Goal: Task Accomplishment & Management: Manage account settings

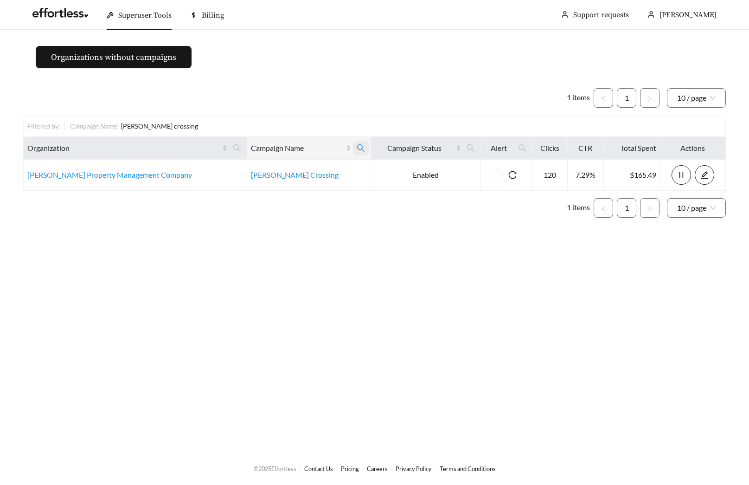
click at [357, 148] on icon "search" at bounding box center [361, 148] width 8 height 8
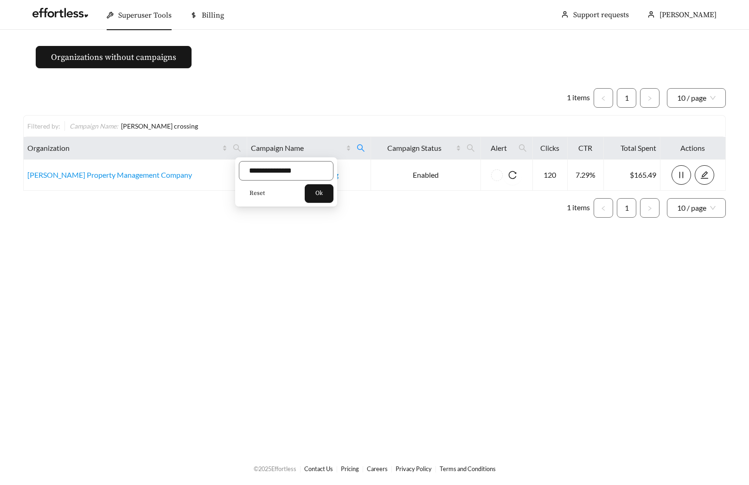
click at [251, 193] on span "Reset" at bounding box center [257, 193] width 15 height 9
click at [291, 176] on input "text" at bounding box center [286, 170] width 95 height 19
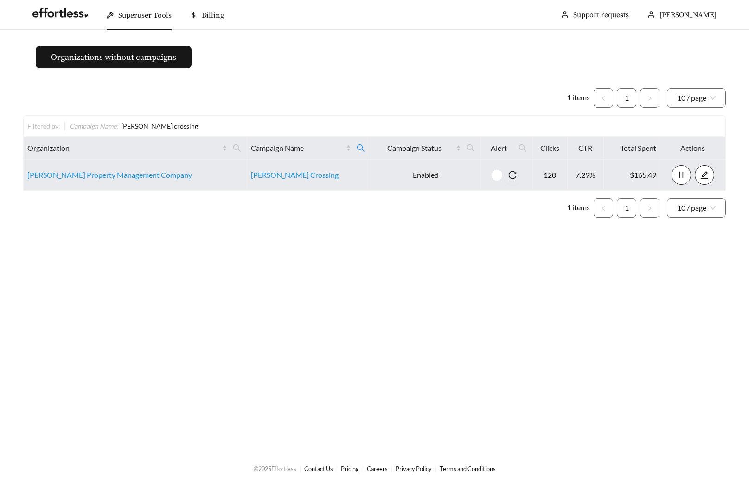
drag, startPoint x: 215, startPoint y: 215, endPoint x: 244, endPoint y: 187, distance: 40.0
click at [215, 215] on ul "1 items 1 10 / page" at bounding box center [374, 207] width 703 height 19
click at [251, 174] on link "Corder Crossing" at bounding box center [295, 174] width 88 height 9
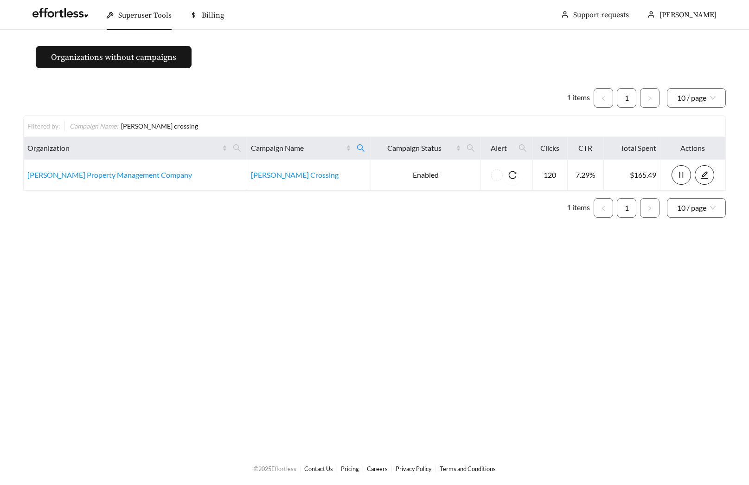
click at [308, 93] on ul "1 items 1 10 / page" at bounding box center [374, 97] width 703 height 19
click at [357, 145] on icon "search" at bounding box center [361, 148] width 8 height 8
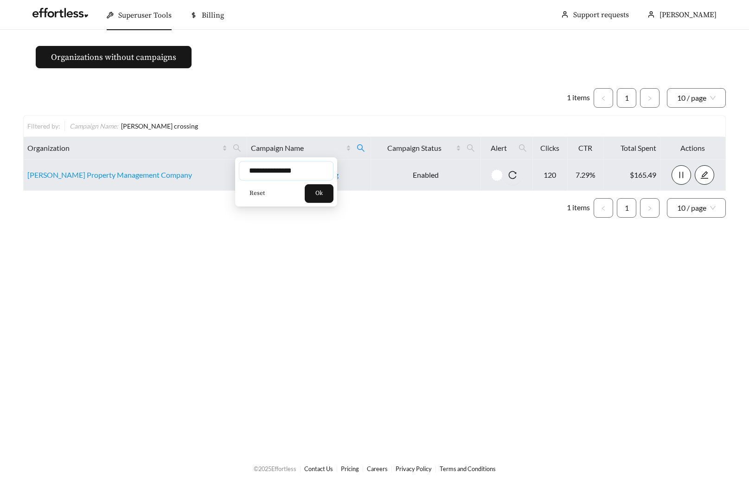
drag, startPoint x: 305, startPoint y: 172, endPoint x: 191, endPoint y: 172, distance: 113.7
click at [191, 172] on body "**********" at bounding box center [374, 242] width 749 height 485
type input "********"
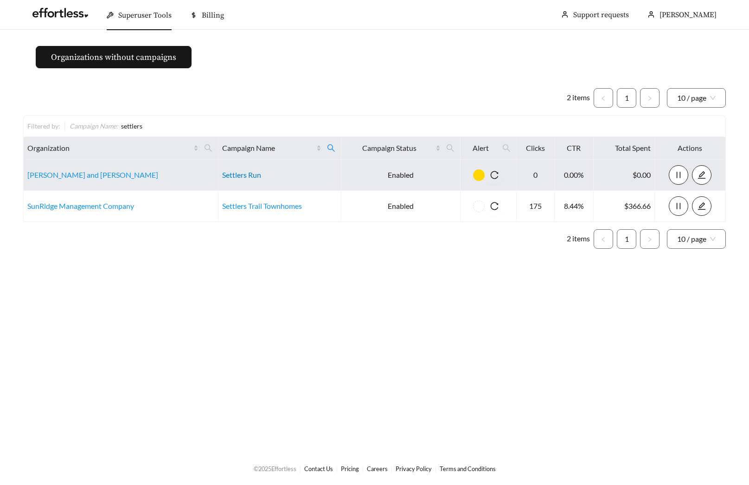
click at [222, 176] on link "Settlers Run" at bounding box center [241, 174] width 39 height 9
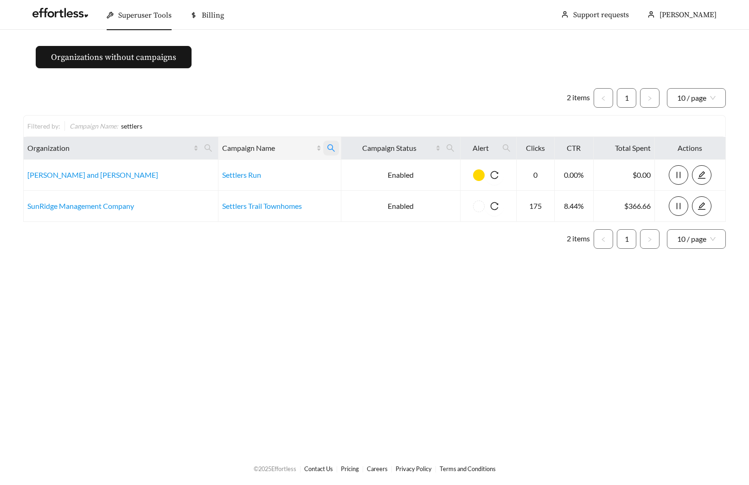
click at [327, 148] on icon "search" at bounding box center [331, 148] width 8 height 8
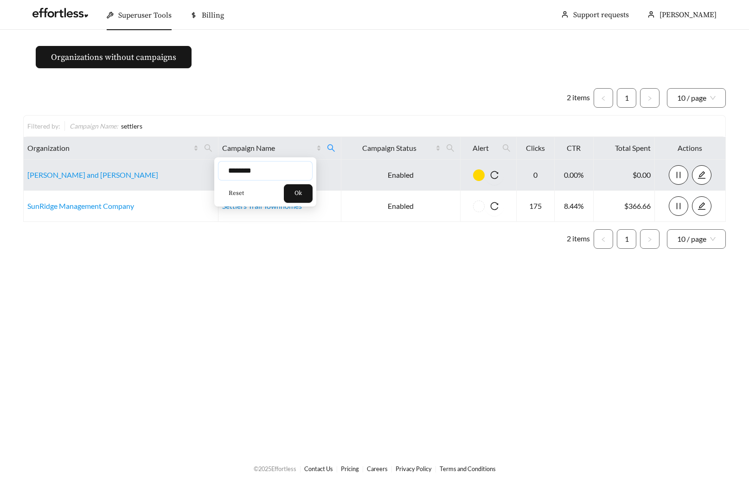
drag, startPoint x: 257, startPoint y: 168, endPoint x: 163, endPoint y: 169, distance: 93.7
click at [173, 169] on body "Superuser Tools Billing Maddi Herrick-Foster Support requests More Organization…" at bounding box center [374, 242] width 749 height 485
type input "********"
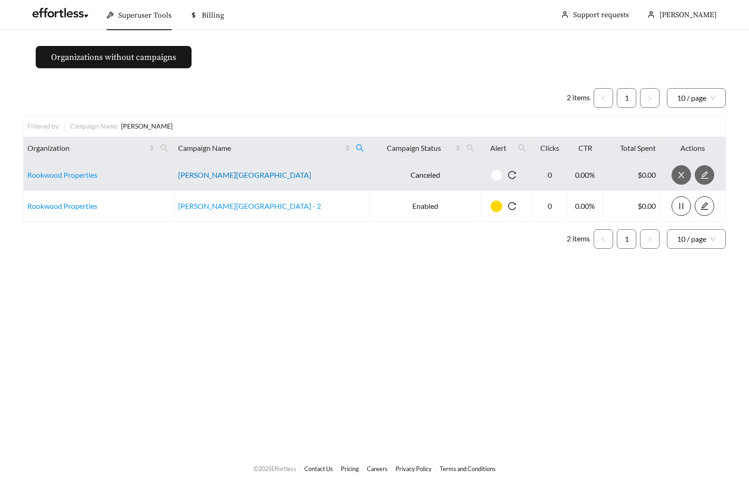
click at [228, 171] on link "Markwell Village" at bounding box center [244, 174] width 133 height 9
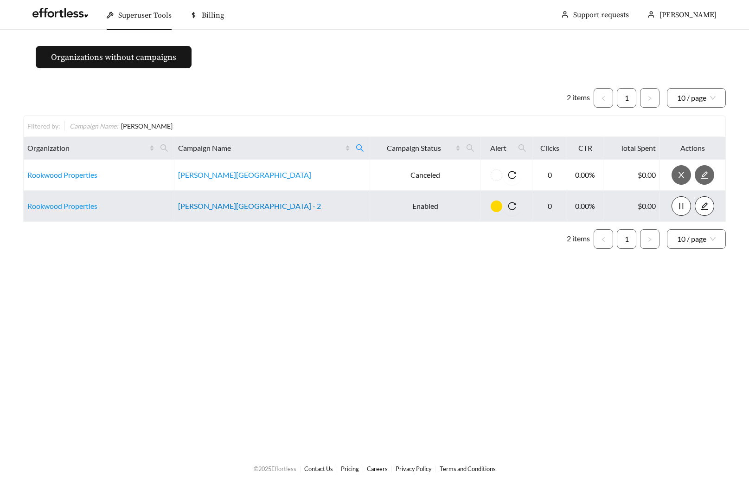
click at [235, 207] on link "[PERSON_NAME][GEOGRAPHIC_DATA] - 2" at bounding box center [249, 205] width 143 height 9
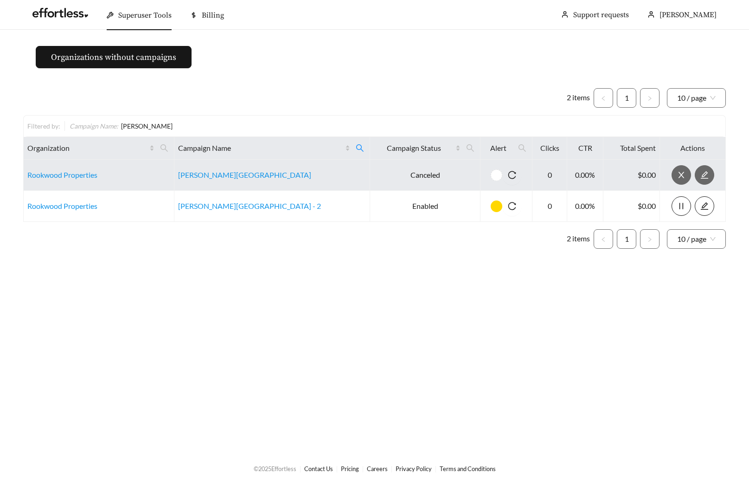
drag, startPoint x: 308, startPoint y: 148, endPoint x: 283, endPoint y: 162, distance: 28.9
click at [356, 148] on icon "search" at bounding box center [360, 148] width 8 height 8
drag, startPoint x: 238, startPoint y: 172, endPoint x: 176, endPoint y: 172, distance: 61.7
click at [185, 172] on body "Superuser Tools Billing Maddi Herrick-Foster Support requests More Organization…" at bounding box center [374, 242] width 749 height 485
type input "*********"
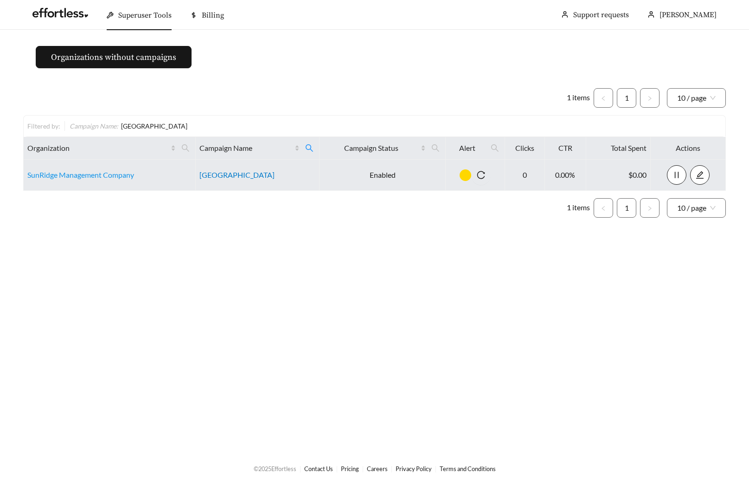
click at [232, 174] on link "Hyde Park Apartments" at bounding box center [237, 174] width 75 height 9
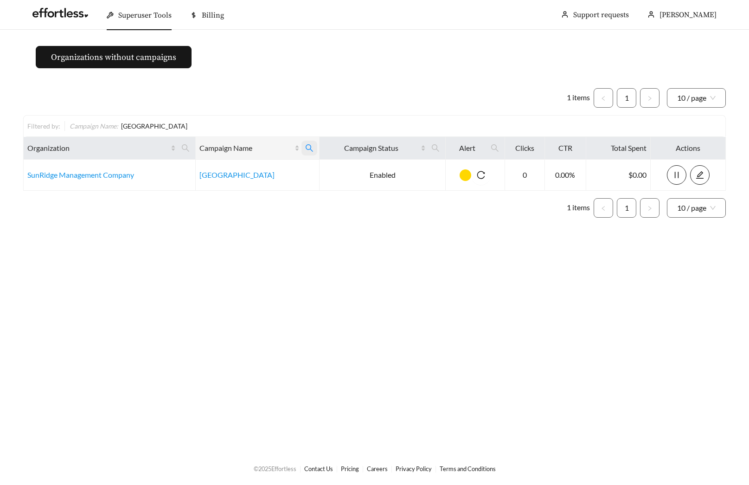
click at [305, 141] on span at bounding box center [310, 148] width 16 height 15
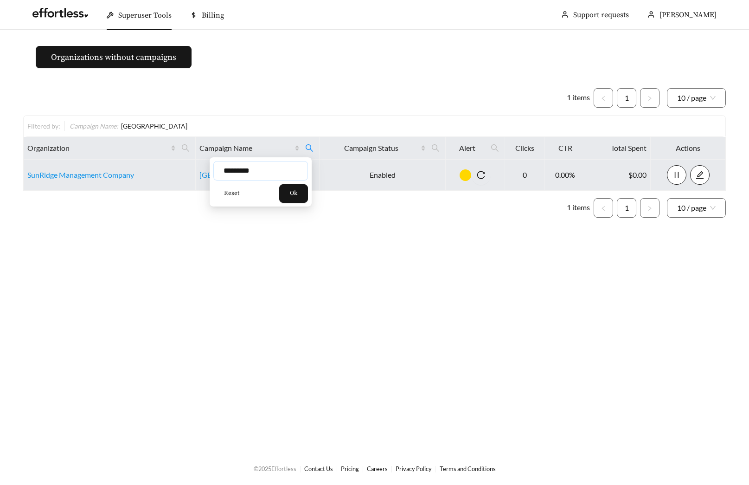
drag, startPoint x: 268, startPoint y: 170, endPoint x: 198, endPoint y: 170, distance: 70.5
click at [200, 170] on body "Superuser Tools Billing Maddi Herrick-Foster Support requests More Organization…" at bounding box center [374, 242] width 749 height 485
type input "**********"
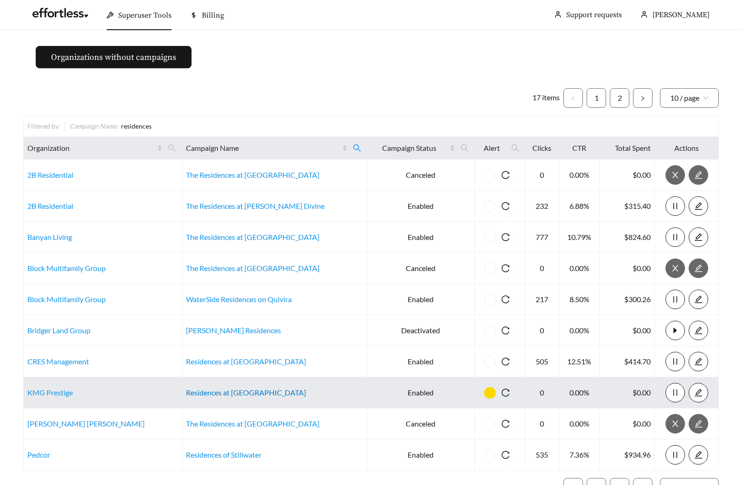
click at [229, 391] on link "Residences at Huron" at bounding box center [246, 392] width 120 height 9
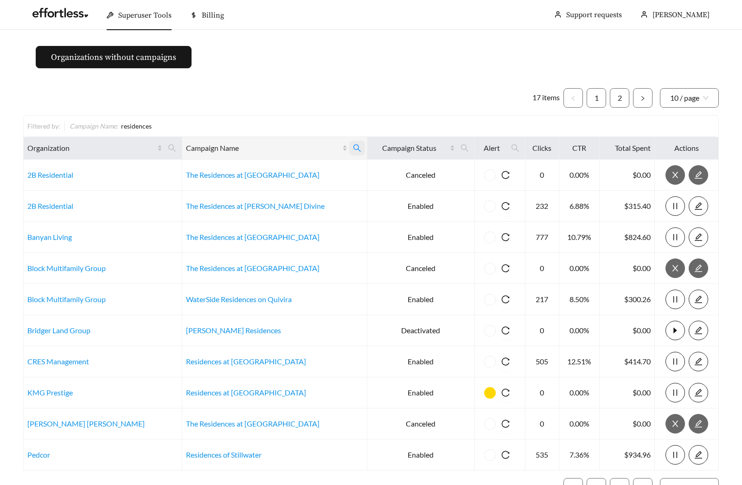
click at [349, 141] on span at bounding box center [357, 148] width 16 height 15
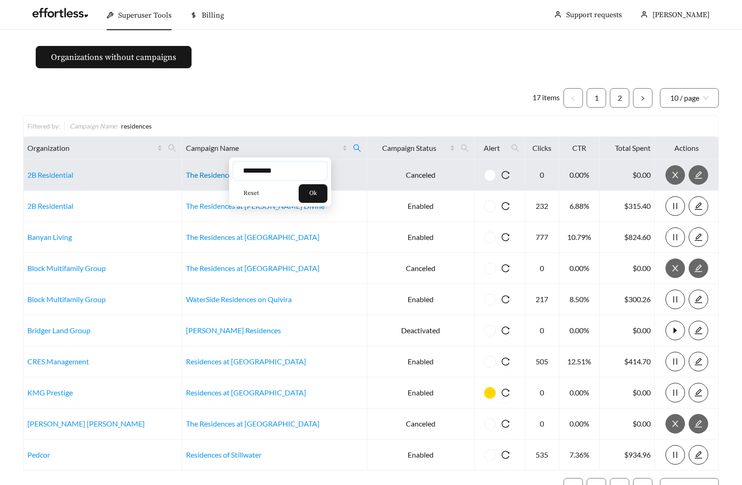
drag, startPoint x: 289, startPoint y: 174, endPoint x: 207, endPoint y: 172, distance: 82.2
click at [210, 172] on body "Superuser Tools Billing Maddi Herrick-Foster Support requests More Organization…" at bounding box center [371, 242] width 742 height 485
type input "**********"
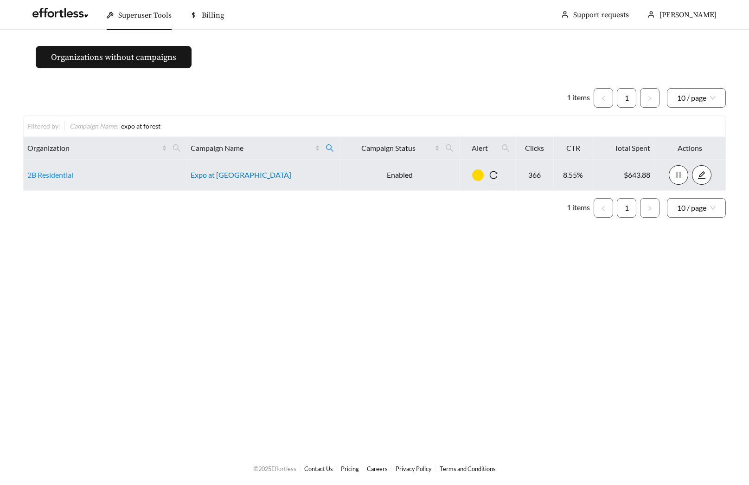
click at [241, 175] on link "Expo at Forest Park" at bounding box center [241, 174] width 101 height 9
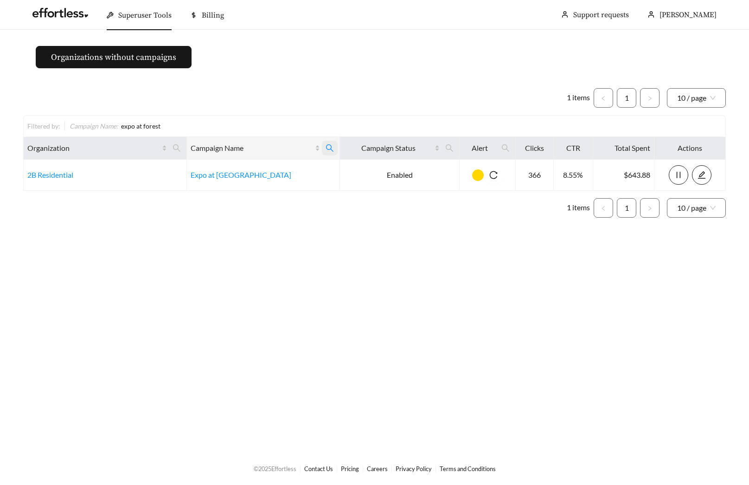
click at [326, 152] on icon "search" at bounding box center [330, 148] width 8 height 8
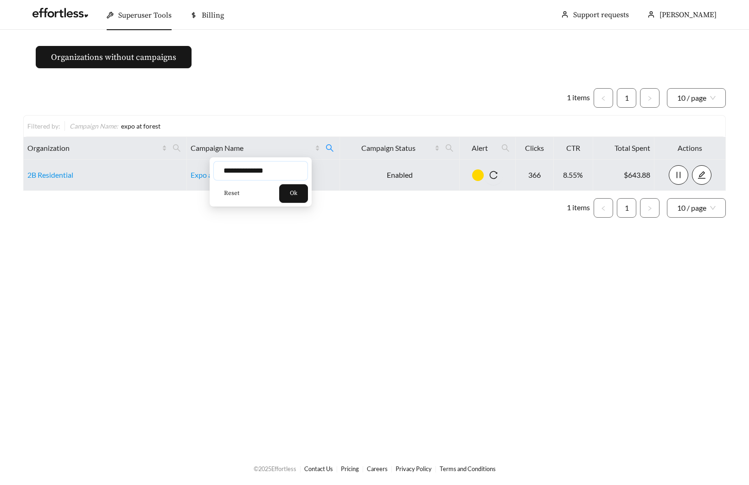
drag, startPoint x: 276, startPoint y: 176, endPoint x: 154, endPoint y: 175, distance: 122.0
click at [154, 175] on body "**********" at bounding box center [374, 242] width 749 height 485
type input "*******"
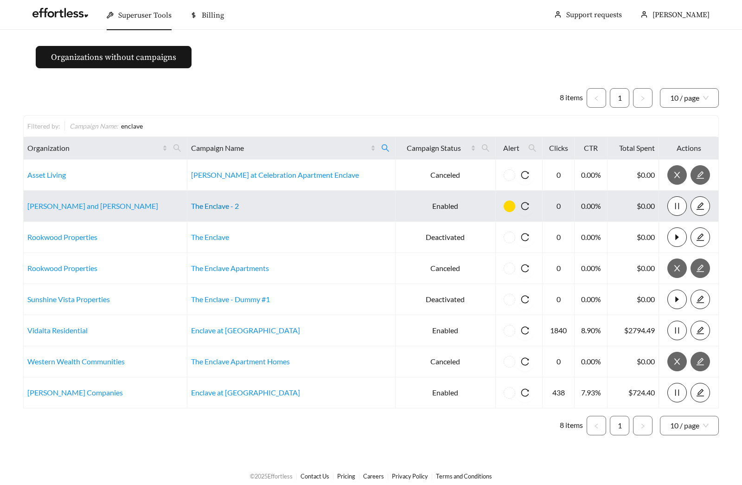
click at [221, 204] on link "The Enclave - 2" at bounding box center [215, 205] width 48 height 9
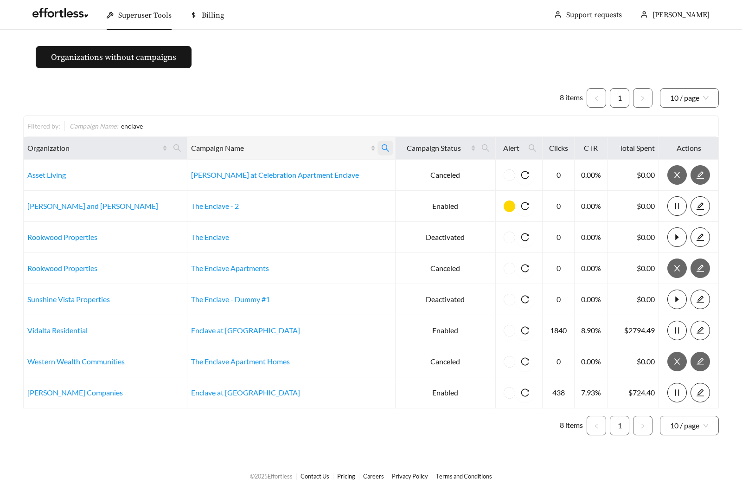
click at [381, 151] on icon "search" at bounding box center [385, 148] width 8 height 8
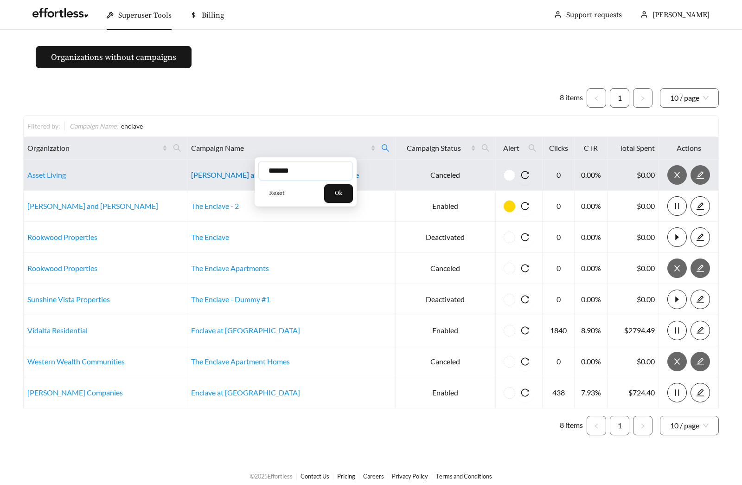
drag, startPoint x: 304, startPoint y: 173, endPoint x: 207, endPoint y: 174, distance: 97.9
click at [207, 174] on body "Superuser Tools Billing Maddi Herrick-Foster Support requests More Organization…" at bounding box center [371, 242] width 742 height 485
type input "*******"
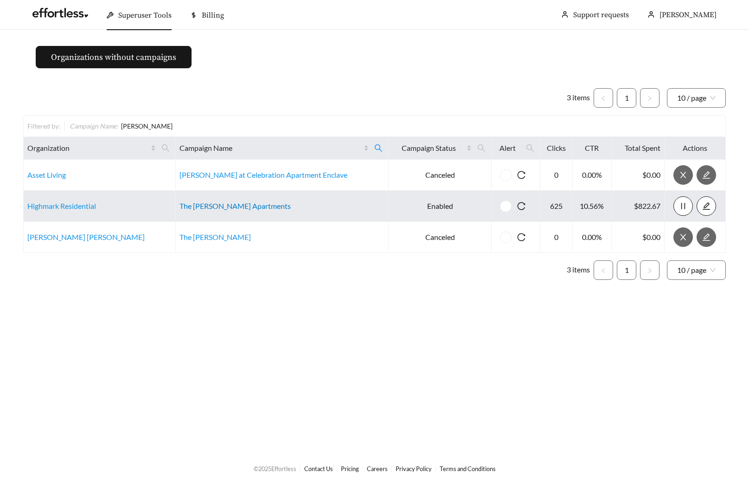
click at [224, 206] on link "The Emerson Apartments" at bounding box center [235, 205] width 111 height 9
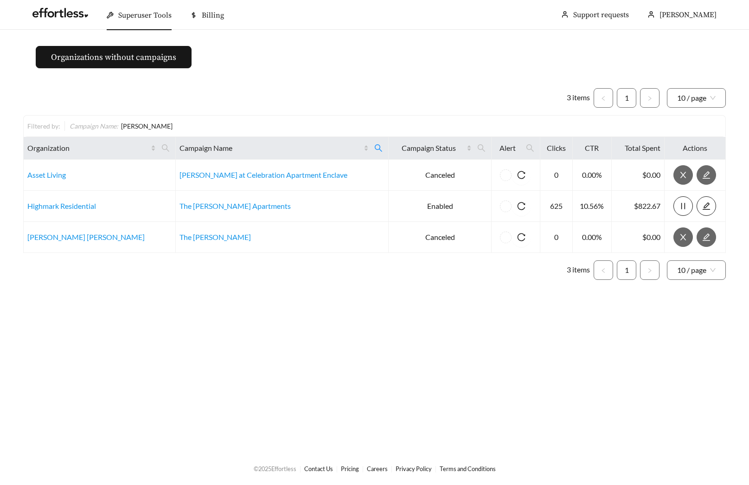
click at [299, 91] on ul "3 items 1 10 / page" at bounding box center [374, 97] width 703 height 19
click at [371, 142] on span at bounding box center [379, 148] width 16 height 15
click at [282, 190] on span "Reset" at bounding box center [277, 193] width 15 height 9
click at [343, 192] on span "Ok" at bounding box center [339, 193] width 7 height 9
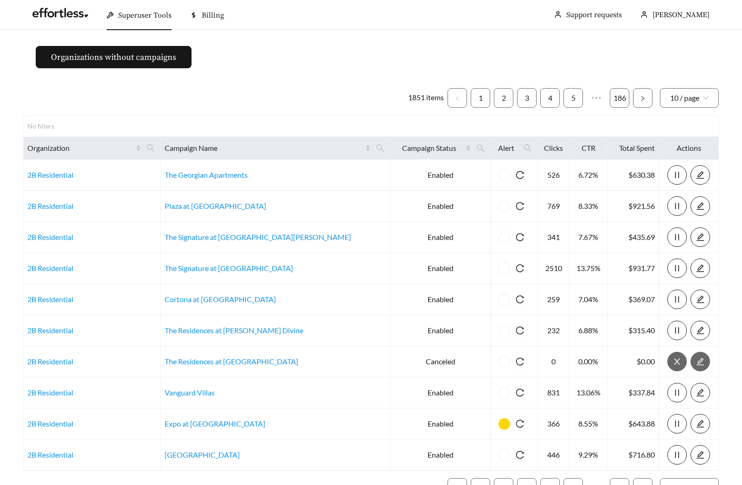
click at [231, 113] on div "1851 items 1 2 3 4 5 ••• 186 10 / page No filters Organization Campaign Name Ca…" at bounding box center [371, 292] width 696 height 409
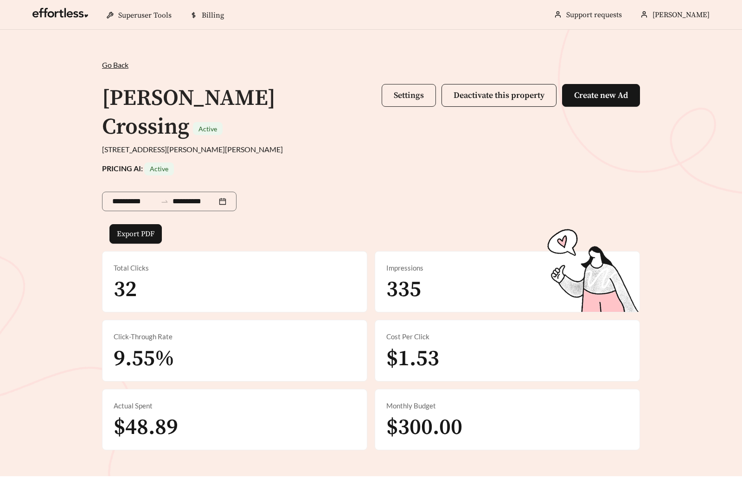
click at [397, 91] on span "Settings" at bounding box center [409, 95] width 30 height 11
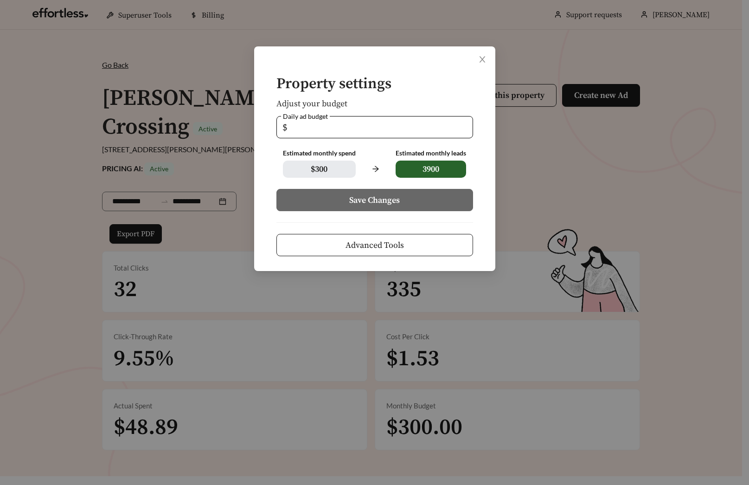
click at [359, 238] on button "Advanced Tools" at bounding box center [375, 245] width 197 height 22
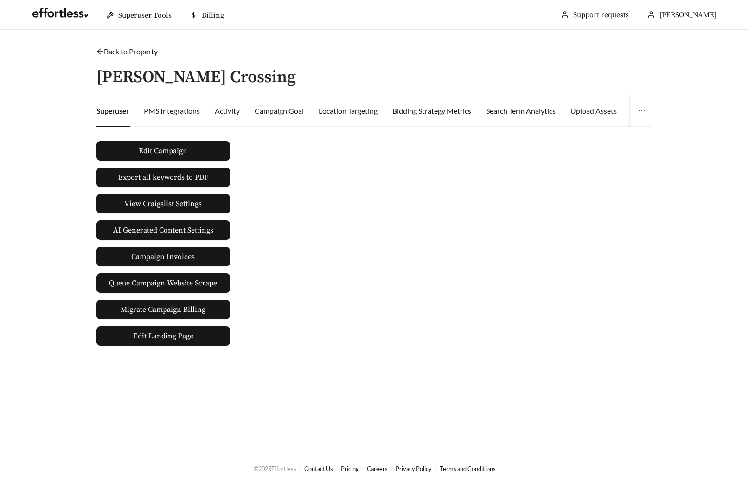
click at [596, 116] on div "Upload Assets" at bounding box center [594, 111] width 46 height 32
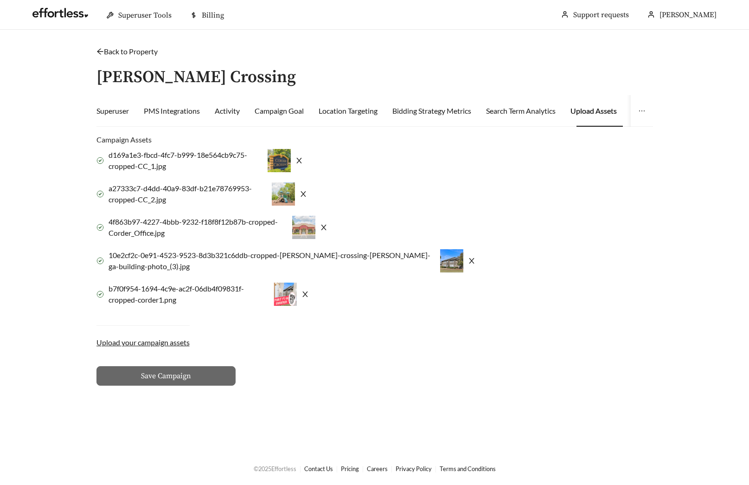
click at [307, 293] on icon "close" at bounding box center [305, 293] width 7 height 7
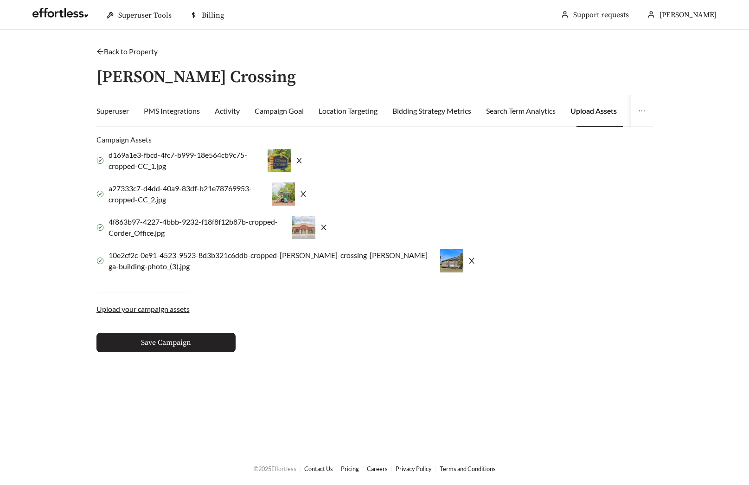
click at [178, 335] on button "Save Campaign" at bounding box center [166, 342] width 139 height 19
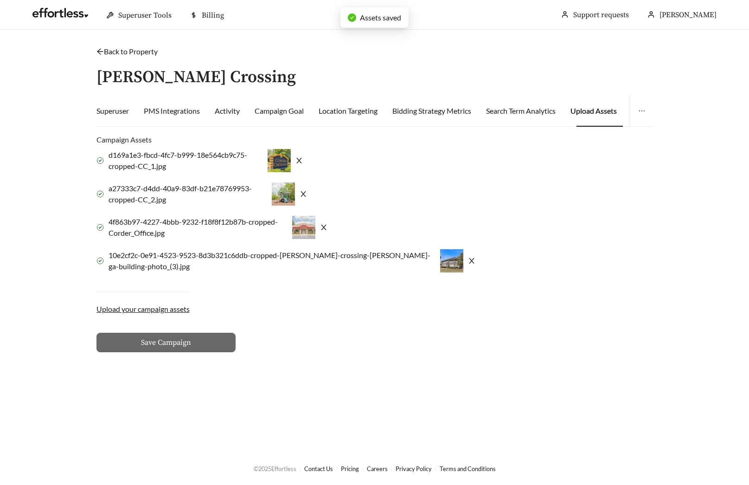
click at [122, 51] on link "Back to Property" at bounding box center [127, 51] width 61 height 9
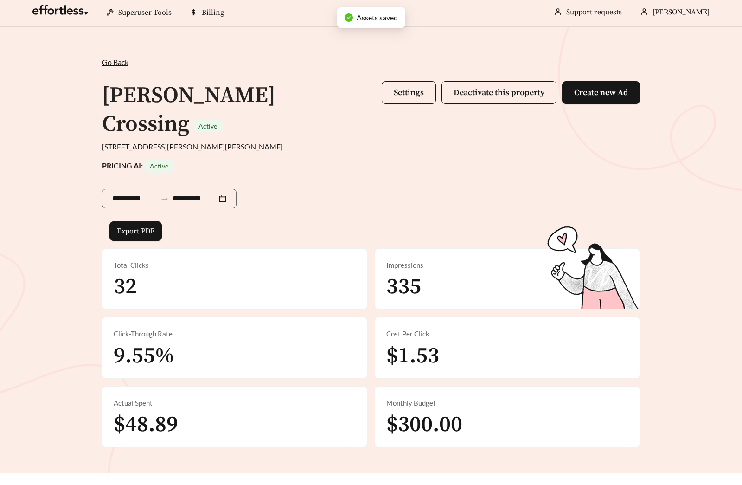
scroll to position [453, 0]
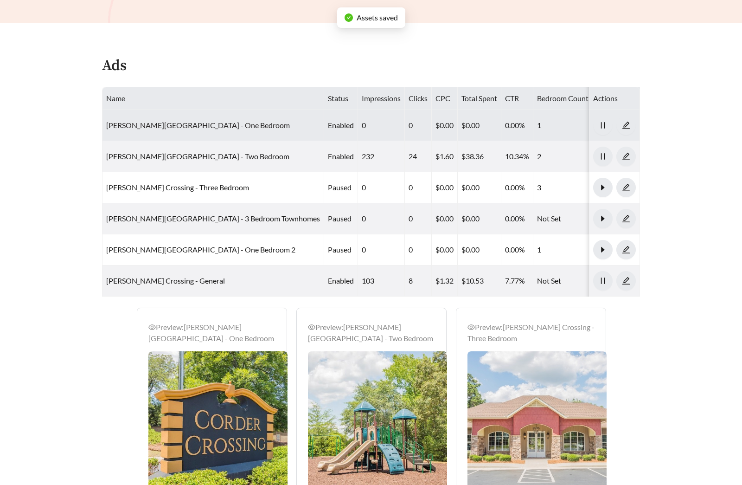
click at [167, 121] on link "Corder Crossing - One Bedroom" at bounding box center [198, 125] width 184 height 9
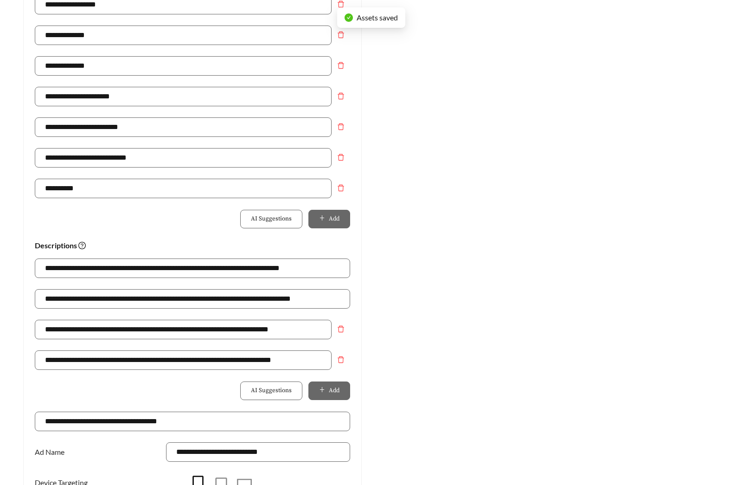
scroll to position [451, 0]
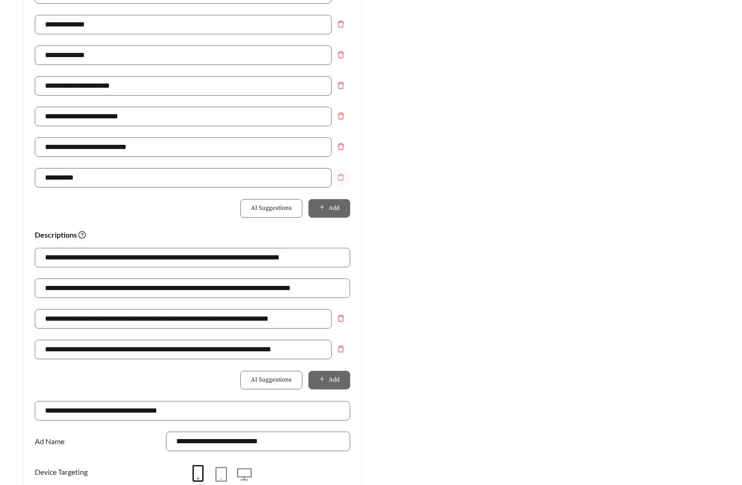
click at [336, 177] on span "delete" at bounding box center [341, 177] width 18 height 7
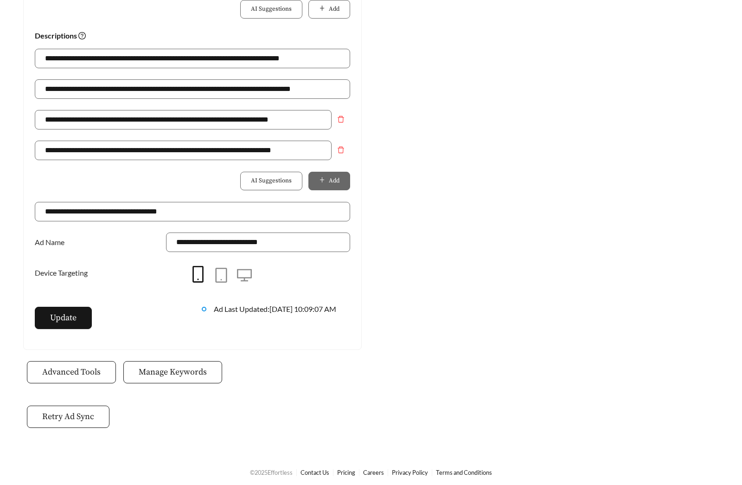
scroll to position [623, 0]
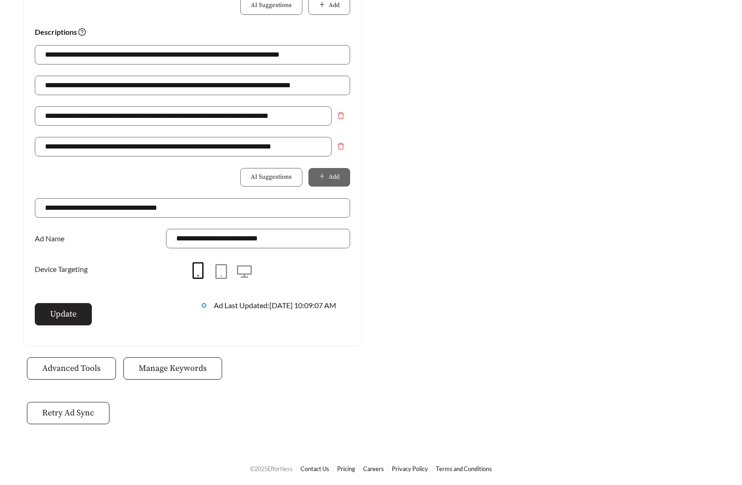
click at [83, 316] on button "Update" at bounding box center [63, 314] width 57 height 22
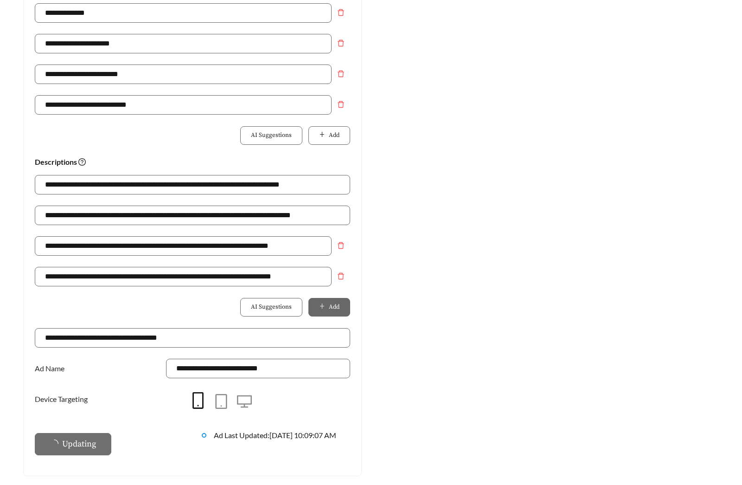
scroll to position [464, 0]
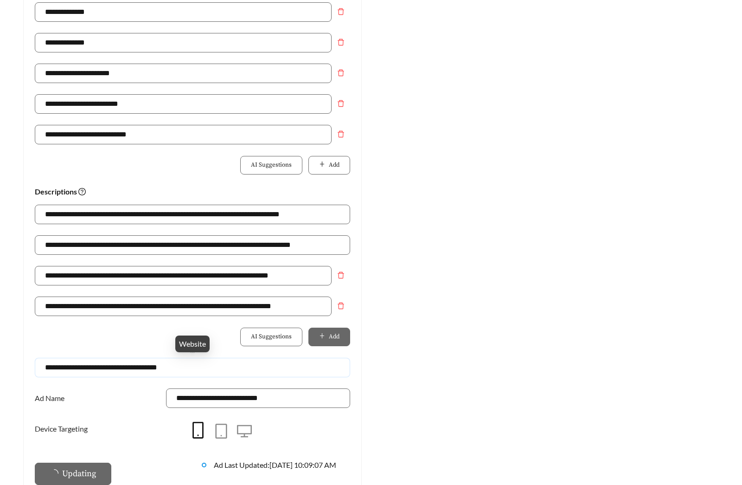
drag, startPoint x: 181, startPoint y: 368, endPoint x: 0, endPoint y: 359, distance: 180.3
click at [0, 359] on main "**********" at bounding box center [371, 88] width 742 height 1045
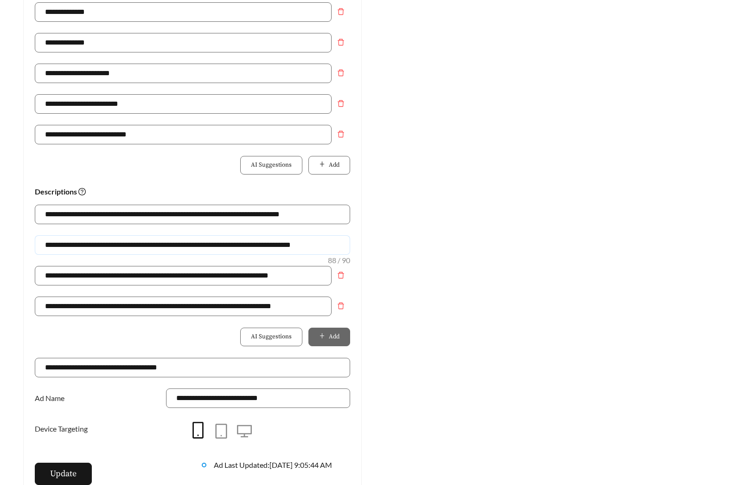
drag, startPoint x: 216, startPoint y: 243, endPoint x: -19, endPoint y: 242, distance: 234.3
drag, startPoint x: 233, startPoint y: 245, endPoint x: 312, endPoint y: 248, distance: 78.5
click at [312, 248] on input "**********" at bounding box center [193, 244] width 316 height 19
drag, startPoint x: 298, startPoint y: 247, endPoint x: -111, endPoint y: 235, distance: 409.9
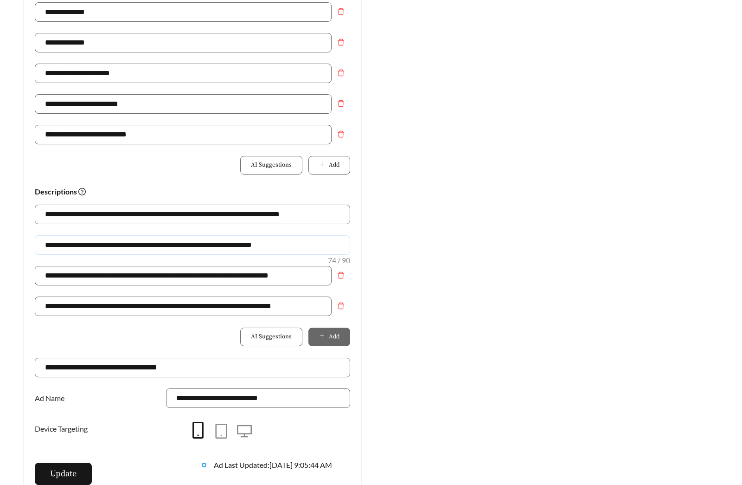
type input "**********"
click at [70, 463] on button "Update" at bounding box center [63, 474] width 57 height 22
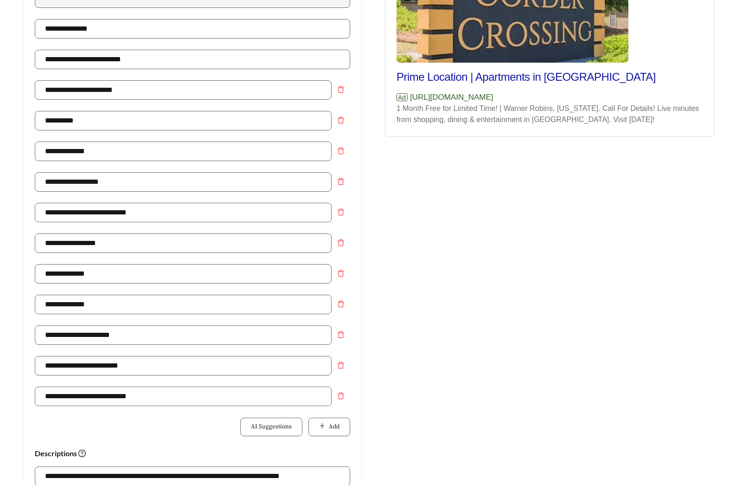
scroll to position [0, 0]
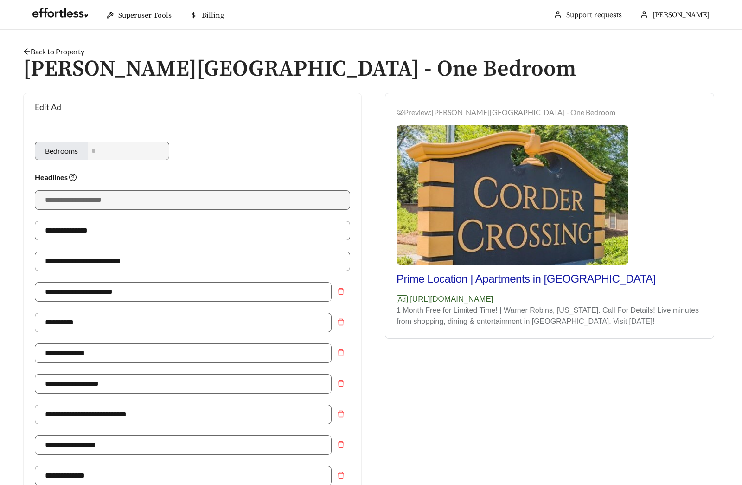
click at [73, 52] on link "Back to Property" at bounding box center [53, 51] width 61 height 9
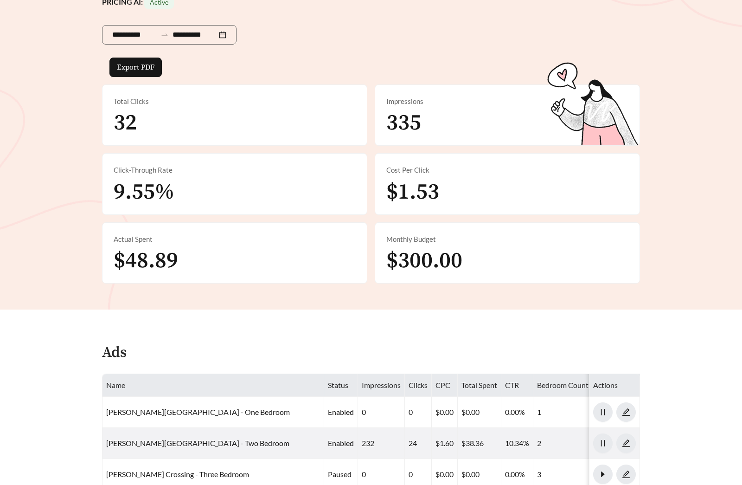
scroll to position [307, 0]
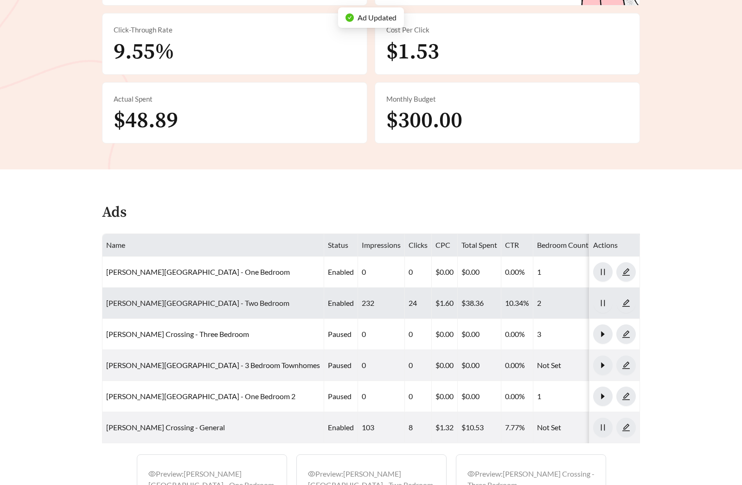
click at [189, 298] on link "Corder Crossing - Two Bedroom" at bounding box center [197, 302] width 183 height 9
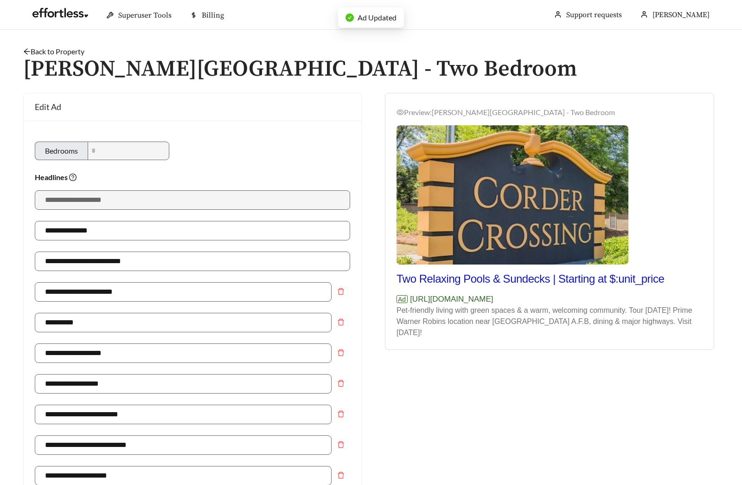
scroll to position [324, 0]
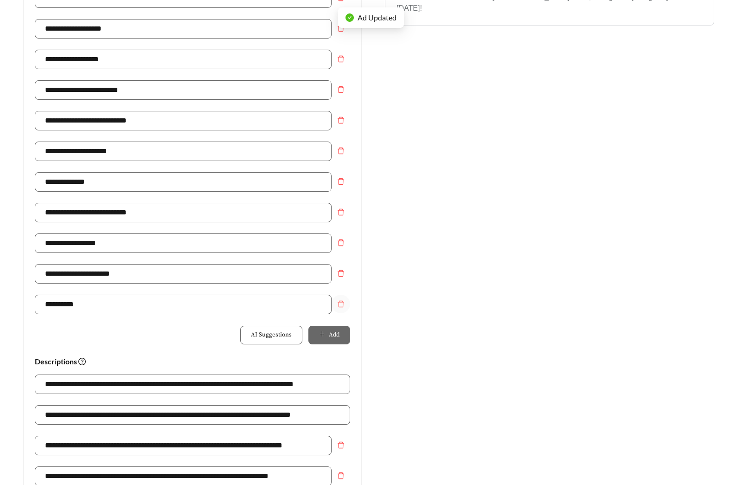
click at [342, 303] on icon "delete" at bounding box center [340, 303] width 7 height 7
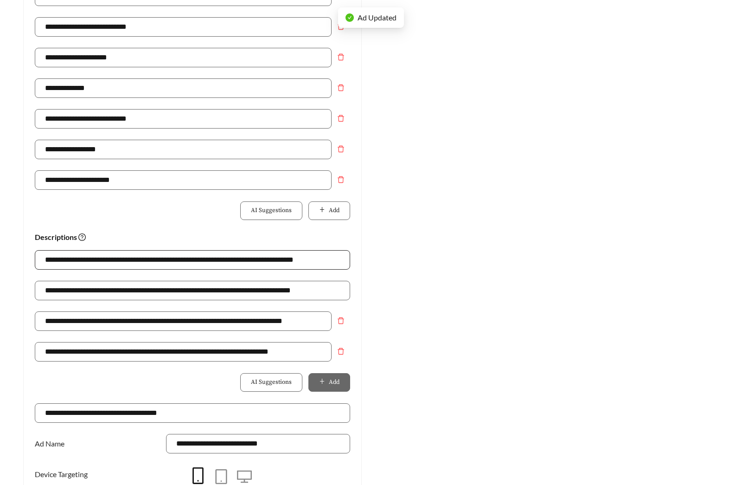
scroll to position [623, 0]
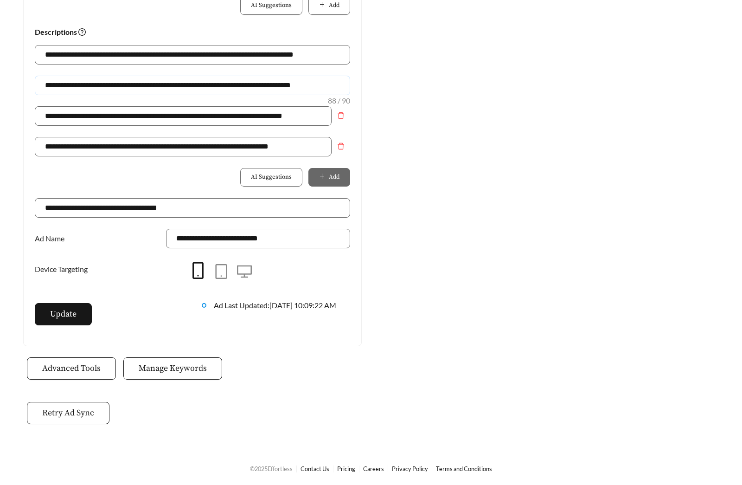
drag, startPoint x: 347, startPoint y: 82, endPoint x: -143, endPoint y: 84, distance: 489.6
paste input "text"
type input "**********"
click at [77, 315] on button "Update" at bounding box center [63, 314] width 57 height 22
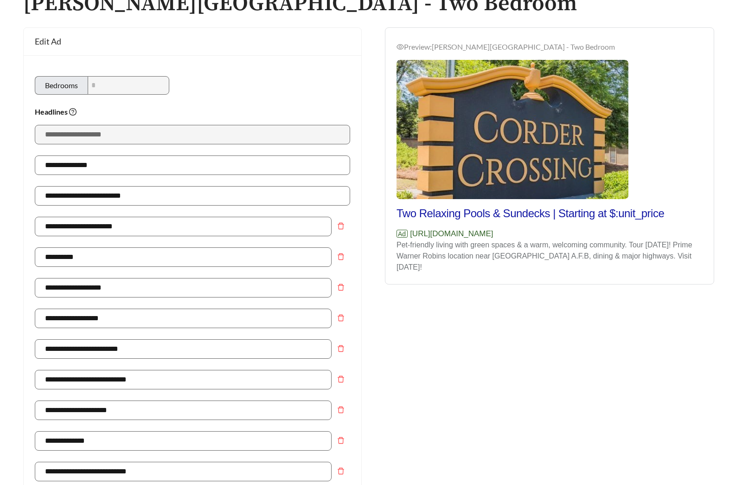
scroll to position [0, 0]
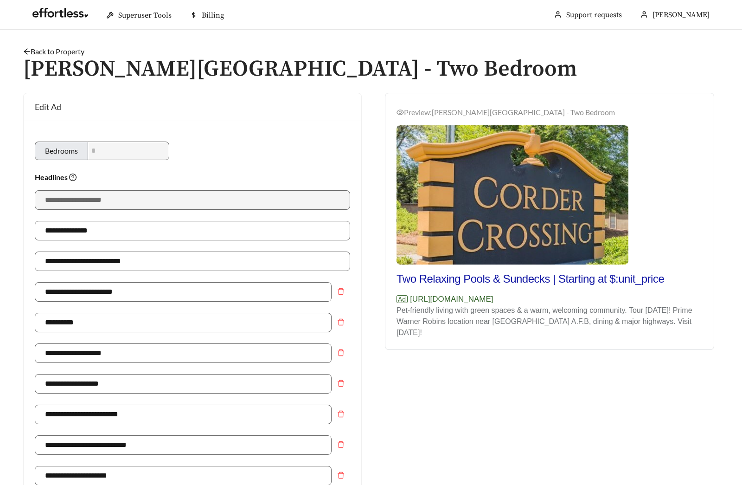
click at [71, 51] on link "Back to Property" at bounding box center [53, 51] width 61 height 9
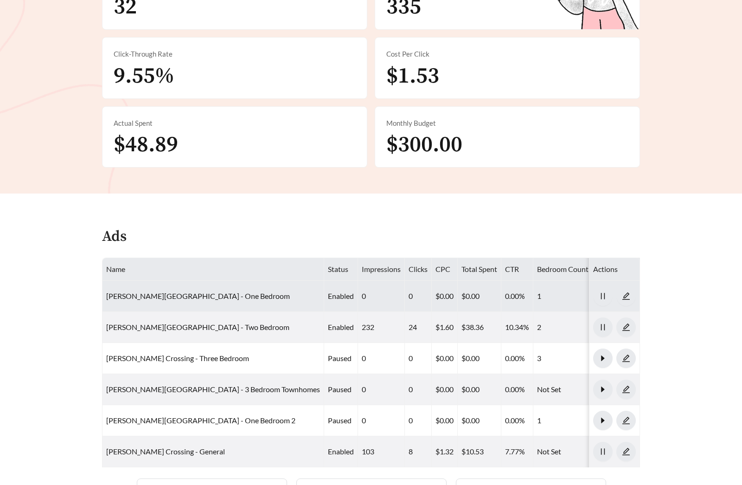
scroll to position [284, 0]
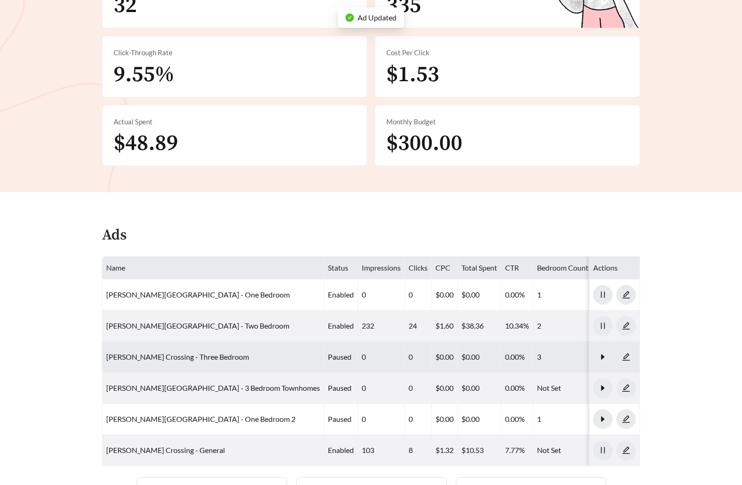
click at [188, 342] on td "Corder Crossing - Three Bedroom" at bounding box center [214, 357] width 222 height 31
click at [188, 352] on link "Corder Crossing - Three Bedroom" at bounding box center [177, 356] width 143 height 9
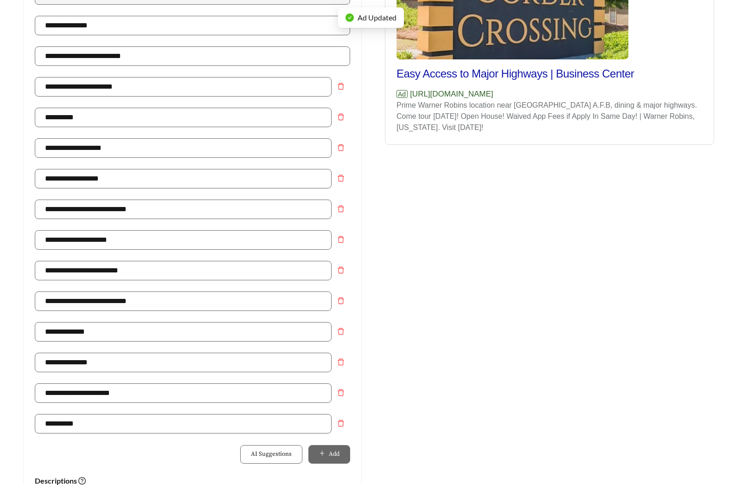
scroll to position [461, 0]
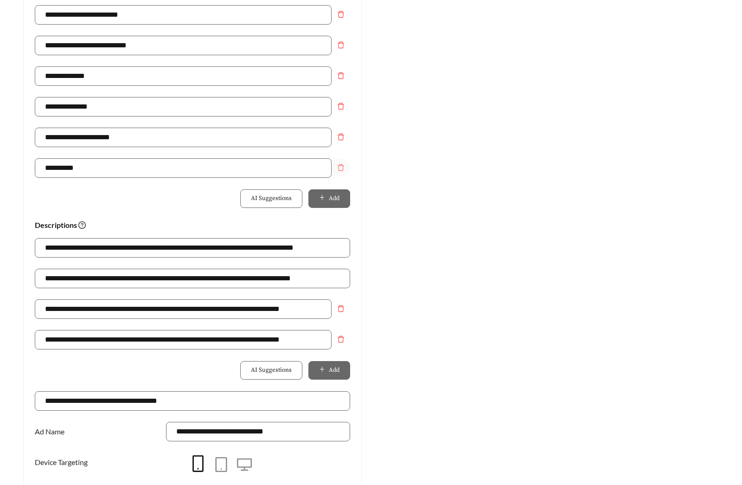
click at [336, 168] on span "delete" at bounding box center [341, 167] width 18 height 7
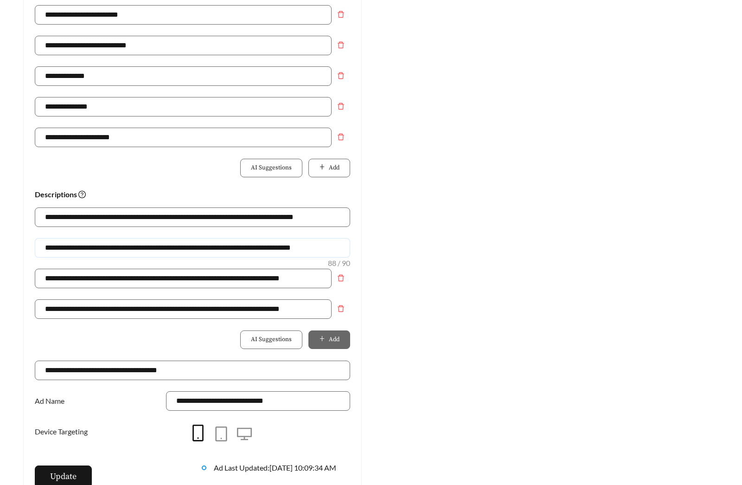
drag, startPoint x: 339, startPoint y: 248, endPoint x: -86, endPoint y: 241, distance: 425.6
paste input "text"
type input "**********"
click at [67, 473] on span "Update" at bounding box center [63, 476] width 26 height 13
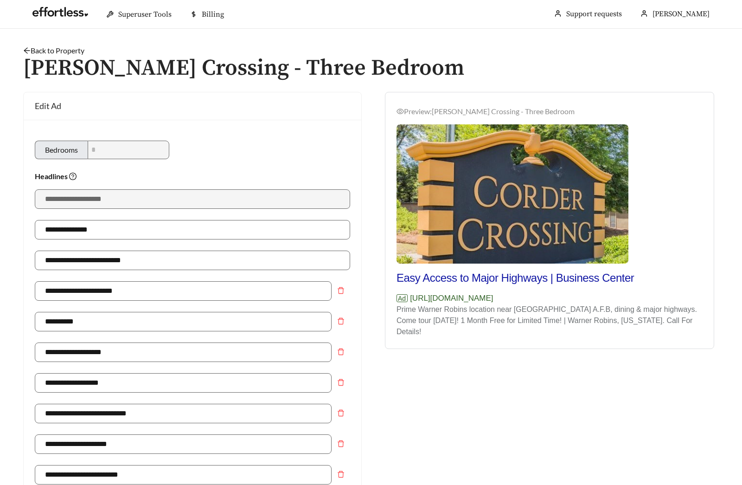
scroll to position [0, 0]
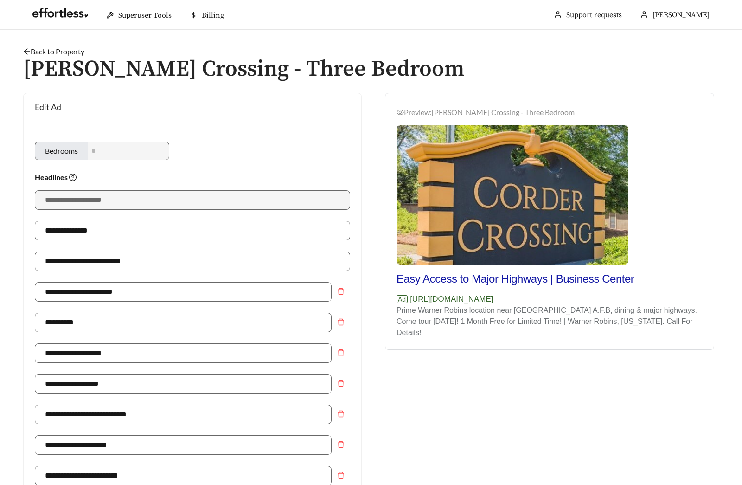
click at [69, 47] on link "Back to Property" at bounding box center [53, 51] width 61 height 9
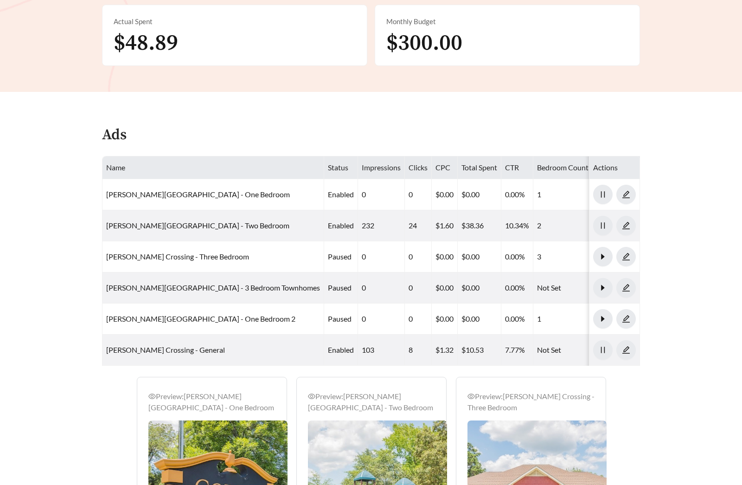
scroll to position [448, 0]
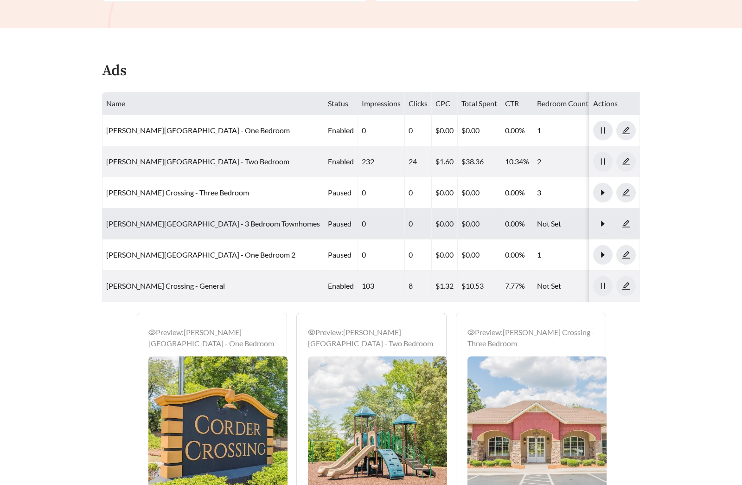
click at [179, 219] on link "Corder Crossing - 3 Bedroom Townhomes" at bounding box center [213, 223] width 214 height 9
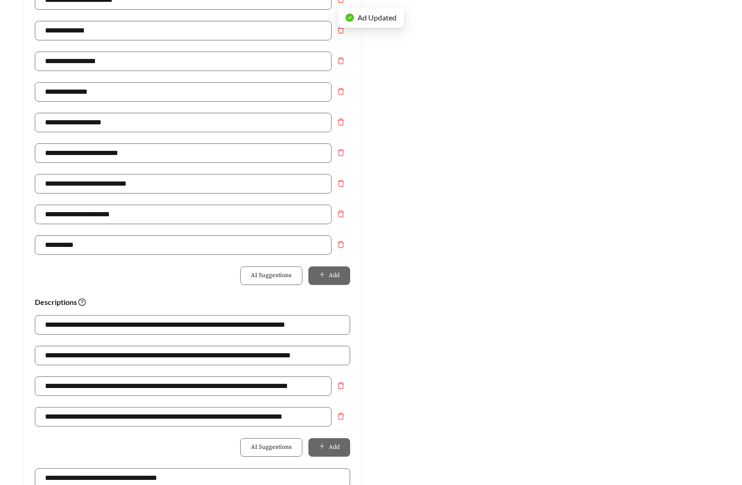
scroll to position [452, 0]
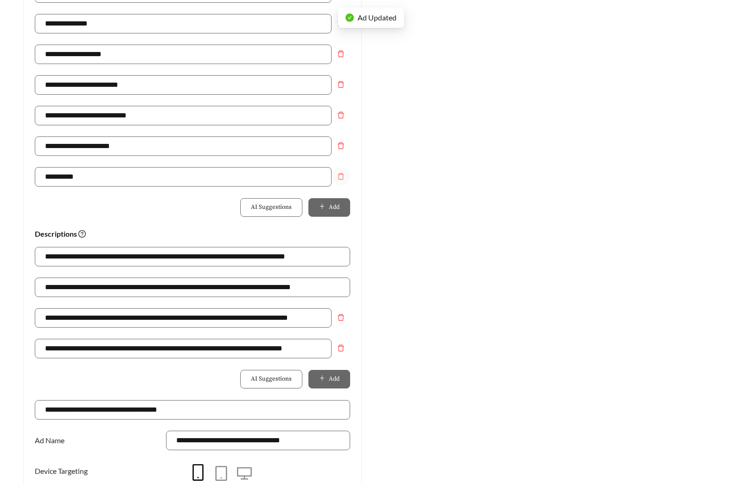
click at [341, 175] on icon "delete" at bounding box center [340, 176] width 7 height 7
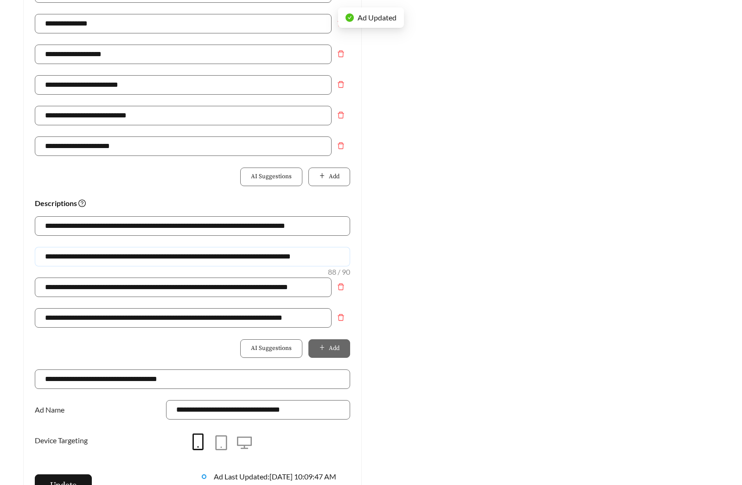
drag, startPoint x: 345, startPoint y: 252, endPoint x: 2, endPoint y: 253, distance: 342.9
click at [2, 253] on main "**********" at bounding box center [371, 100] width 742 height 1045
paste input "text"
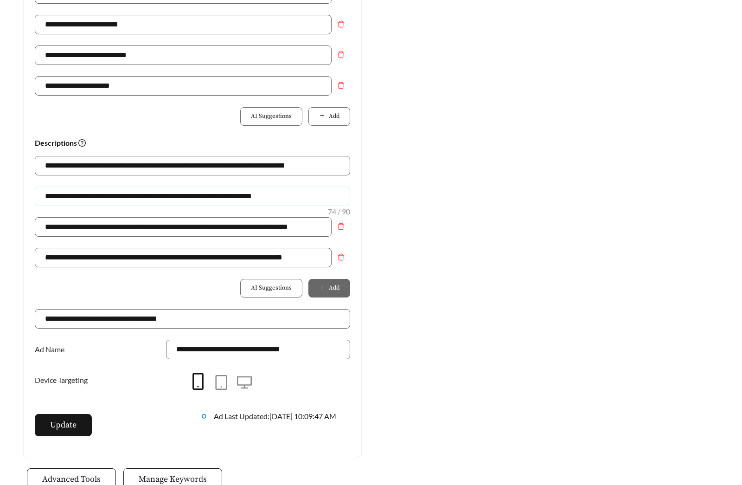
scroll to position [623, 0]
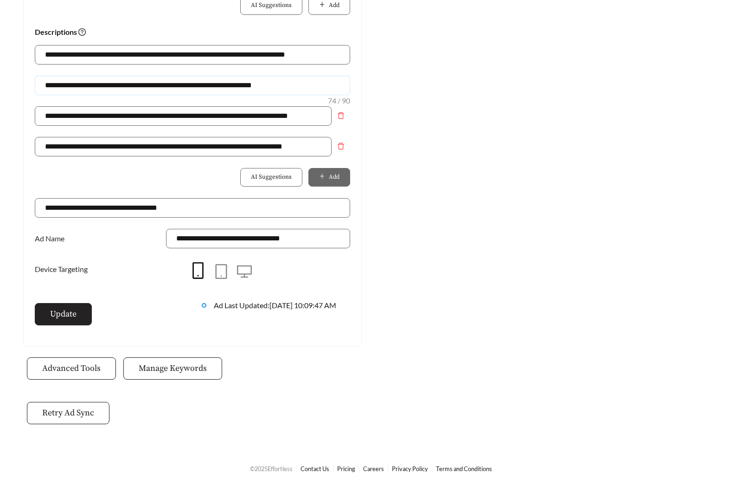
type input "**********"
click at [77, 314] on button "Update" at bounding box center [63, 314] width 57 height 22
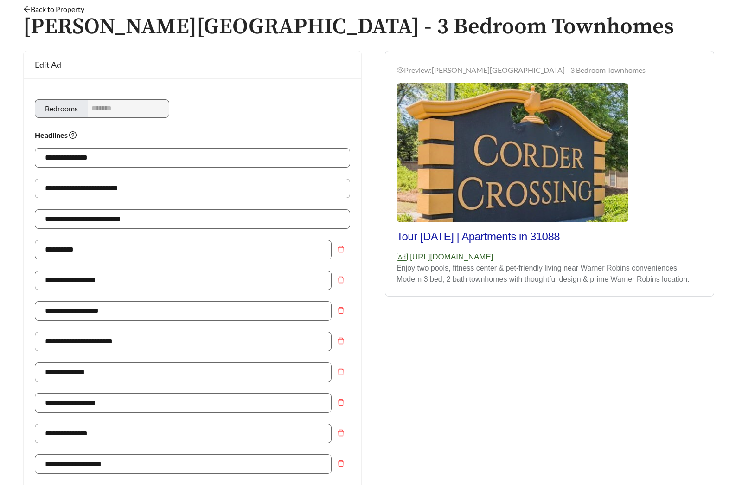
scroll to position [40, 0]
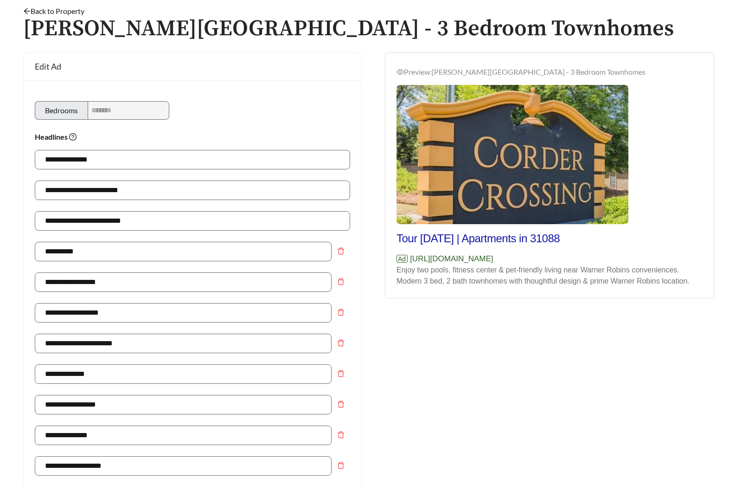
click at [64, 17] on h1 "Corder Crossing - 3 Bedroom Townhomes" at bounding box center [371, 29] width 696 height 25
click at [66, 12] on link "Back to Property" at bounding box center [53, 10] width 61 height 9
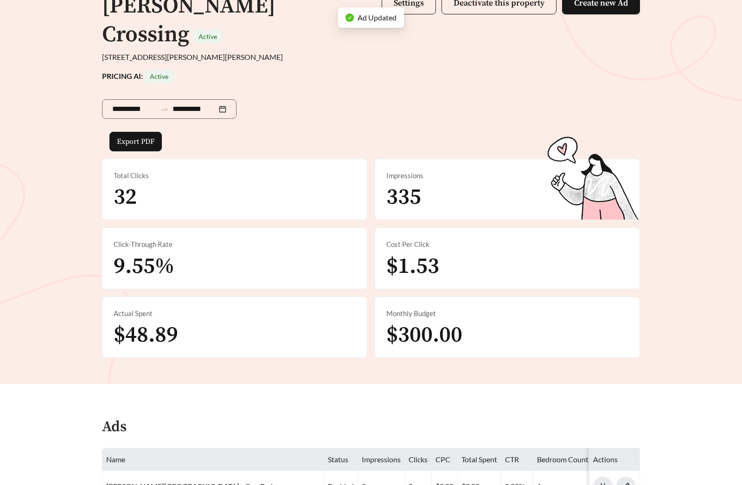
scroll to position [314, 0]
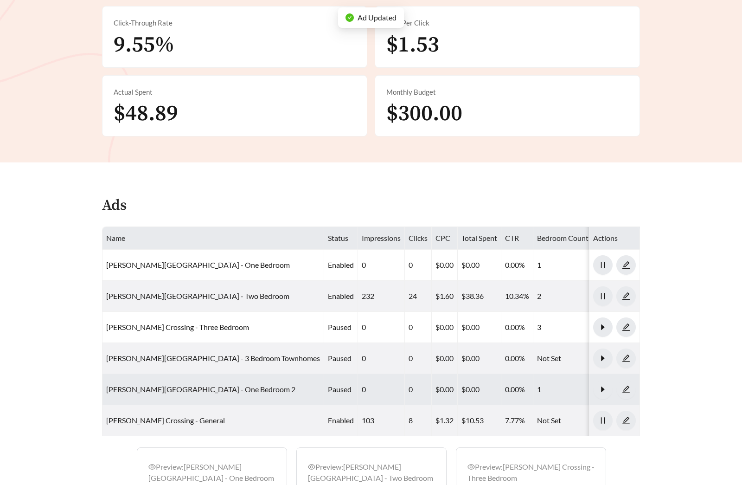
click at [192, 385] on link "Corder Crossing - One Bedroom 2" at bounding box center [200, 389] width 189 height 9
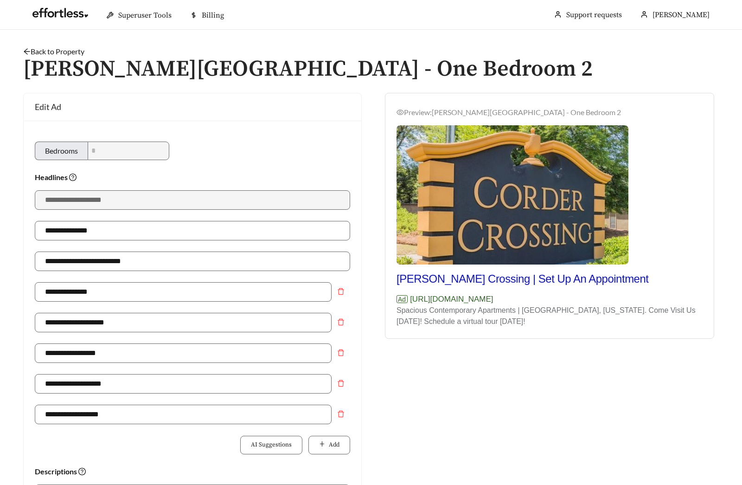
click at [72, 48] on link "Back to Property" at bounding box center [53, 51] width 61 height 9
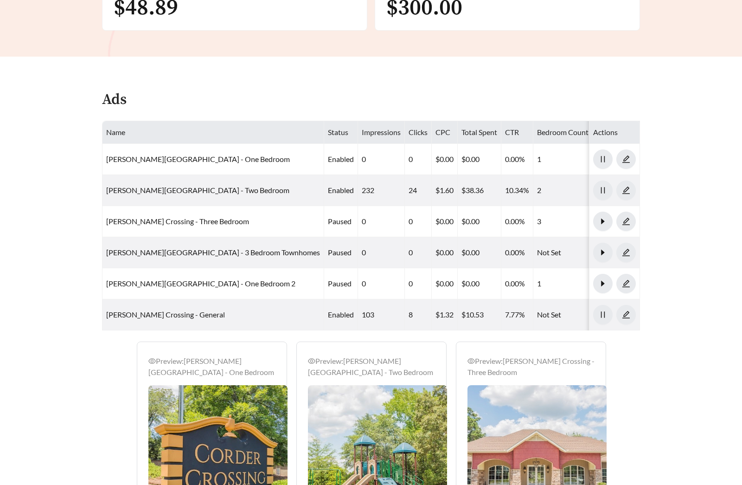
scroll to position [445, 0]
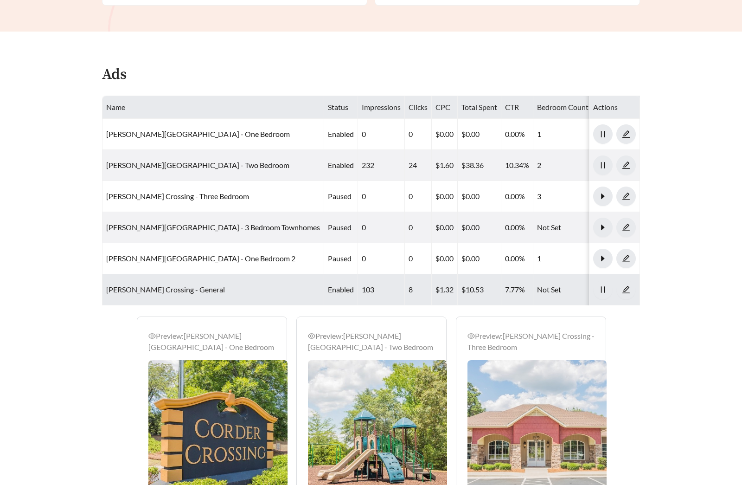
click at [158, 285] on link "Corder Crossing - General" at bounding box center [165, 289] width 119 height 9
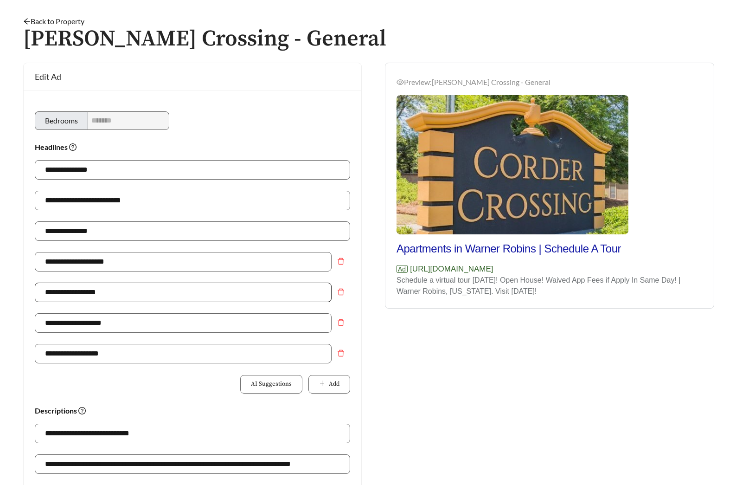
scroll to position [142, 0]
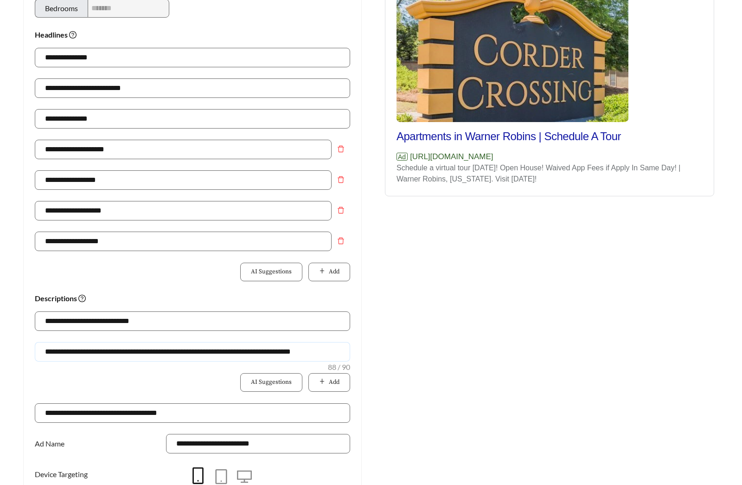
drag, startPoint x: 45, startPoint y: 349, endPoint x: 468, endPoint y: 358, distance: 422.8
click at [468, 358] on div "**********" at bounding box center [371, 250] width 715 height 601
paste input "text"
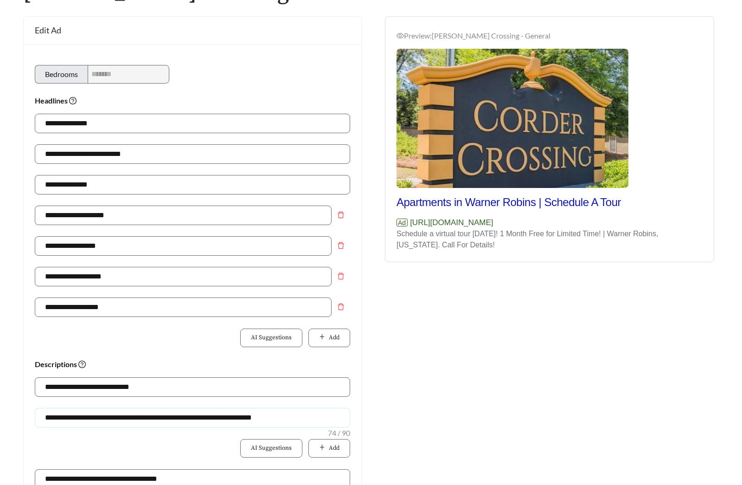
scroll to position [193, 0]
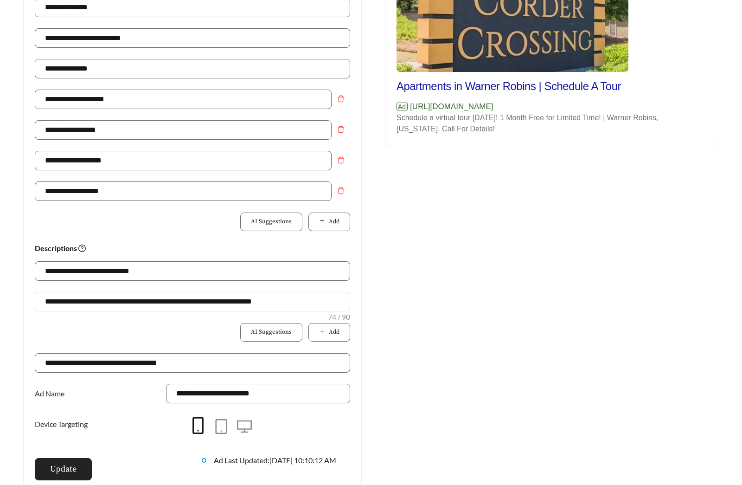
type input "**********"
click at [77, 464] on button "Update" at bounding box center [63, 469] width 57 height 22
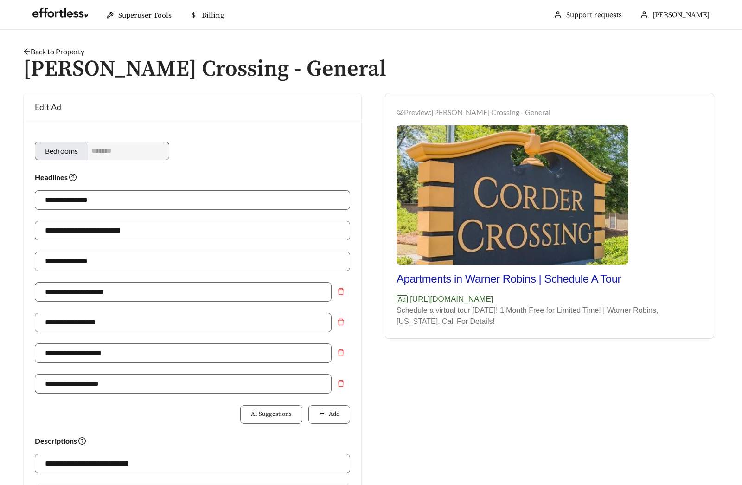
click at [56, 50] on link "Back to Property" at bounding box center [53, 51] width 61 height 9
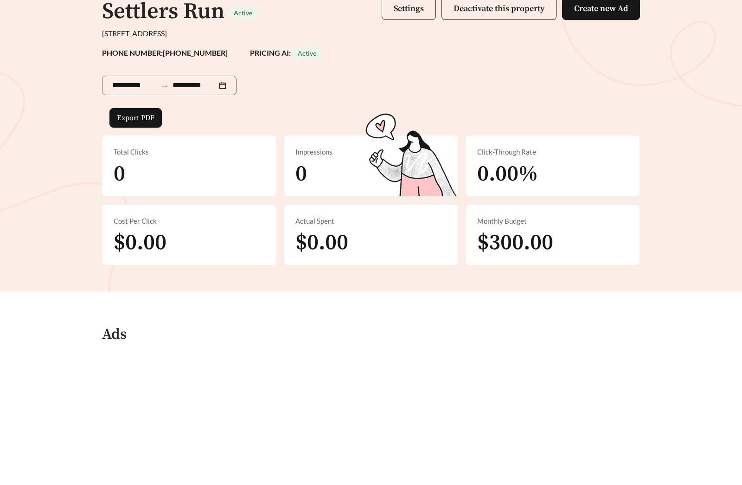
scroll to position [309, 0]
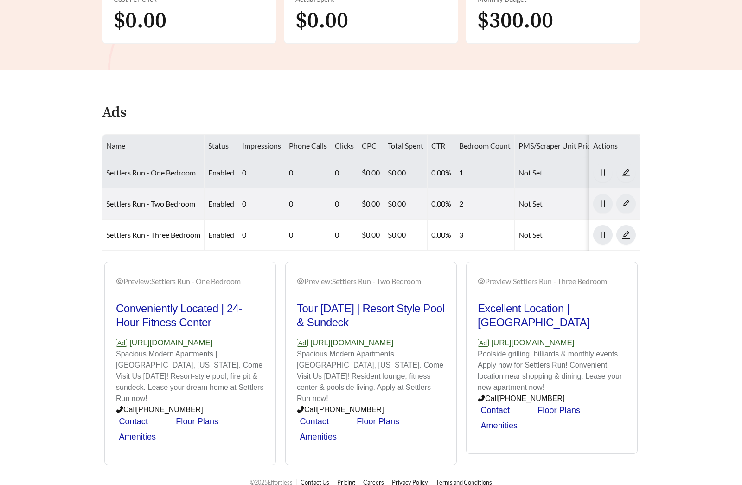
click at [152, 172] on link "Settlers Run - One Bedroom" at bounding box center [151, 172] width 90 height 9
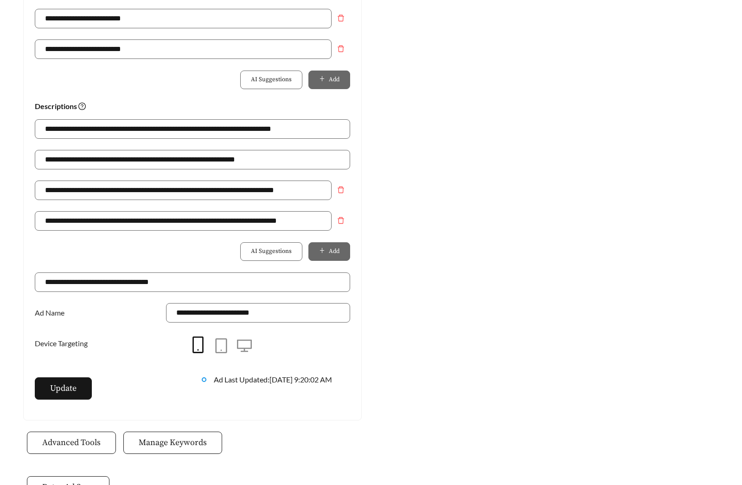
scroll to position [605, 0]
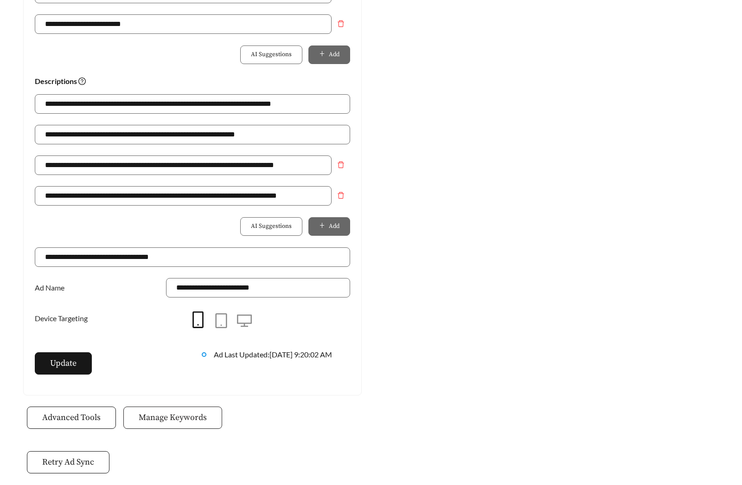
click at [169, 423] on span "Manage Keywords" at bounding box center [173, 417] width 68 height 13
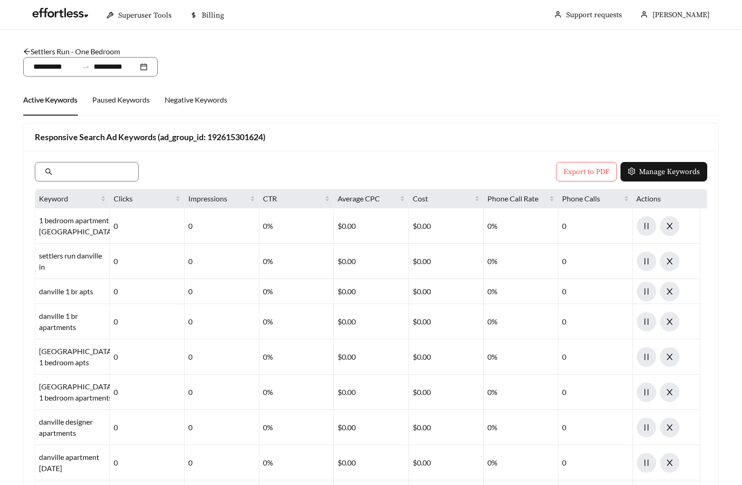
click at [79, 47] on link "Settlers Run - One Bedroom" at bounding box center [71, 51] width 97 height 9
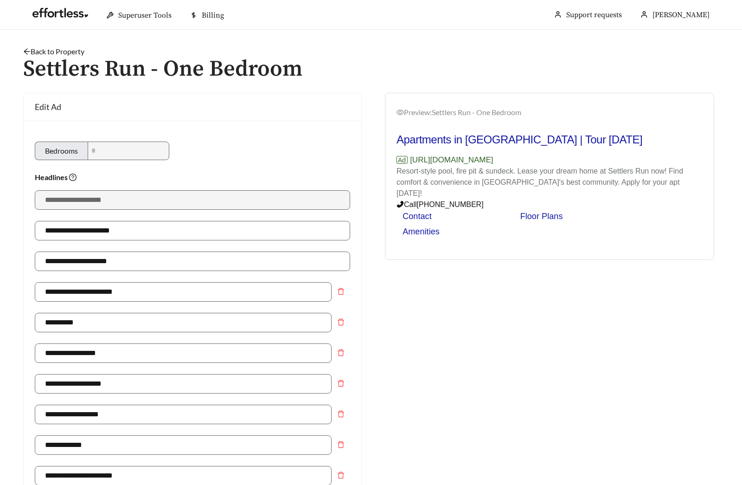
click at [38, 51] on link "Back to Property" at bounding box center [53, 51] width 61 height 9
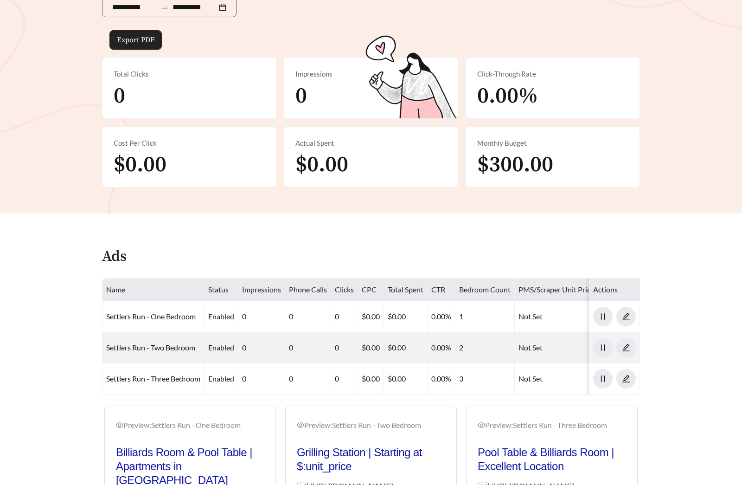
scroll to position [330, 0]
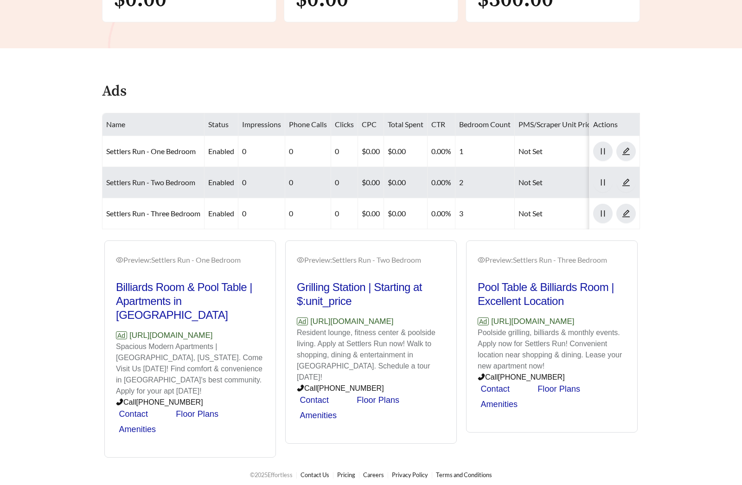
click at [155, 178] on link "Settlers Run - Two Bedroom" at bounding box center [150, 182] width 89 height 9
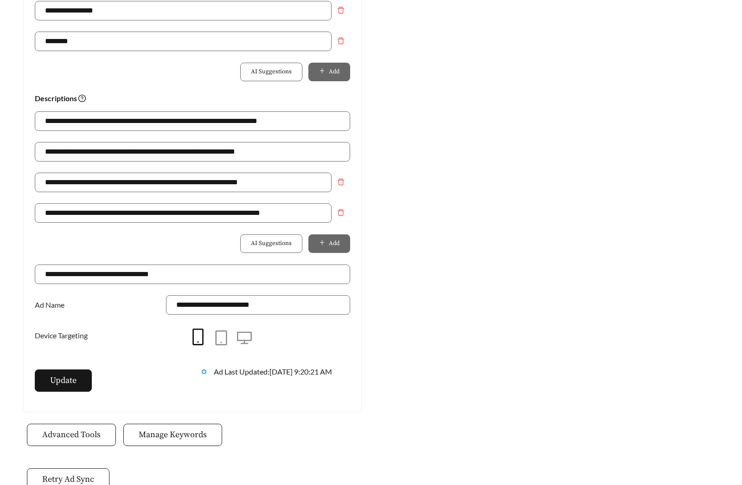
scroll to position [603, 0]
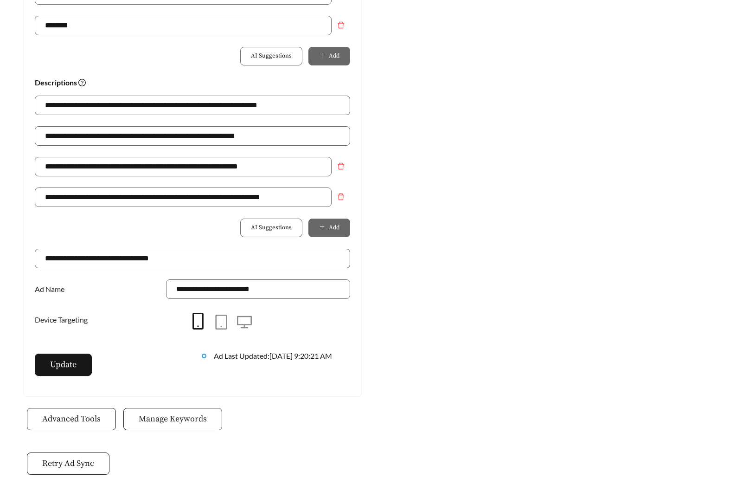
click at [179, 416] on span "Manage Keywords" at bounding box center [173, 419] width 68 height 13
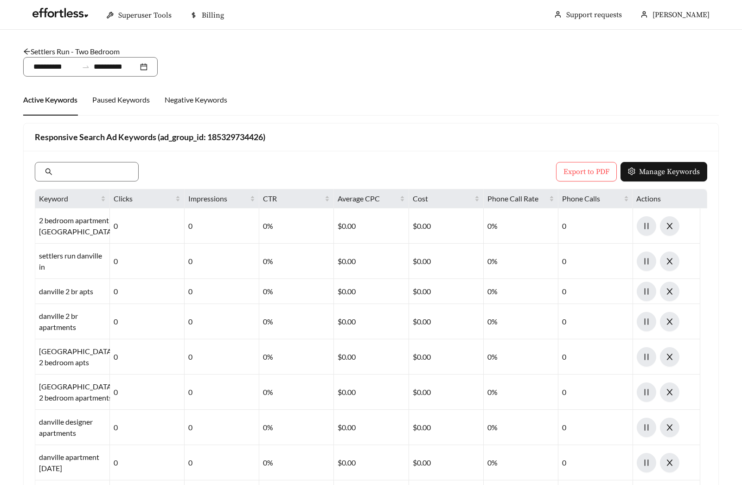
click at [71, 48] on link "Settlers Run - Two Bedroom" at bounding box center [71, 51] width 97 height 9
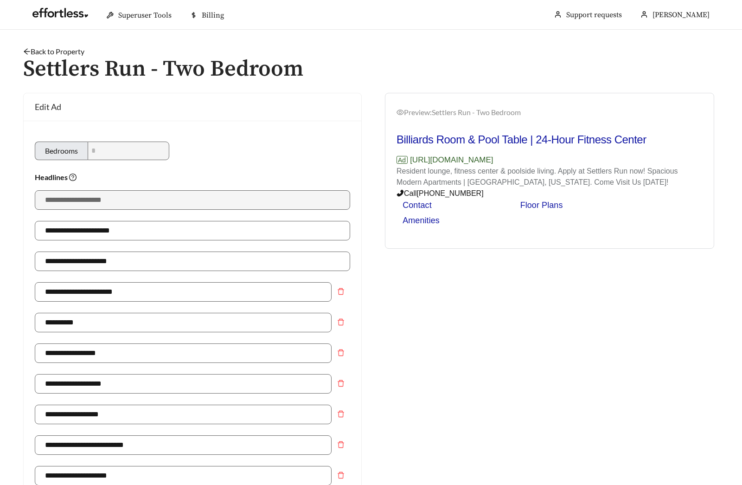
click at [45, 48] on link "Back to Property" at bounding box center [53, 51] width 61 height 9
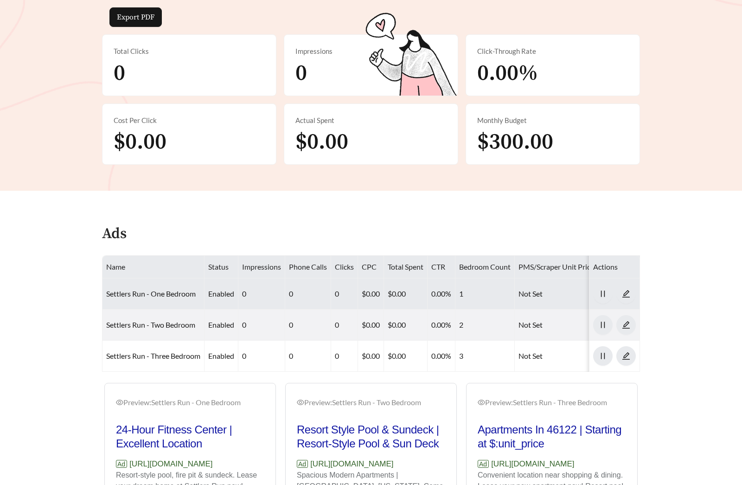
scroll to position [189, 0]
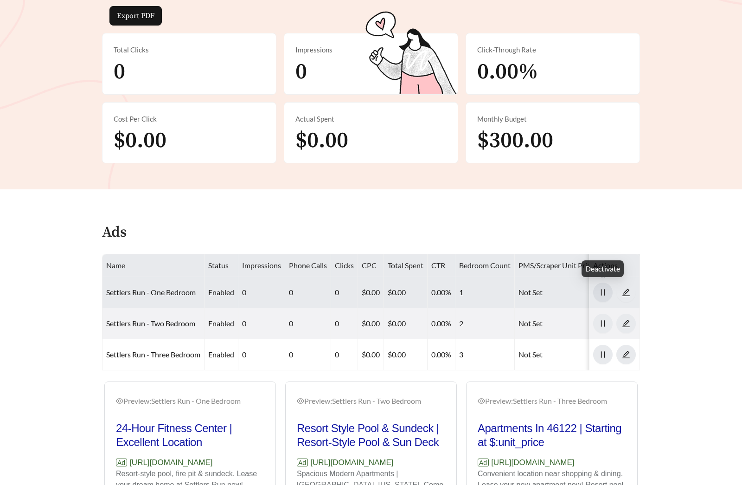
click at [598, 293] on span "pause" at bounding box center [603, 292] width 19 height 8
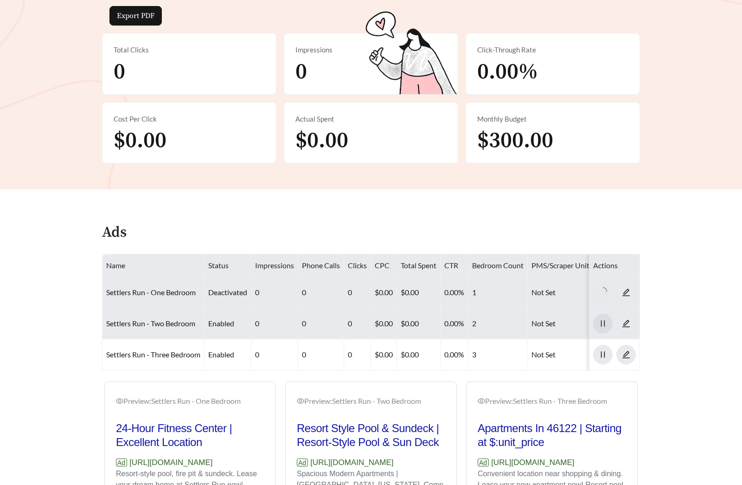
click at [603, 324] on icon "pause" at bounding box center [603, 323] width 8 height 8
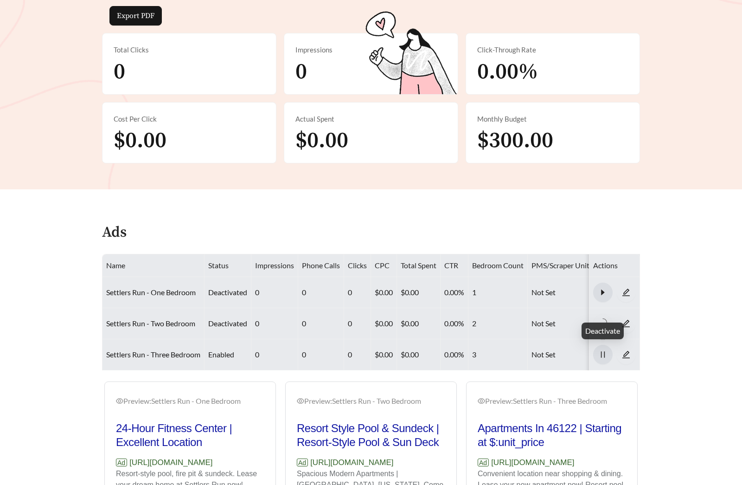
click at [610, 356] on span "pause" at bounding box center [603, 354] width 19 height 8
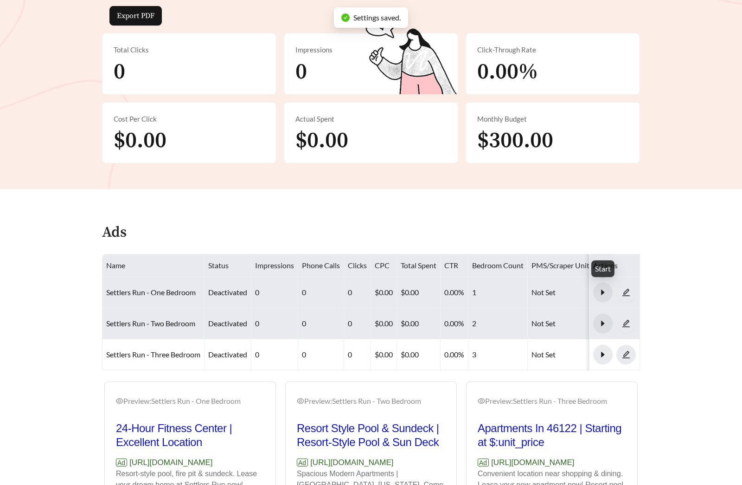
click at [604, 288] on icon "caret-right" at bounding box center [603, 292] width 8 height 8
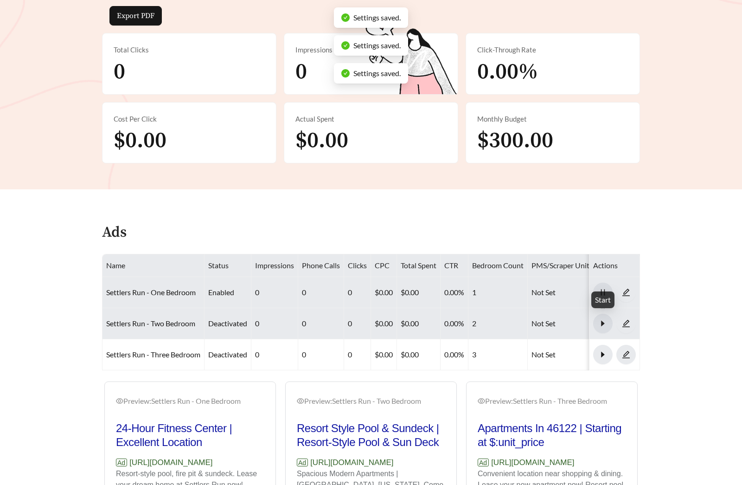
click at [604, 321] on icon "caret-right" at bounding box center [603, 323] width 8 height 8
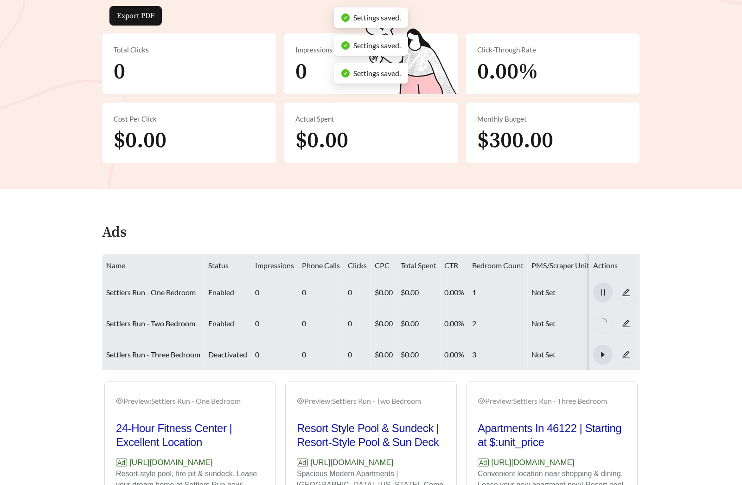
click at [600, 354] on icon "caret-right" at bounding box center [603, 354] width 8 height 8
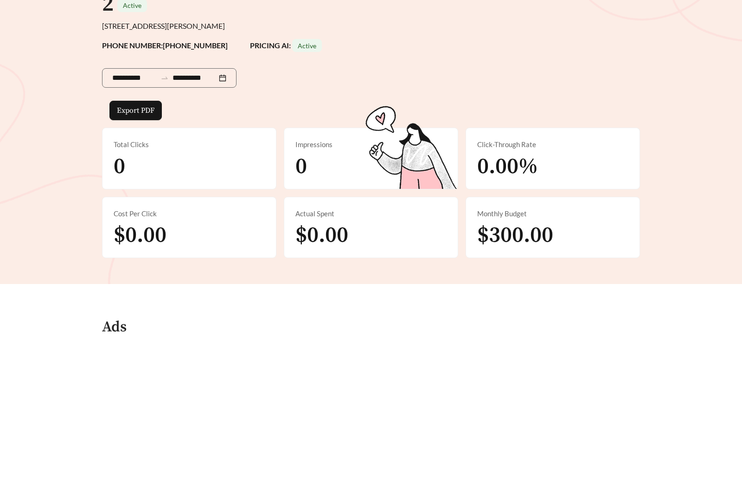
scroll to position [303, 0]
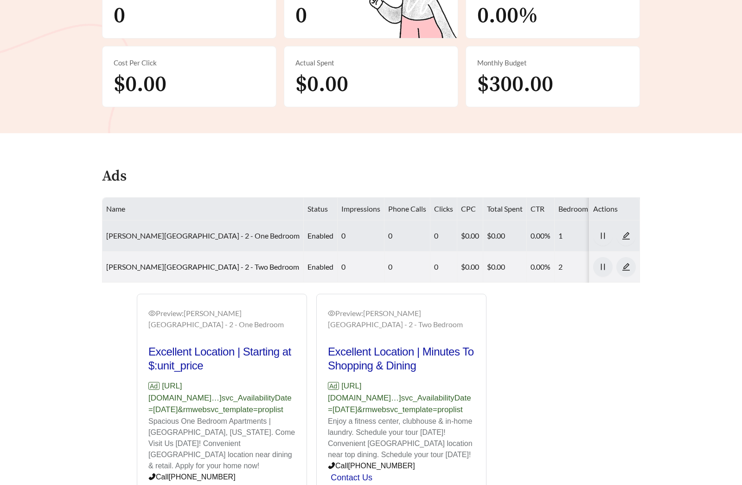
click at [177, 231] on link "[PERSON_NAME][GEOGRAPHIC_DATA] - 2 - One Bedroom" at bounding box center [203, 235] width 194 height 9
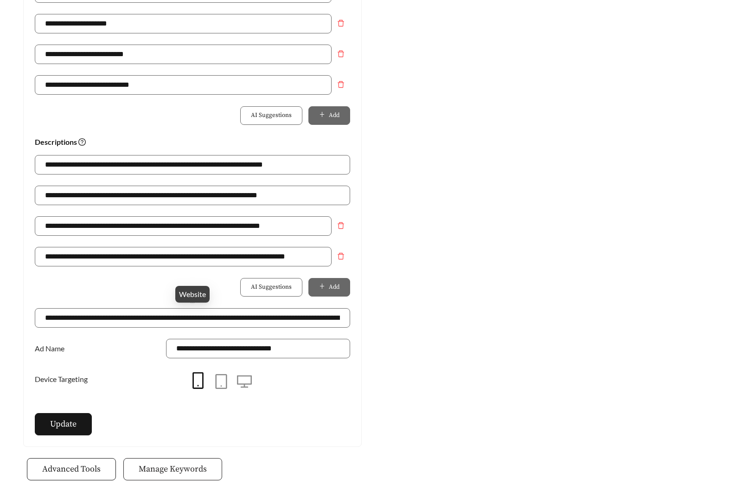
scroll to position [645, 0]
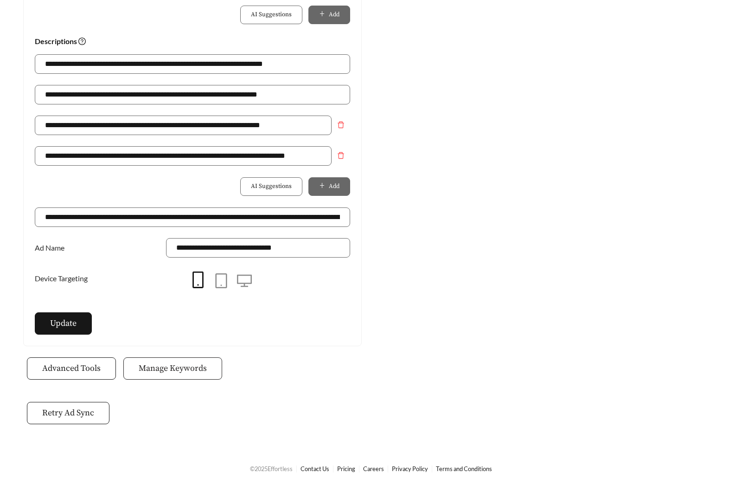
click at [171, 376] on button "Manage Keywords" at bounding box center [172, 368] width 99 height 22
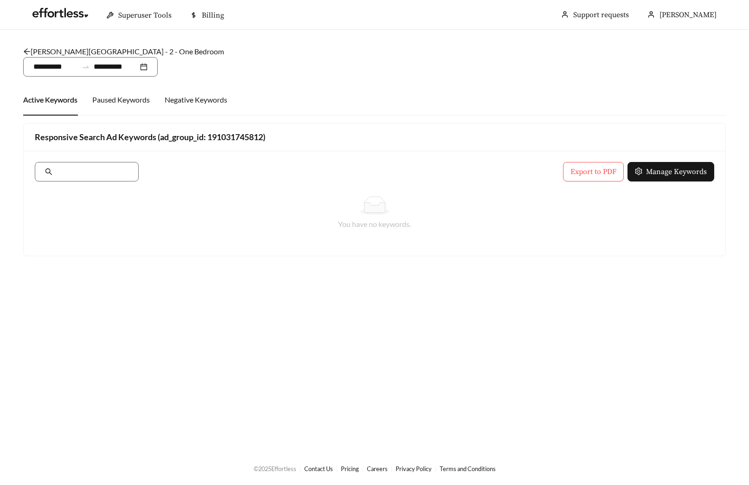
click at [108, 54] on link "[PERSON_NAME][GEOGRAPHIC_DATA] - 2 - One Bedroom" at bounding box center [123, 51] width 201 height 9
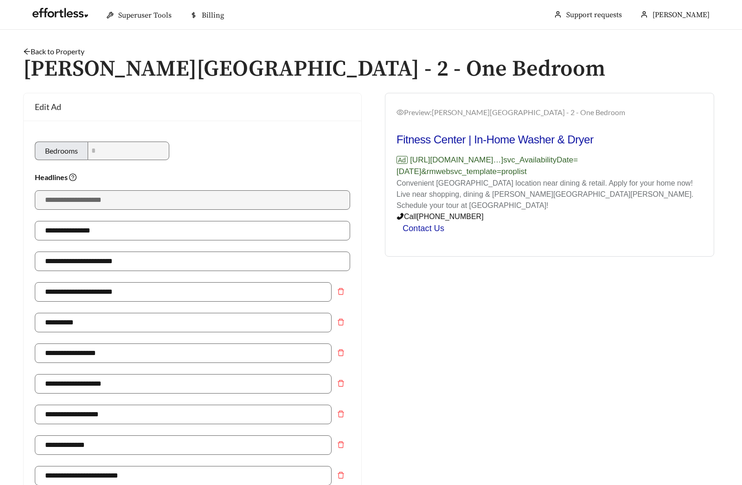
click at [62, 54] on link "Back to Property" at bounding box center [53, 51] width 61 height 9
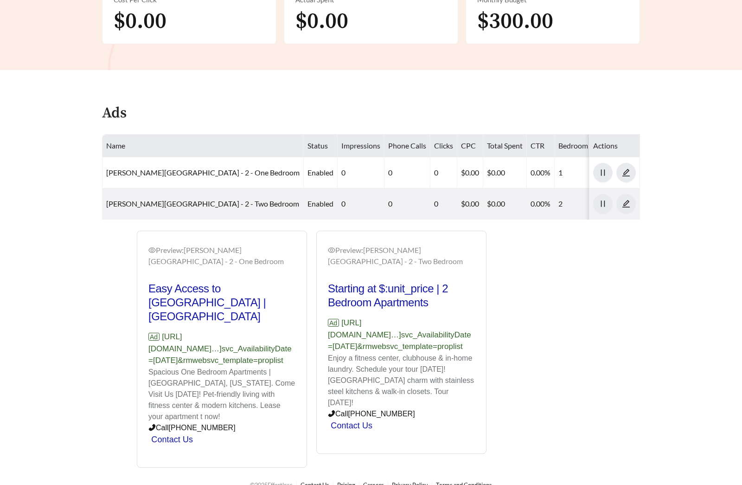
scroll to position [367, 0]
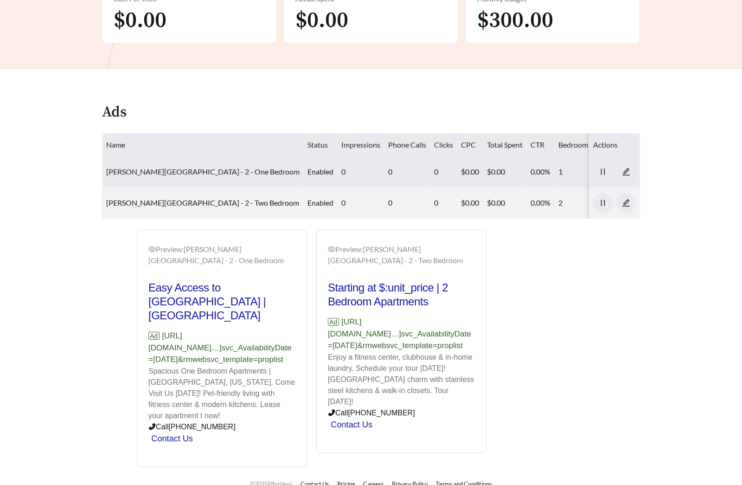
click at [183, 167] on link "[PERSON_NAME][GEOGRAPHIC_DATA] - 2 - One Bedroom" at bounding box center [203, 171] width 194 height 9
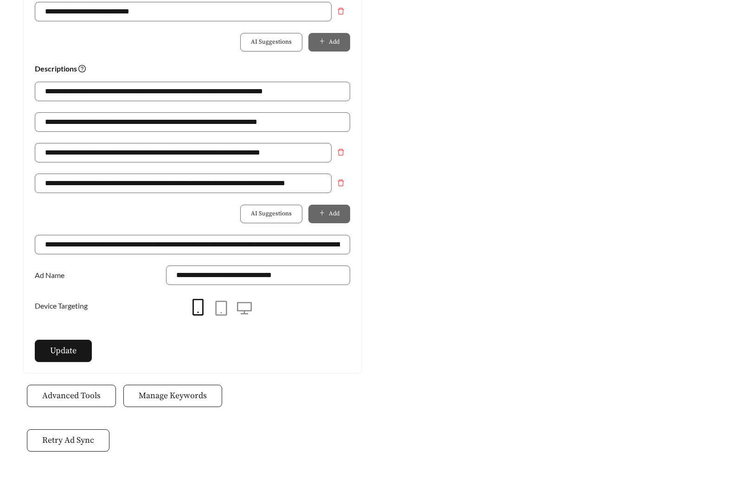
scroll to position [645, 0]
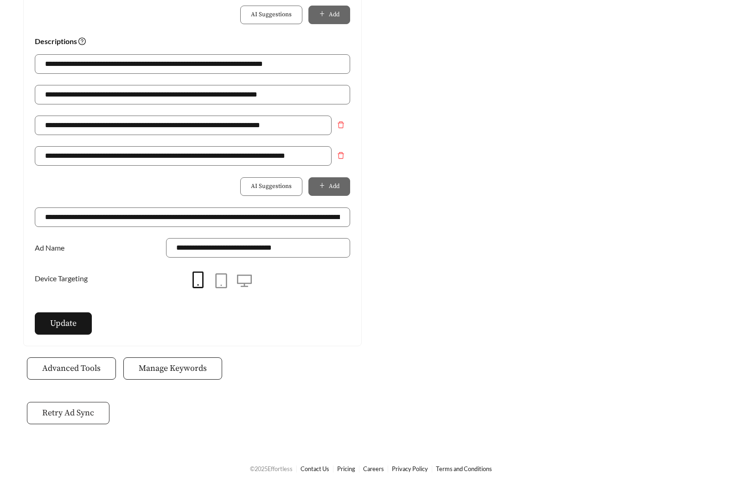
click at [79, 407] on span "Retry Ad Sync" at bounding box center [68, 413] width 52 height 13
click at [158, 372] on span "Manage Keywords" at bounding box center [173, 368] width 68 height 13
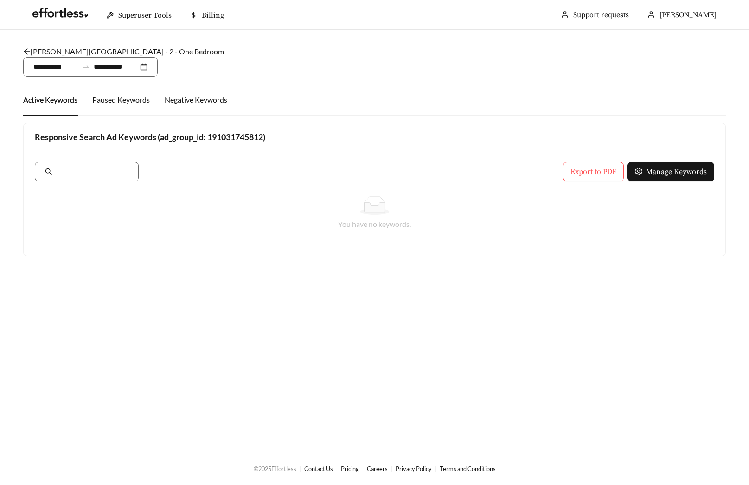
click at [86, 48] on link "[PERSON_NAME][GEOGRAPHIC_DATA] - 2 - One Bedroom" at bounding box center [123, 51] width 201 height 9
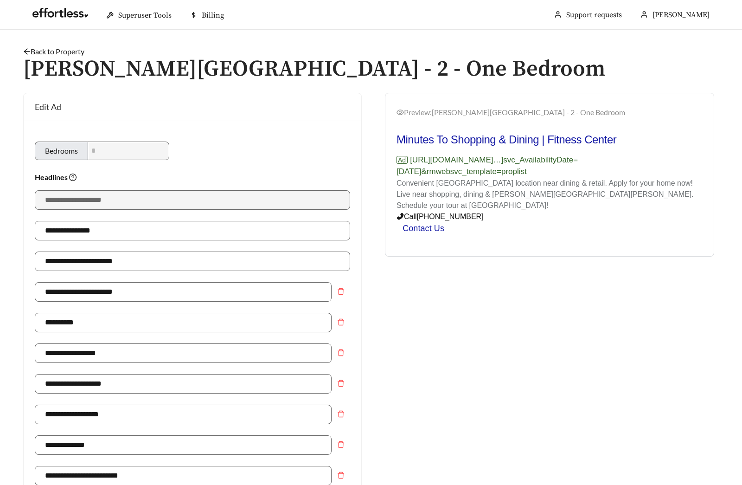
click at [60, 50] on link "Back to Property" at bounding box center [53, 51] width 61 height 9
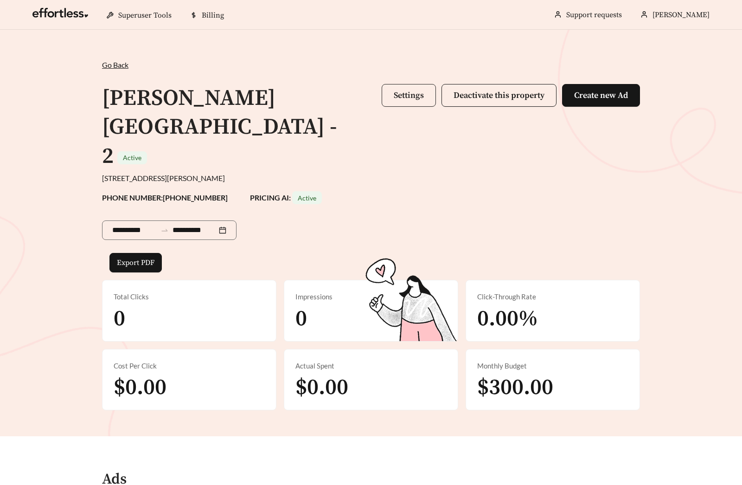
click at [401, 100] on span "Settings" at bounding box center [409, 95] width 30 height 11
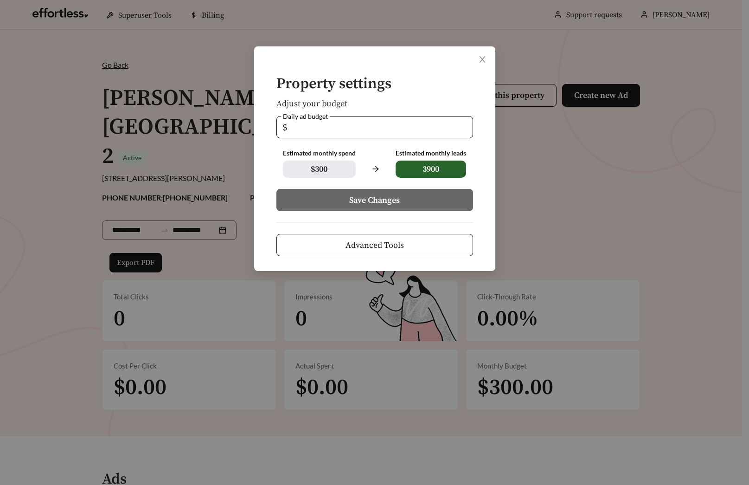
click at [391, 239] on span "Advanced Tools" at bounding box center [375, 245] width 58 height 13
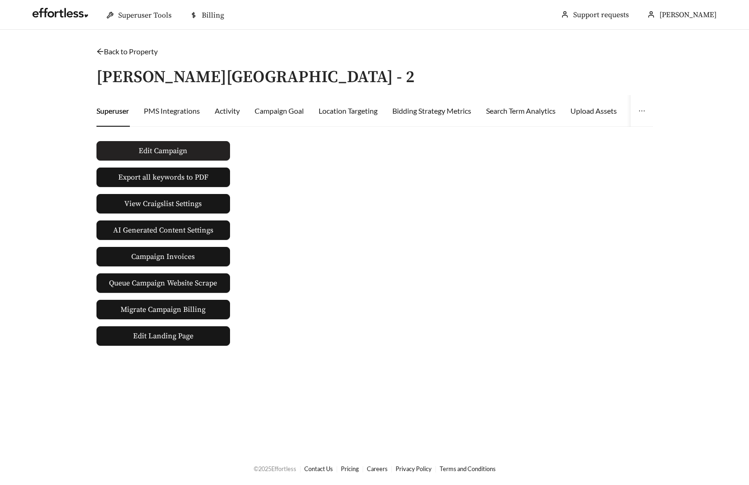
click at [205, 154] on button "Edit Campaign" at bounding box center [164, 150] width 134 height 19
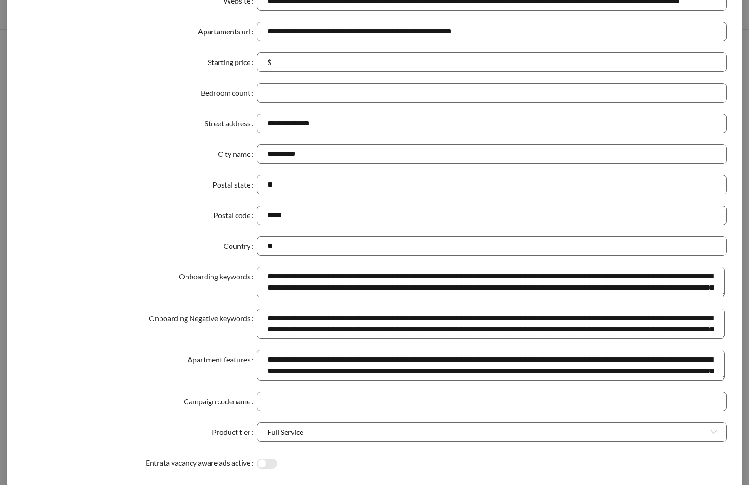
scroll to position [181, 0]
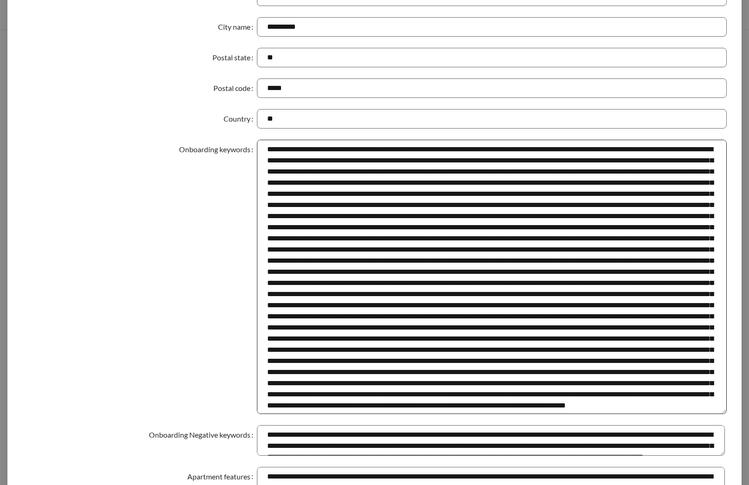
drag, startPoint x: 719, startPoint y: 167, endPoint x: 710, endPoint y: 409, distance: 242.0
click at [709, 410] on textarea "Onboarding keywords" at bounding box center [492, 277] width 470 height 274
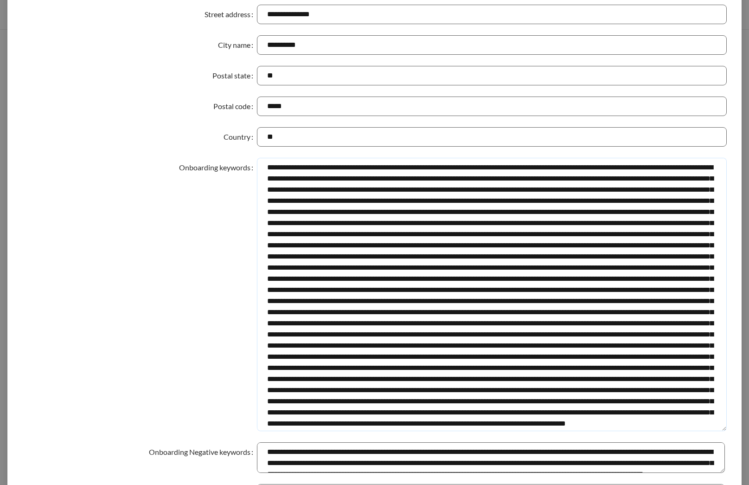
scroll to position [69, 0]
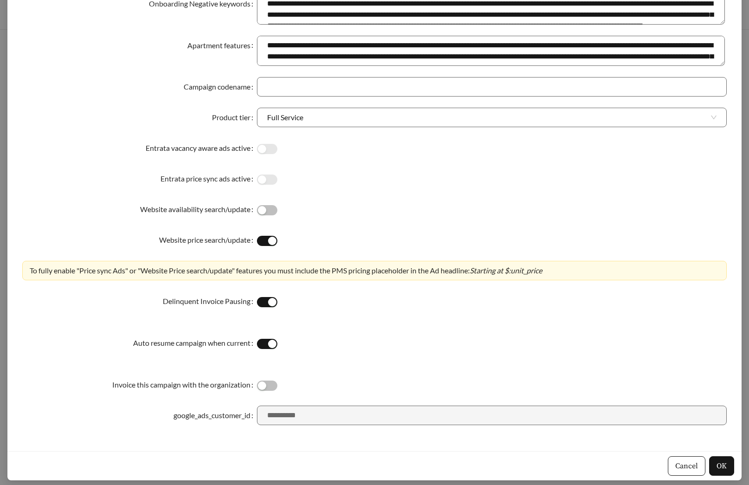
drag, startPoint x: 259, startPoint y: 232, endPoint x: 429, endPoint y: 499, distance: 316.0
click at [429, 484] on html "**********" at bounding box center [374, 242] width 749 height 485
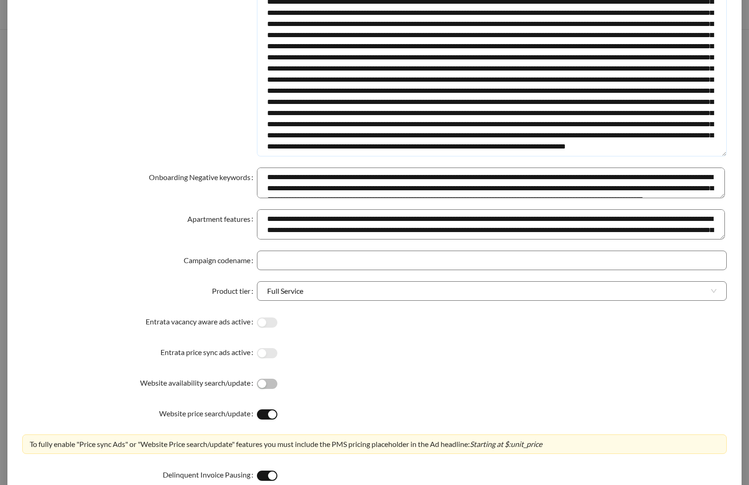
scroll to position [437, 0]
click at [168, 147] on div "Onboarding keywords" at bounding box center [139, 20] width 235 height 273
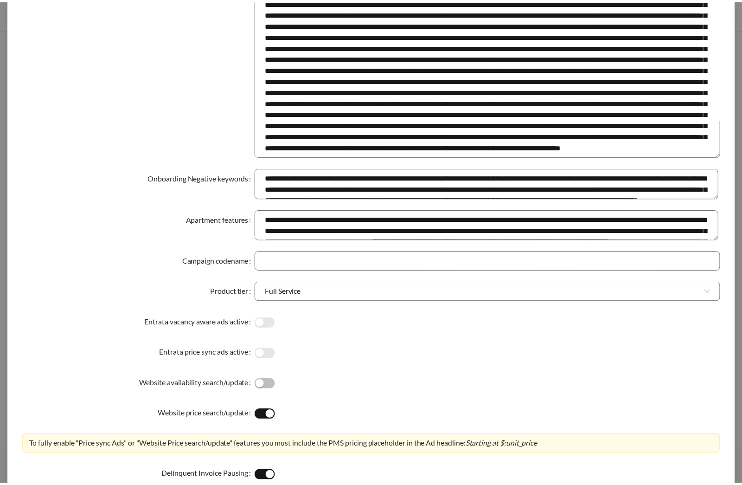
scroll to position [0, 0]
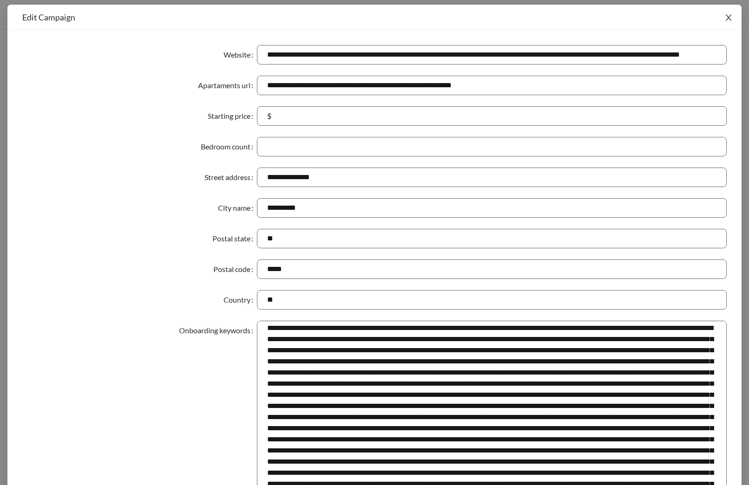
click at [725, 18] on icon "close" at bounding box center [729, 17] width 8 height 8
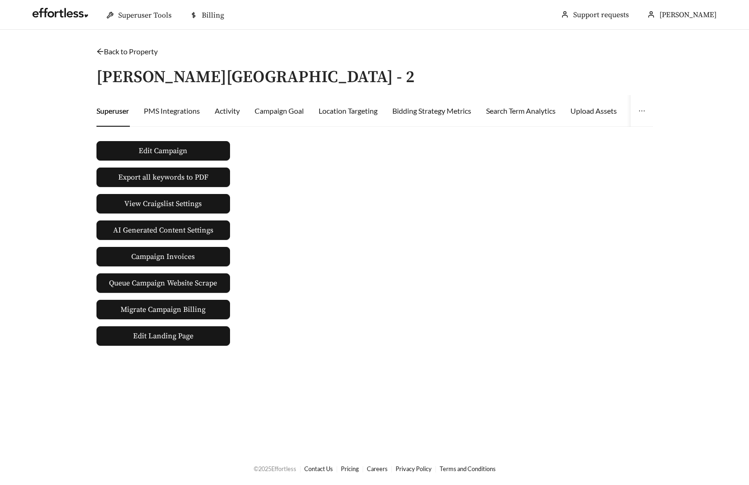
click at [130, 52] on link "Back to Property" at bounding box center [127, 51] width 61 height 9
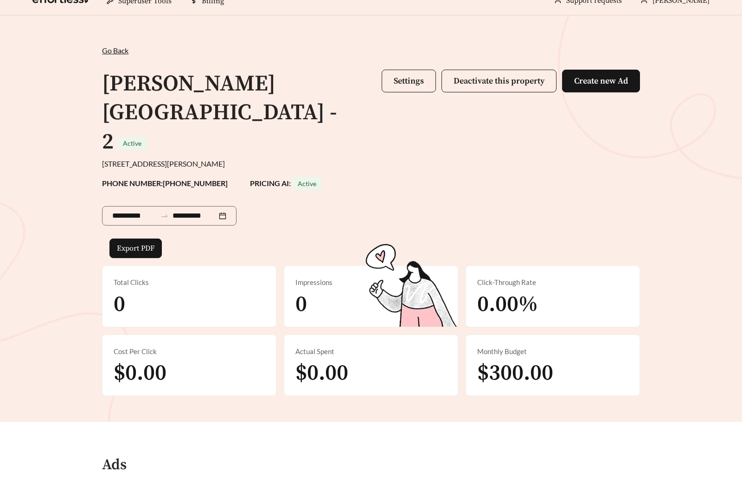
scroll to position [342, 0]
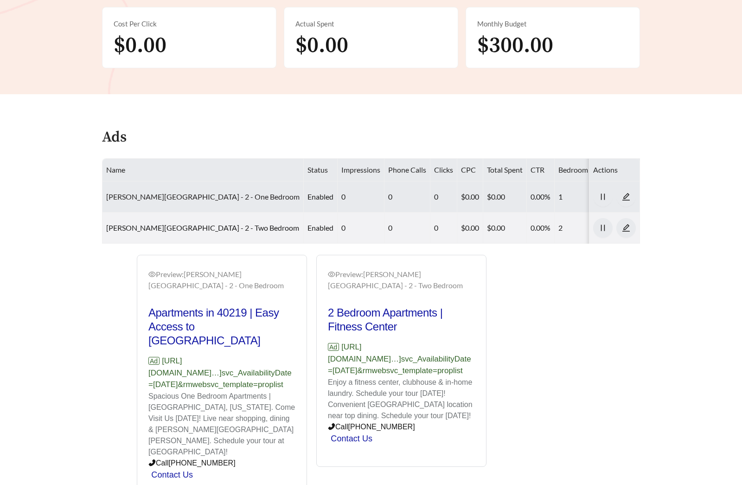
click at [185, 192] on link "[PERSON_NAME][GEOGRAPHIC_DATA] - 2 - One Bedroom" at bounding box center [203, 196] width 194 height 9
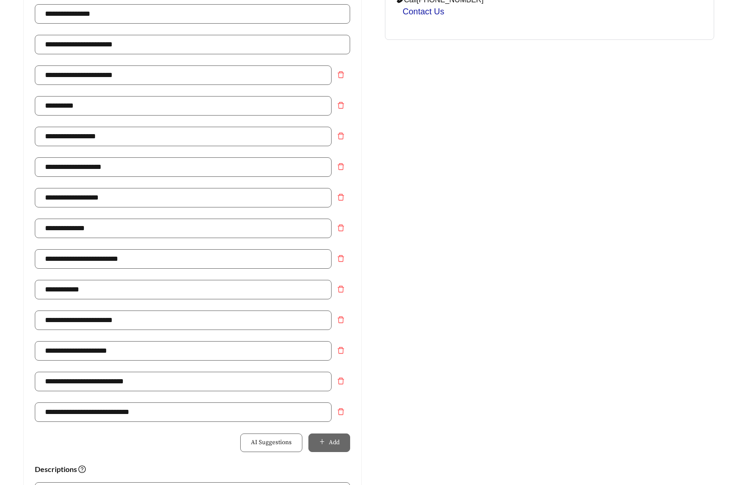
scroll to position [645, 0]
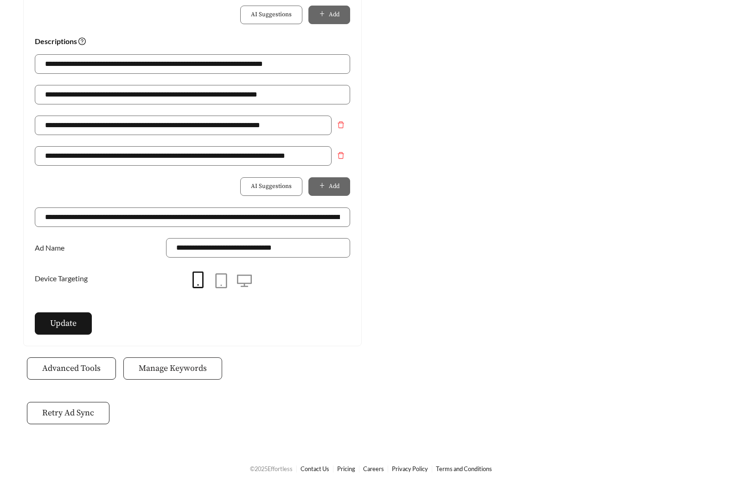
click at [176, 363] on span "Manage Keywords" at bounding box center [173, 368] width 68 height 13
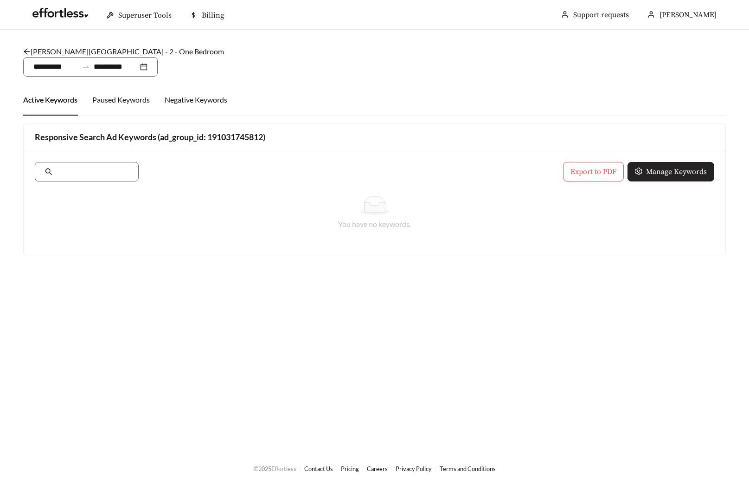
click at [683, 165] on button "Manage Keywords" at bounding box center [671, 171] width 87 height 19
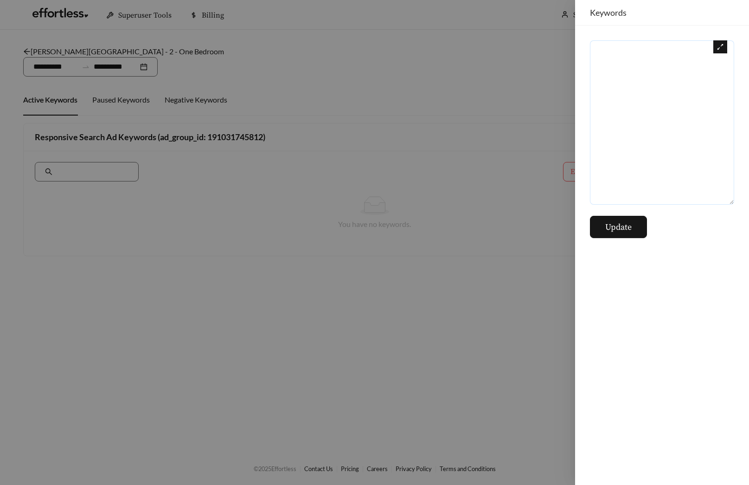
click at [670, 156] on textarea at bounding box center [662, 122] width 144 height 164
paste textarea "**********"
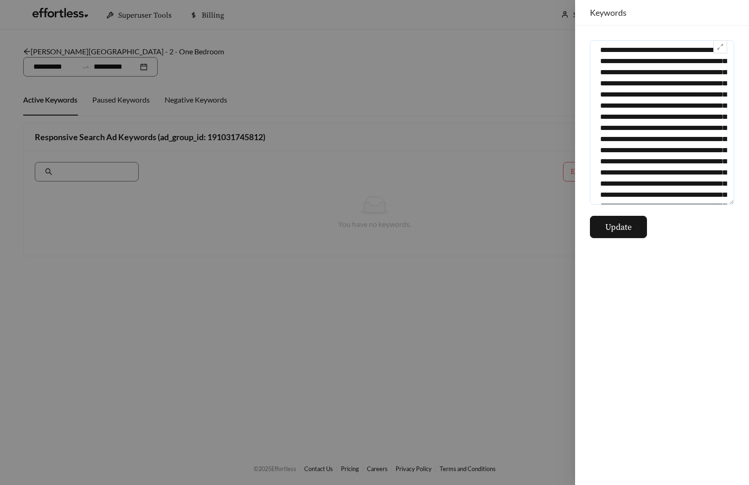
scroll to position [1309, 0]
type textarea "**********"
click at [627, 234] on button "Update" at bounding box center [618, 227] width 57 height 22
click at [503, 219] on div at bounding box center [374, 242] width 749 height 485
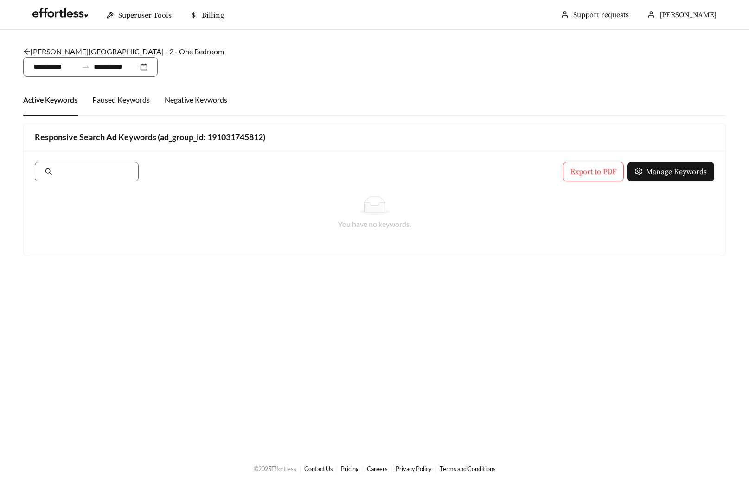
click at [80, 53] on link "[PERSON_NAME][GEOGRAPHIC_DATA] - 2 - One Bedroom" at bounding box center [123, 51] width 201 height 9
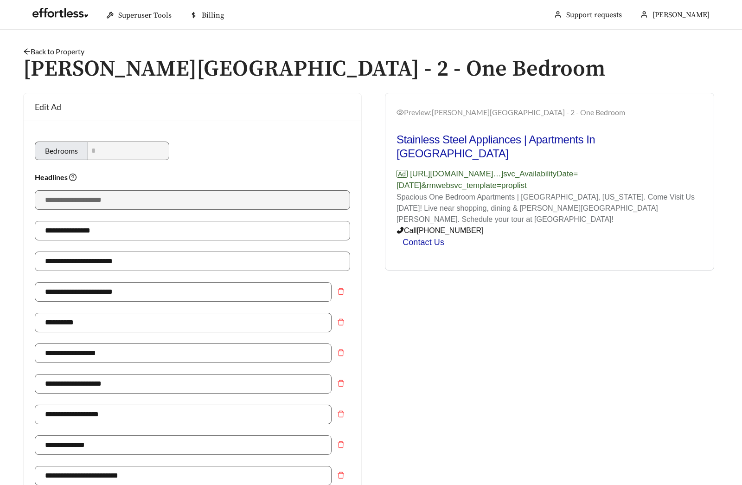
click at [61, 54] on link "Back to Property" at bounding box center [53, 51] width 61 height 9
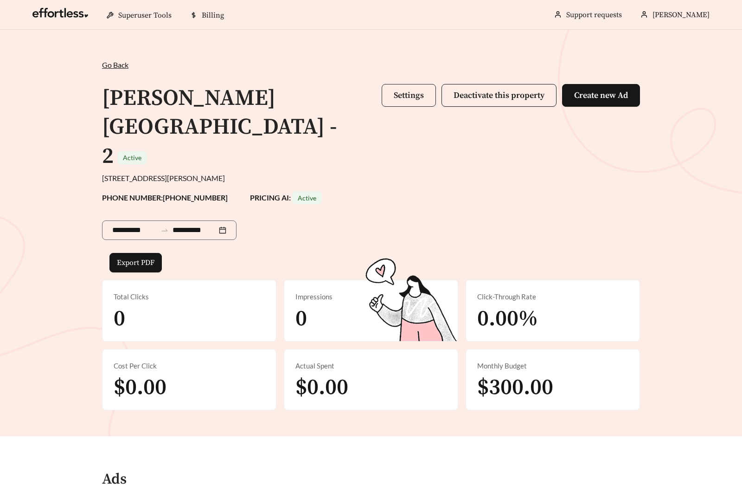
click at [396, 100] on span "Settings" at bounding box center [409, 95] width 30 height 11
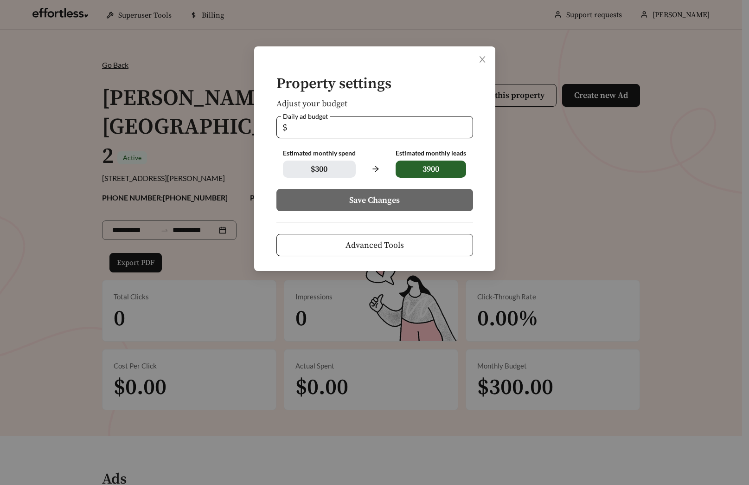
click at [394, 245] on span "Advanced Tools" at bounding box center [375, 245] width 58 height 13
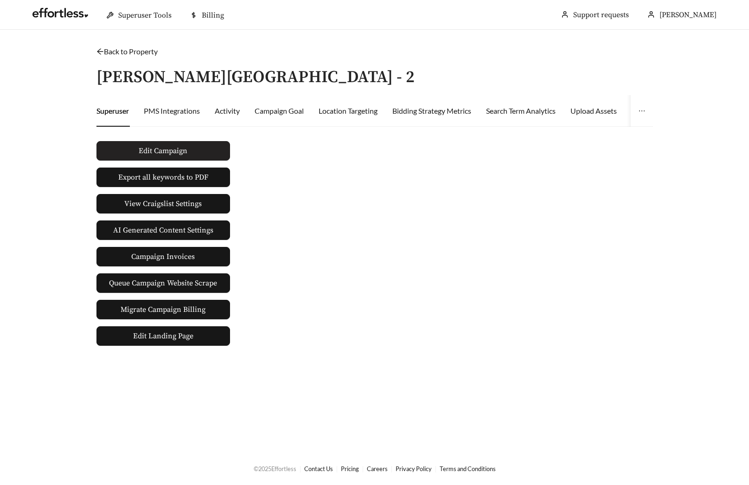
click at [197, 153] on button "Edit Campaign" at bounding box center [164, 150] width 134 height 19
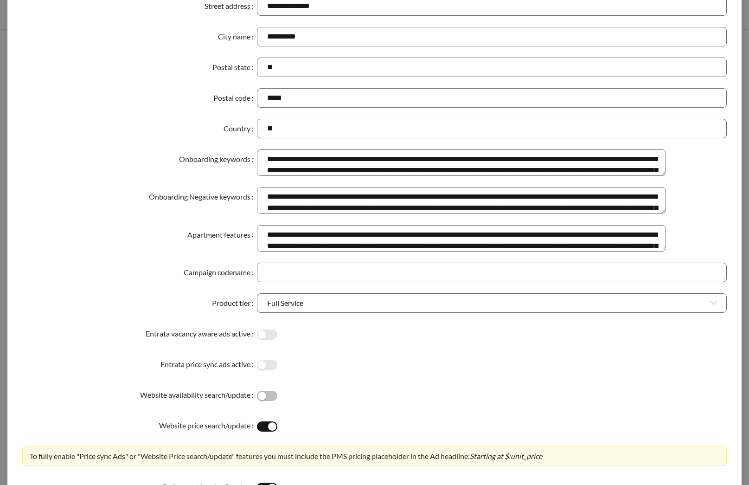
scroll to position [321, 0]
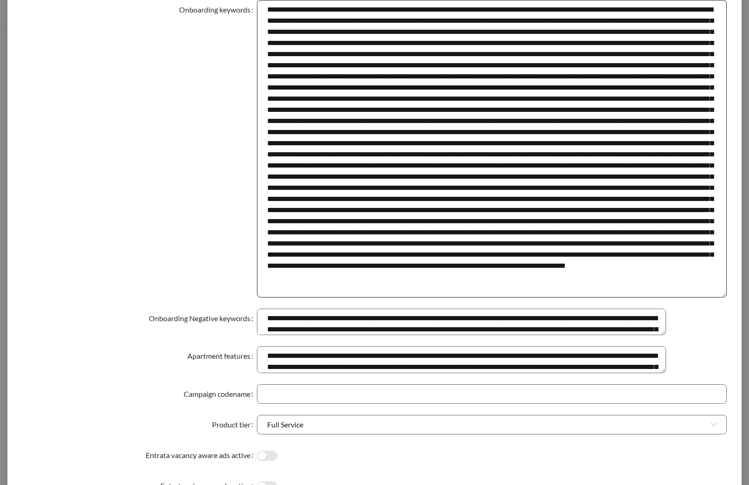
drag, startPoint x: 717, startPoint y: 28, endPoint x: 648, endPoint y: 266, distance: 247.9
click at [718, 297] on textarea "Onboarding keywords" at bounding box center [492, 148] width 470 height 297
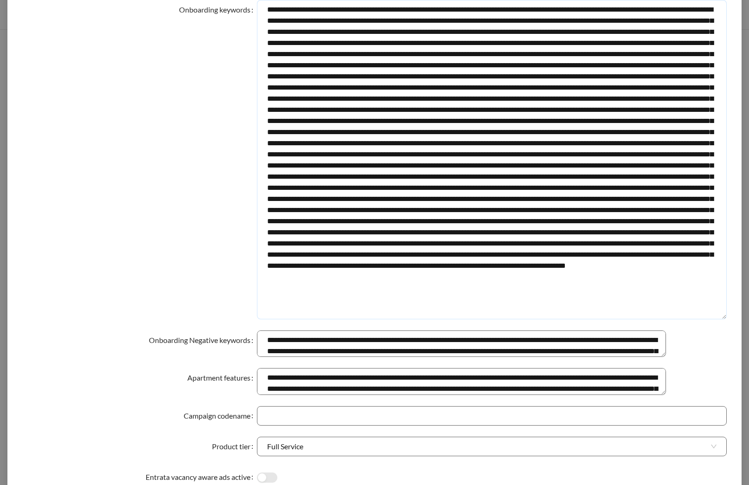
click at [589, 217] on textarea "Onboarding keywords" at bounding box center [492, 159] width 470 height 319
drag, startPoint x: 504, startPoint y: 245, endPoint x: 391, endPoint y: 247, distance: 113.2
click at [391, 247] on textarea "Onboarding keywords" at bounding box center [492, 159] width 470 height 319
drag, startPoint x: 387, startPoint y: 243, endPoint x: 505, endPoint y: 243, distance: 118.8
click at [505, 241] on textarea "Onboarding keywords" at bounding box center [492, 159] width 470 height 319
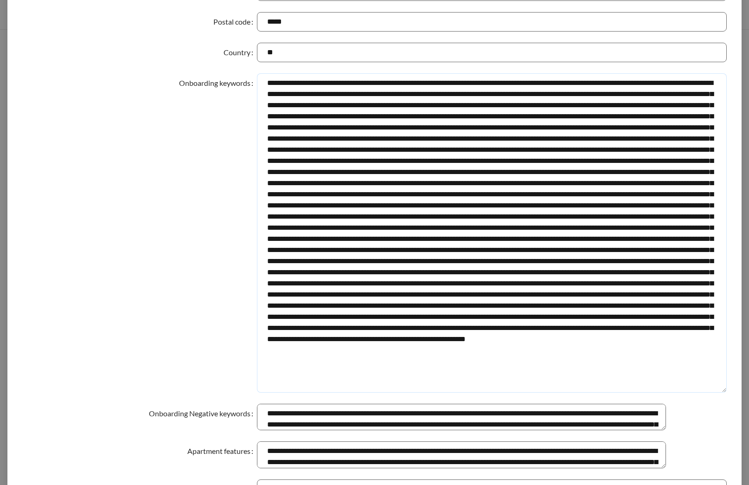
scroll to position [239, 0]
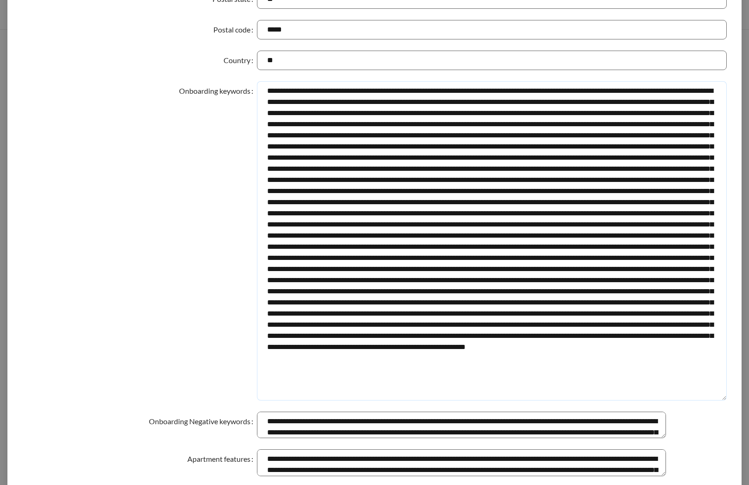
drag, startPoint x: 501, startPoint y: 158, endPoint x: 614, endPoint y: 158, distance: 113.2
click at [614, 158] on textarea "Onboarding keywords" at bounding box center [492, 240] width 470 height 319
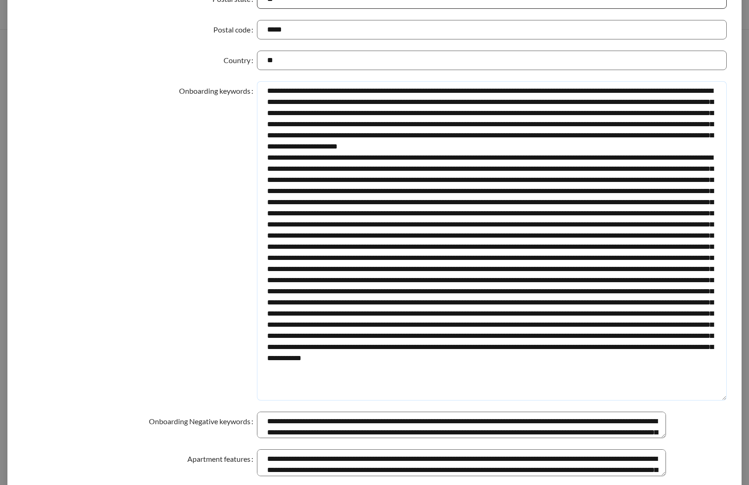
type textarea "**********"
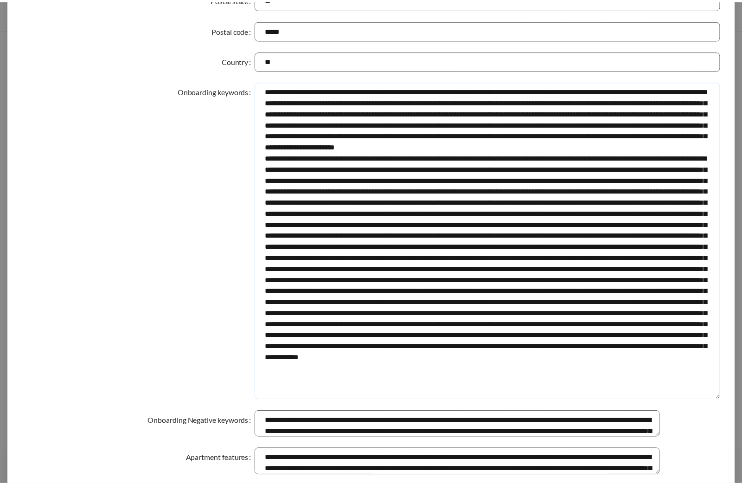
scroll to position [658, 0]
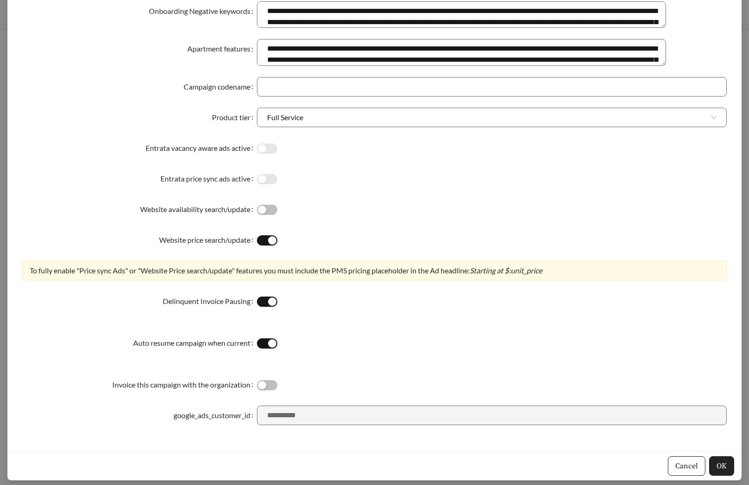
click at [718, 469] on span "OK" at bounding box center [722, 465] width 10 height 11
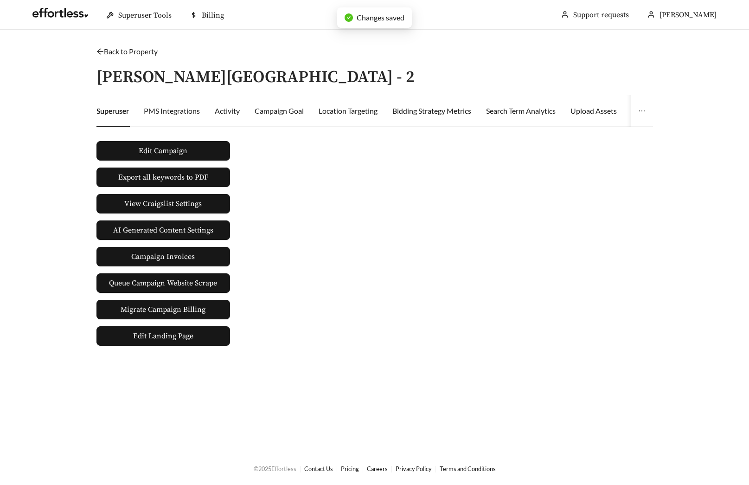
click at [140, 51] on link "Back to Property" at bounding box center [127, 51] width 61 height 9
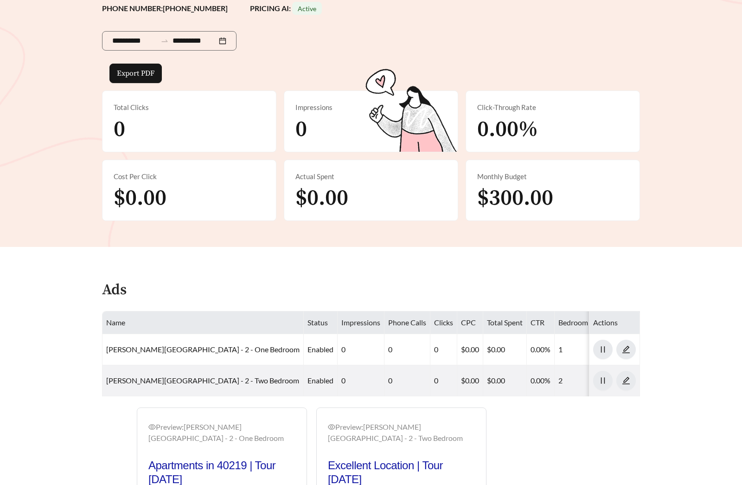
scroll to position [353, 0]
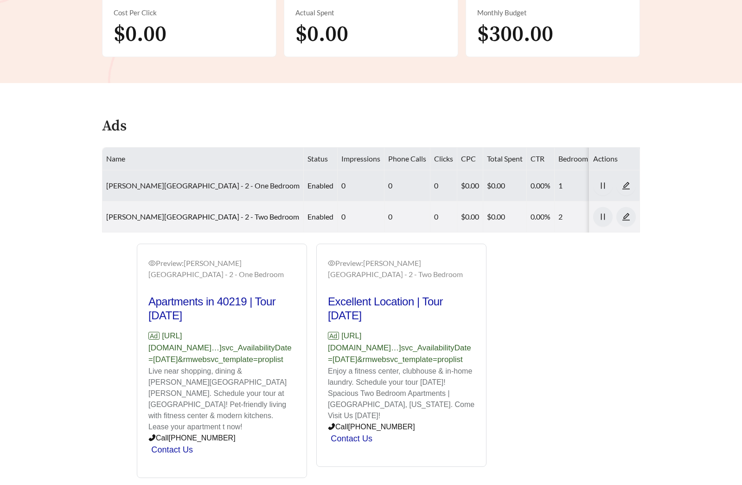
click at [163, 181] on link "[PERSON_NAME][GEOGRAPHIC_DATA] - 2 - One Bedroom" at bounding box center [203, 185] width 194 height 9
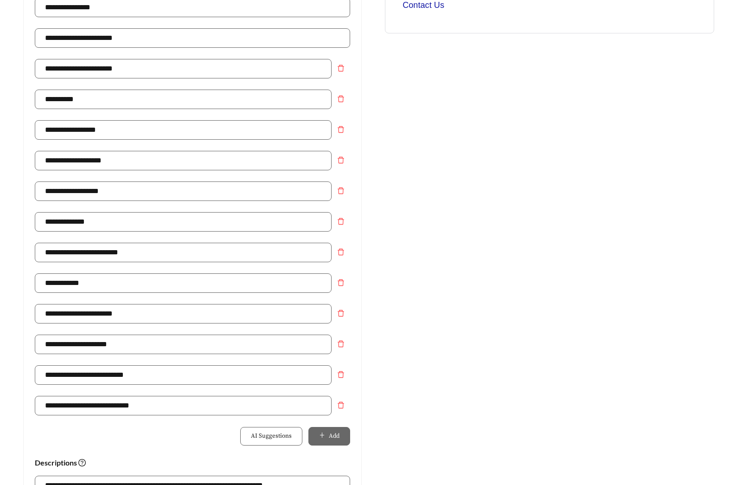
scroll to position [610, 0]
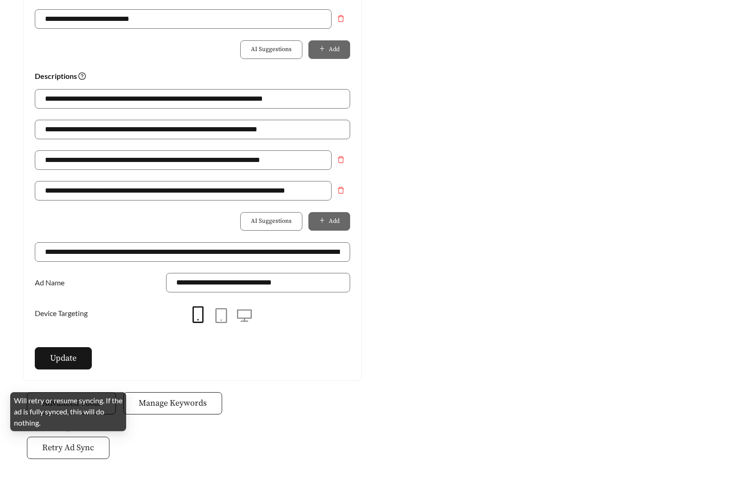
click at [68, 442] on span "Retry Ad Sync" at bounding box center [68, 447] width 52 height 13
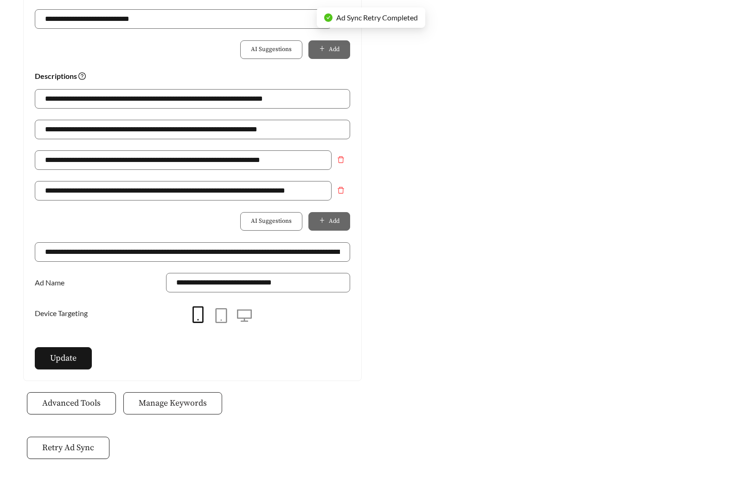
click at [178, 407] on span "Manage Keywords" at bounding box center [173, 403] width 68 height 13
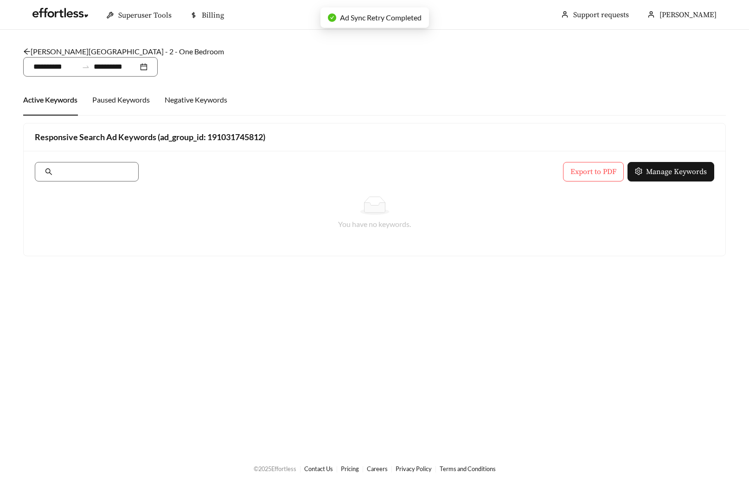
click at [89, 54] on link "[PERSON_NAME][GEOGRAPHIC_DATA] - 2 - One Bedroom" at bounding box center [123, 51] width 201 height 9
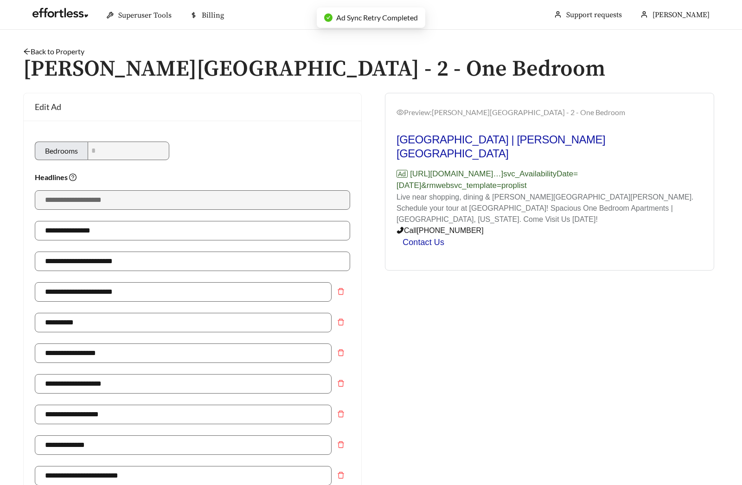
click at [52, 57] on h1 "[PERSON_NAME][GEOGRAPHIC_DATA] - 2 - One Bedroom" at bounding box center [371, 69] width 696 height 25
click at [57, 50] on link "Back to Property" at bounding box center [53, 51] width 61 height 9
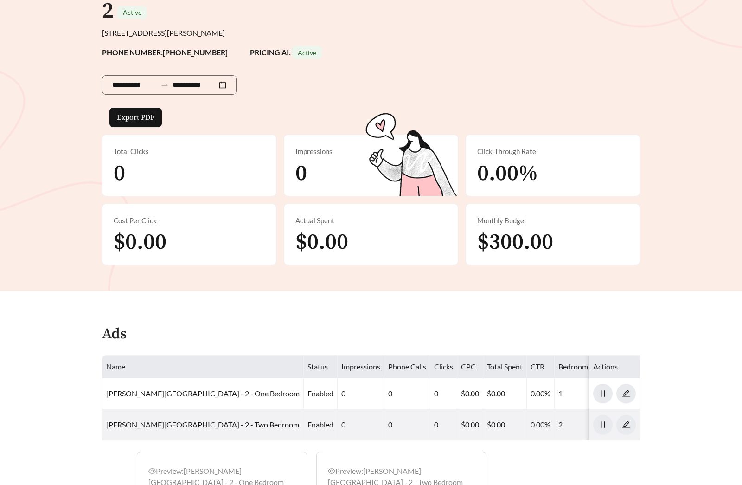
scroll to position [166, 0]
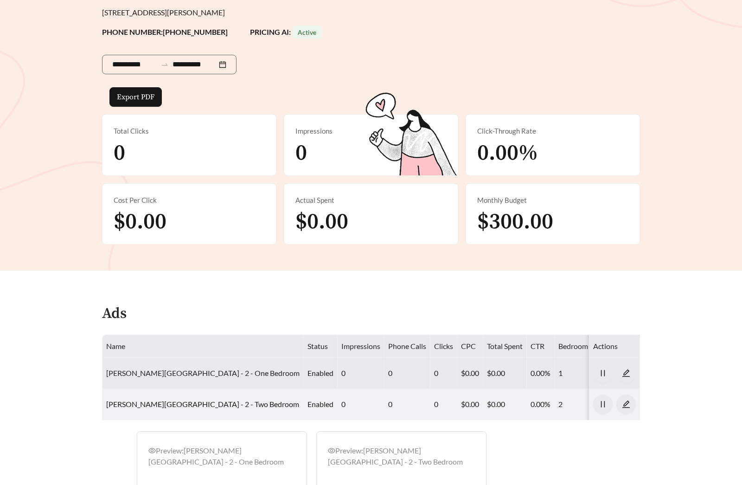
click at [181, 368] on link "[PERSON_NAME][GEOGRAPHIC_DATA] - 2 - One Bedroom" at bounding box center [203, 372] width 194 height 9
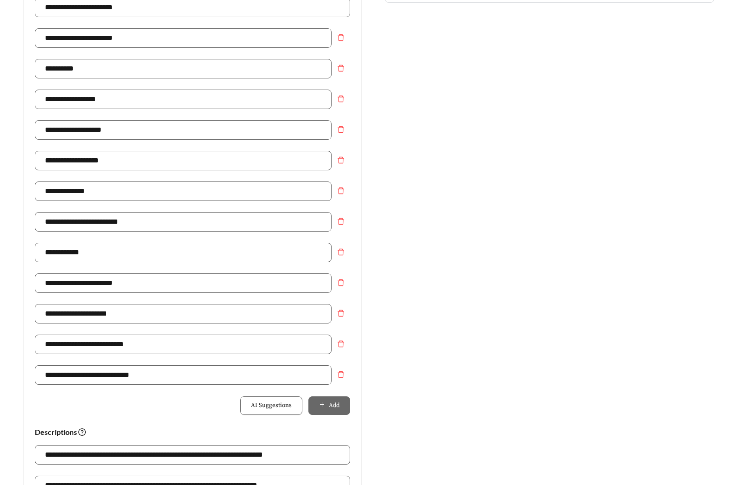
scroll to position [596, 0]
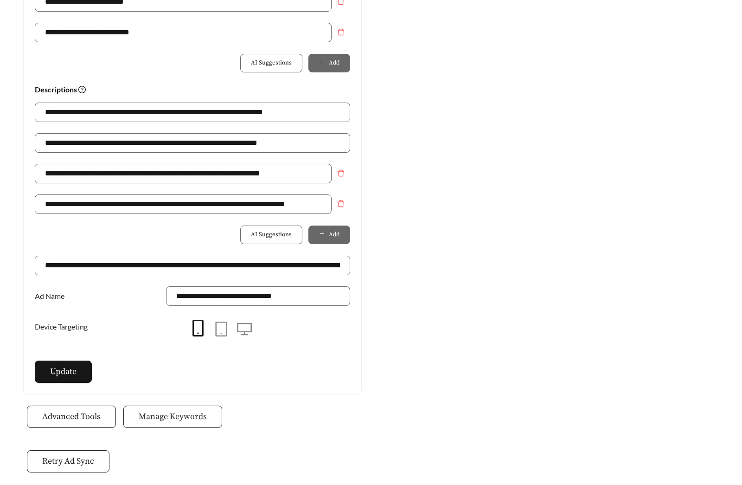
click at [176, 416] on span "Manage Keywords" at bounding box center [173, 416] width 68 height 13
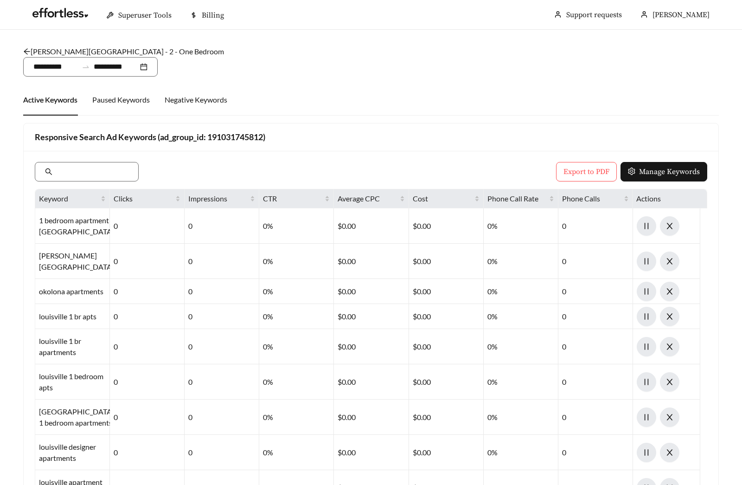
click at [73, 55] on link "[PERSON_NAME][GEOGRAPHIC_DATA] - 2 - One Bedroom" at bounding box center [123, 51] width 201 height 9
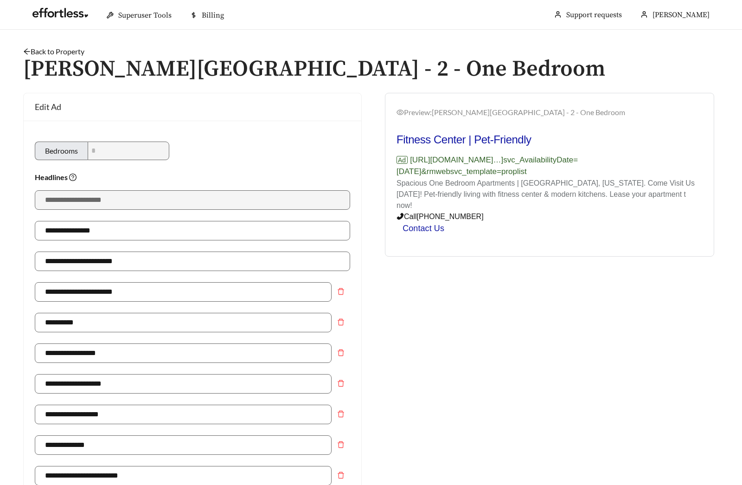
click at [56, 57] on h1 "[PERSON_NAME][GEOGRAPHIC_DATA] - 2 - One Bedroom" at bounding box center [371, 69] width 696 height 25
click at [58, 52] on link "Back to Property" at bounding box center [53, 51] width 61 height 9
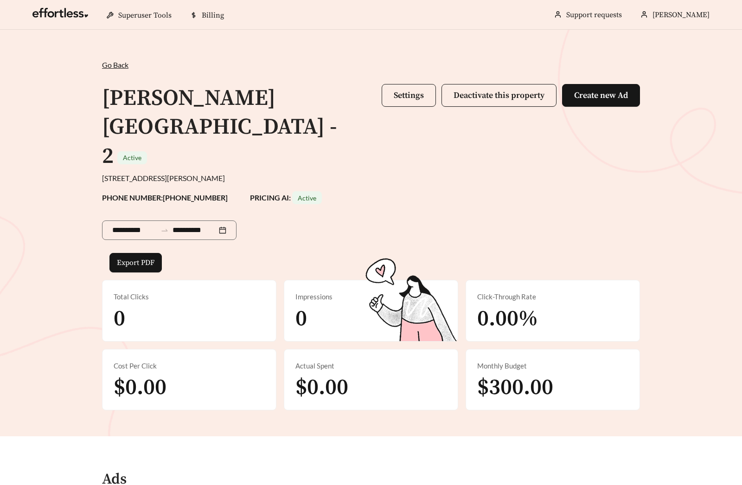
scroll to position [342, 0]
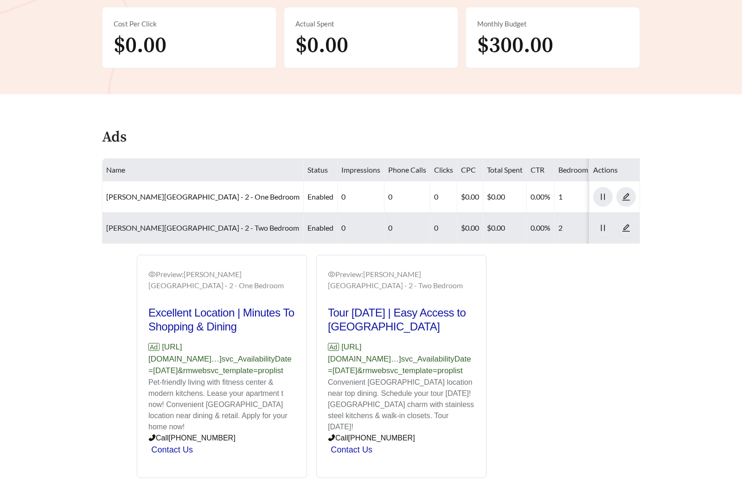
click at [148, 223] on link "Markwell Village - 2 - Two Bedroom" at bounding box center [202, 227] width 193 height 9
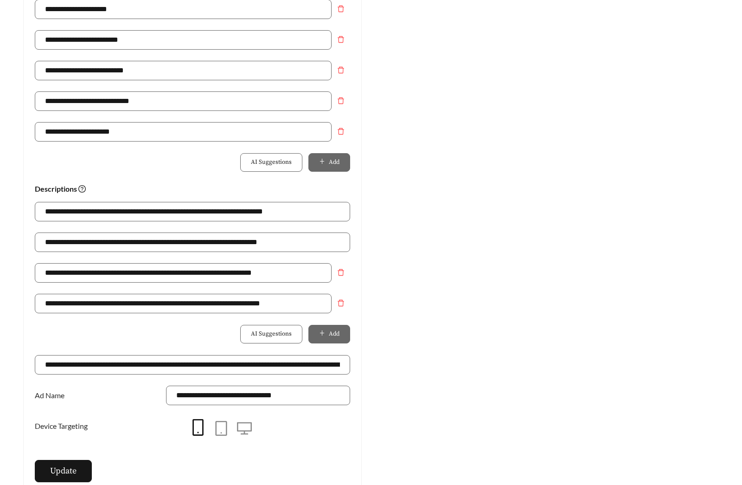
scroll to position [611, 0]
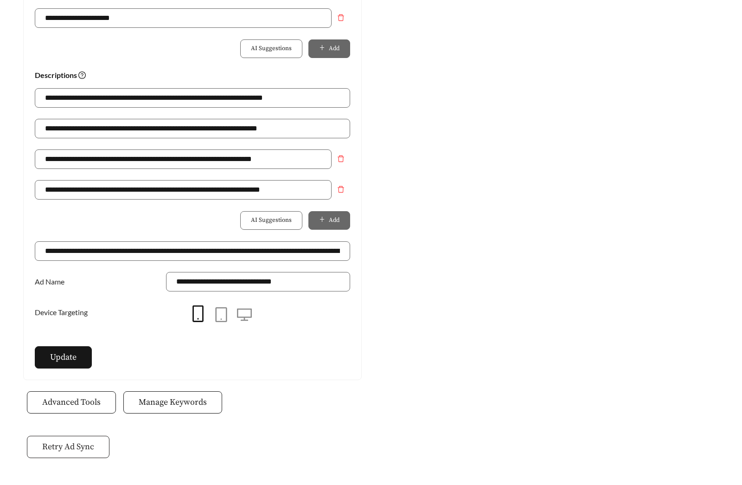
click at [76, 444] on span "Retry Ad Sync" at bounding box center [68, 446] width 52 height 13
click at [192, 405] on span "Manage Keywords" at bounding box center [173, 402] width 68 height 13
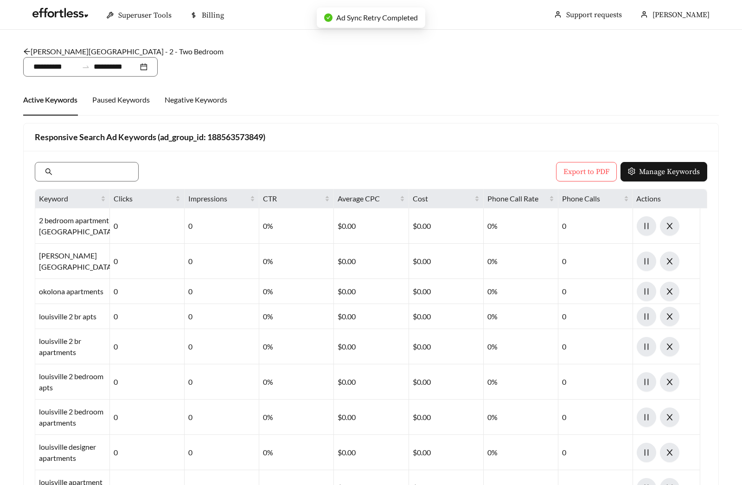
click at [88, 51] on link "Markwell Village - 2 - Two Bedroom" at bounding box center [123, 51] width 200 height 9
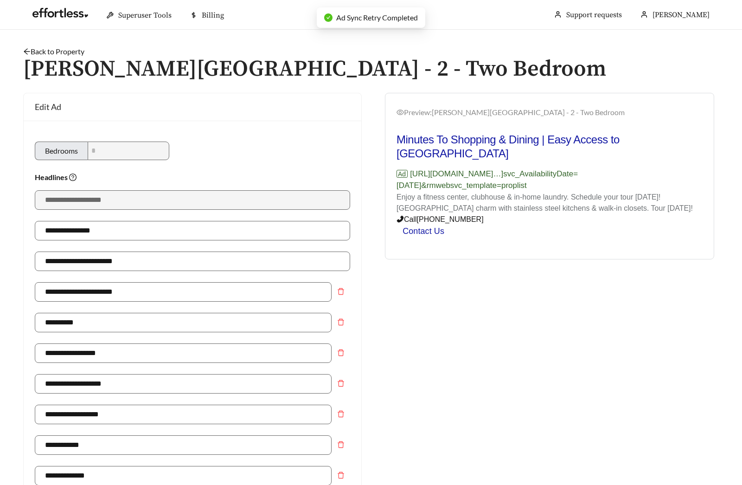
click at [58, 54] on link "Back to Property" at bounding box center [53, 51] width 61 height 9
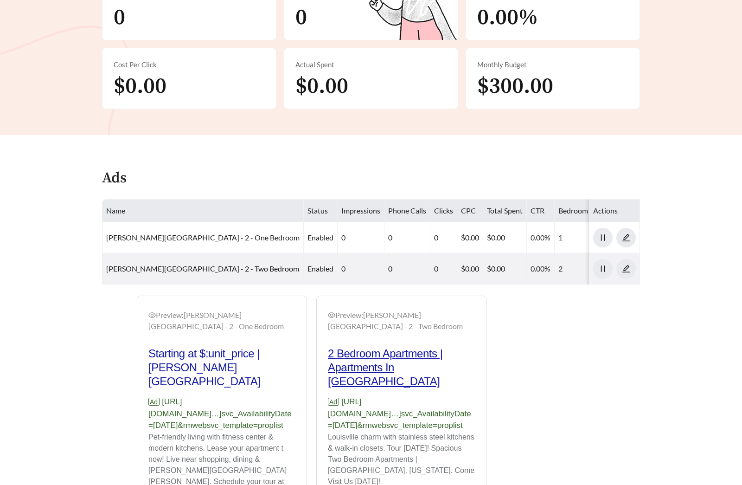
scroll to position [303, 0]
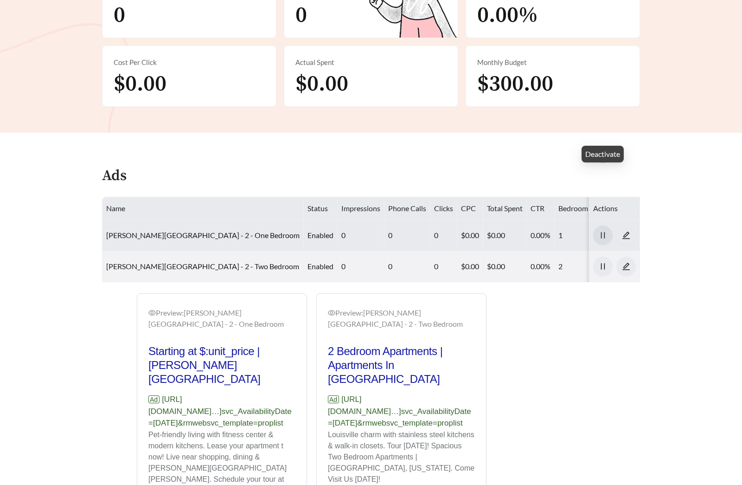
click at [596, 231] on span "pause" at bounding box center [603, 235] width 19 height 8
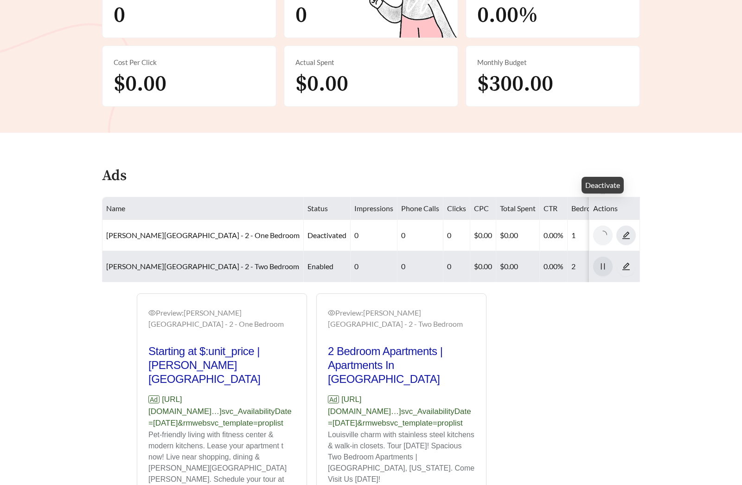
click at [599, 257] on button "button" at bounding box center [603, 266] width 19 height 19
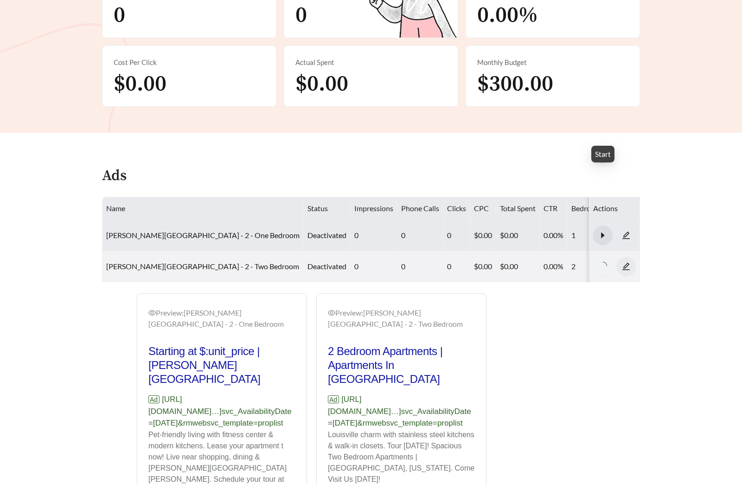
click at [600, 231] on icon "caret-right" at bounding box center [603, 235] width 8 height 8
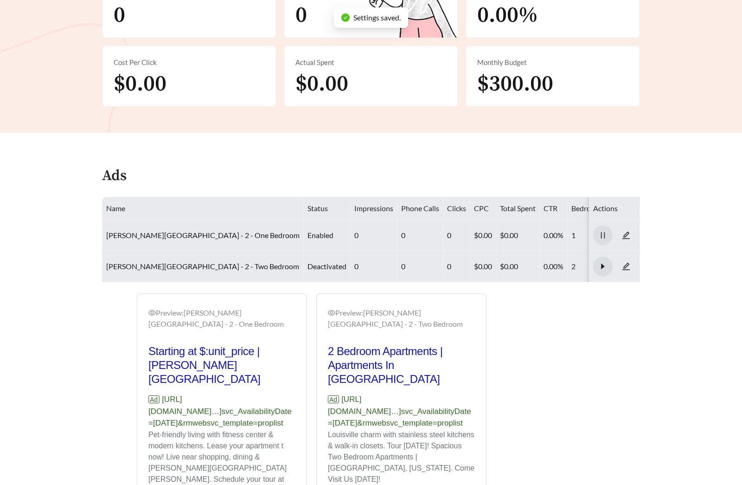
click at [606, 257] on button "button" at bounding box center [603, 266] width 19 height 19
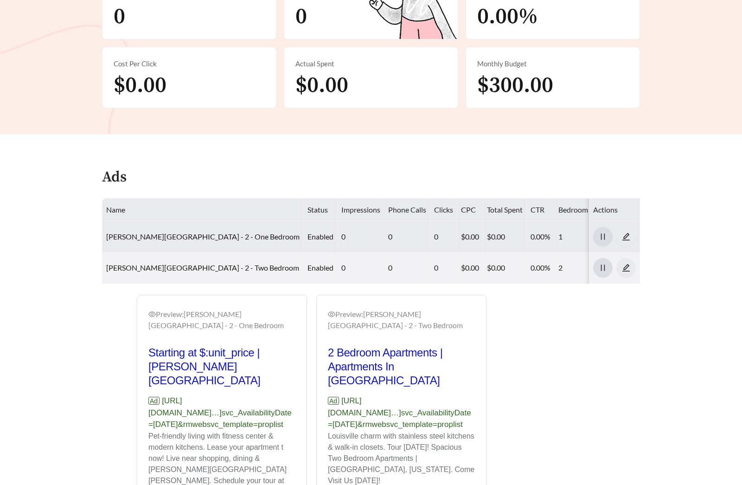
scroll to position [302, 0]
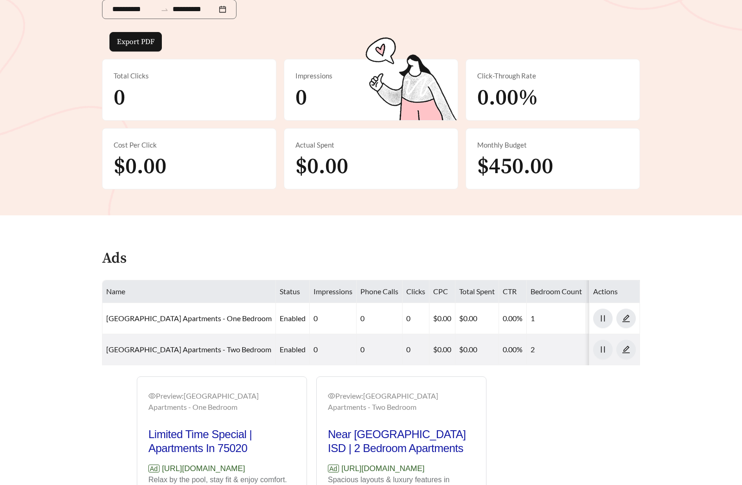
scroll to position [298, 0]
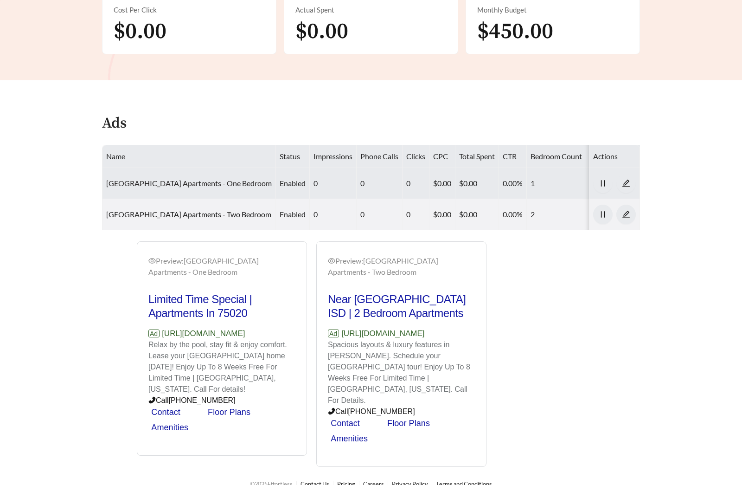
click at [196, 183] on link "[GEOGRAPHIC_DATA] Apartments - One Bedroom" at bounding box center [189, 183] width 166 height 9
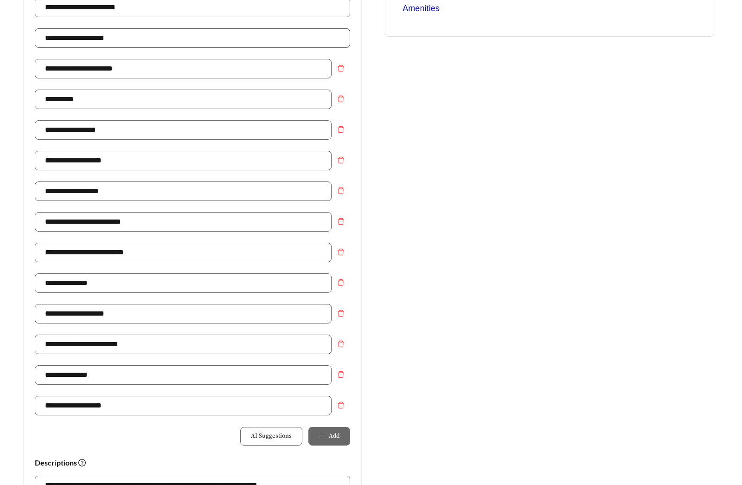
scroll to position [601, 0]
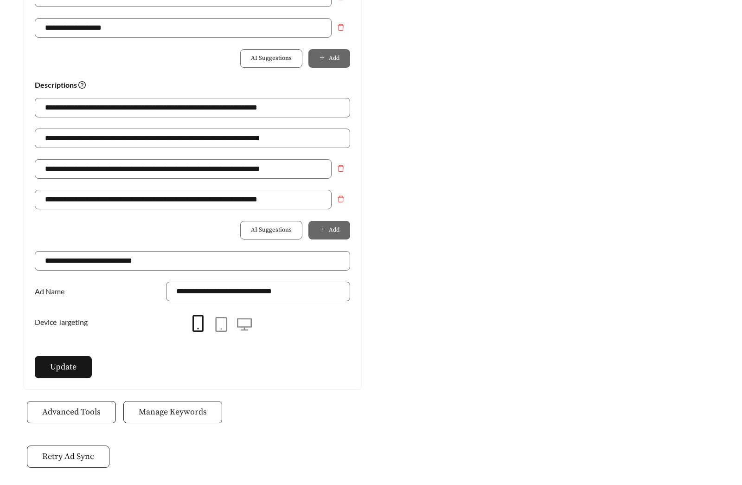
click at [181, 414] on span "Manage Keywords" at bounding box center [173, 412] width 68 height 13
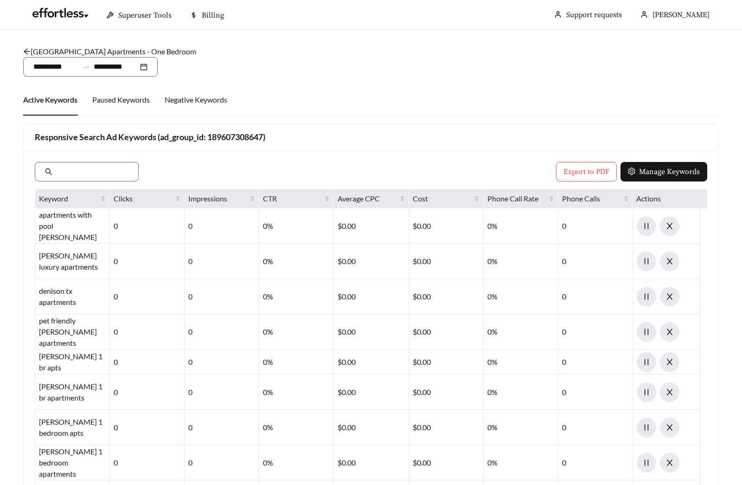
click at [79, 55] on link "[GEOGRAPHIC_DATA] Apartments - One Bedroom" at bounding box center [109, 51] width 173 height 9
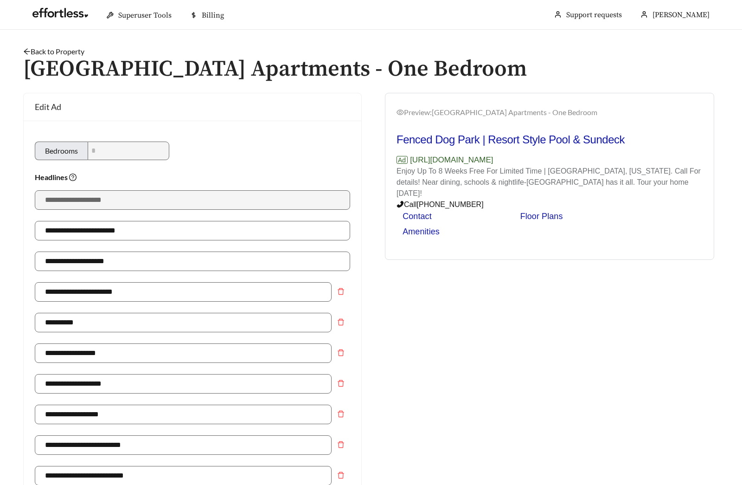
click at [71, 54] on link "Back to Property" at bounding box center [53, 51] width 61 height 9
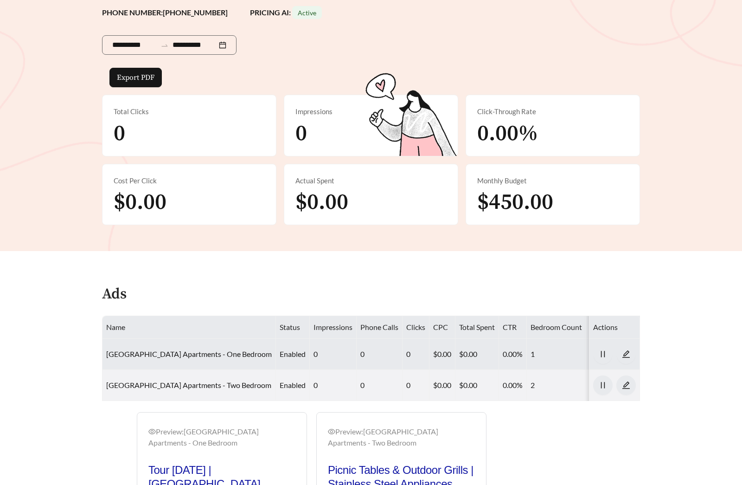
scroll to position [298, 0]
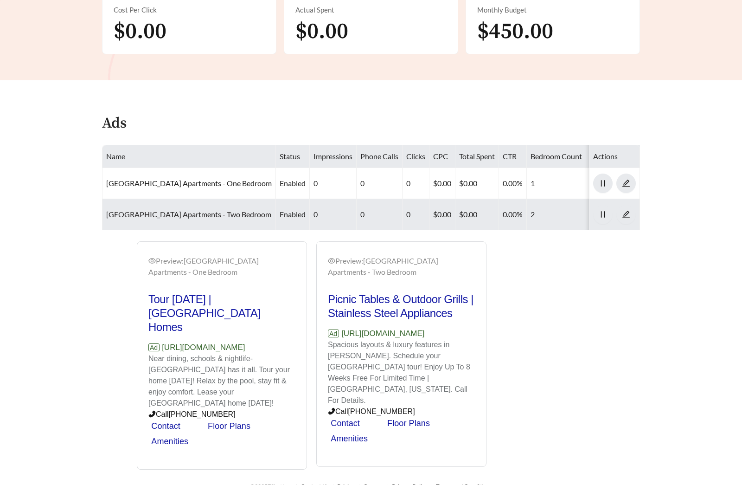
click at [162, 210] on link "[GEOGRAPHIC_DATA] Apartments - Two Bedroom" at bounding box center [188, 214] width 165 height 9
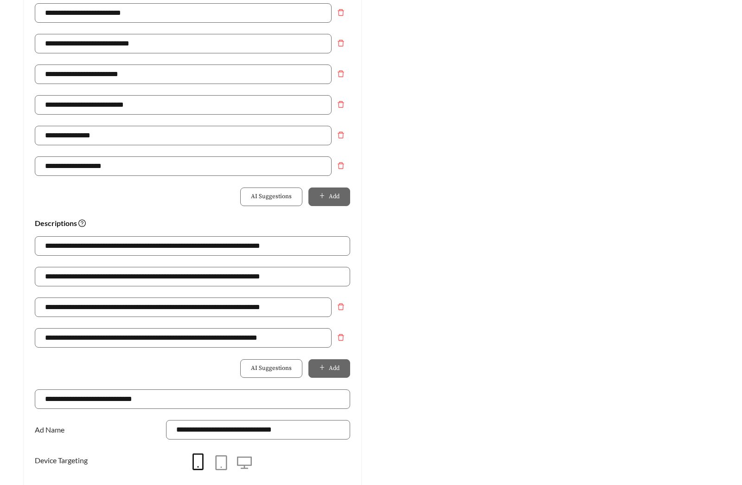
scroll to position [645, 0]
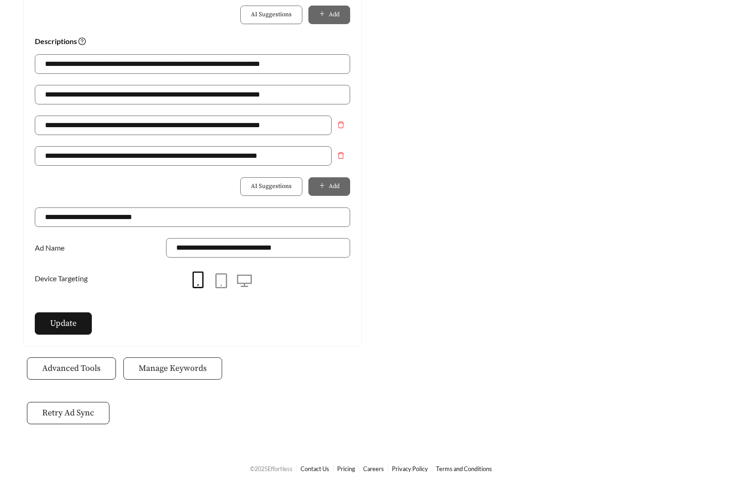
click at [168, 375] on button "Manage Keywords" at bounding box center [172, 368] width 99 height 22
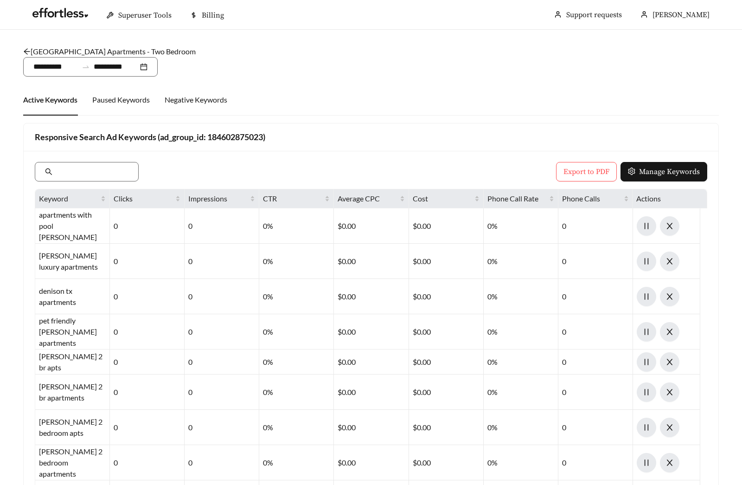
click at [99, 50] on link "[GEOGRAPHIC_DATA] Apartments - Two Bedroom" at bounding box center [109, 51] width 173 height 9
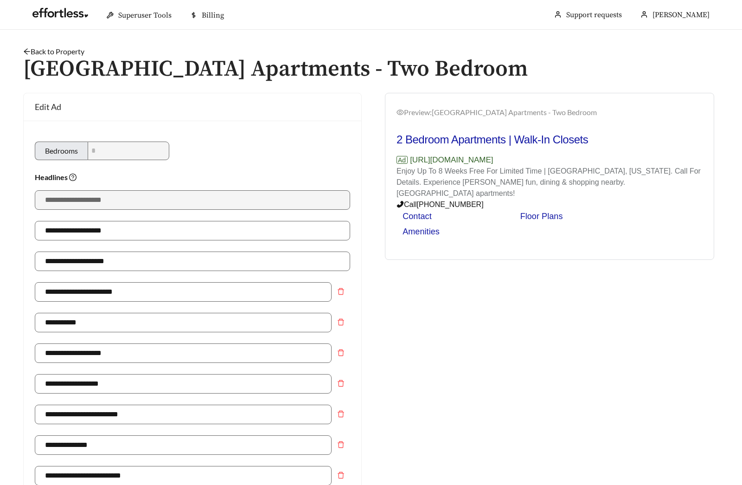
click at [63, 52] on link "Back to Property" at bounding box center [53, 51] width 61 height 9
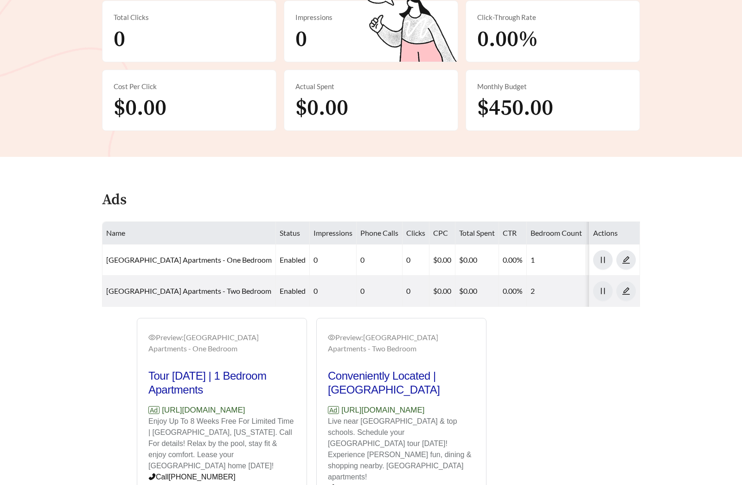
scroll to position [298, 0]
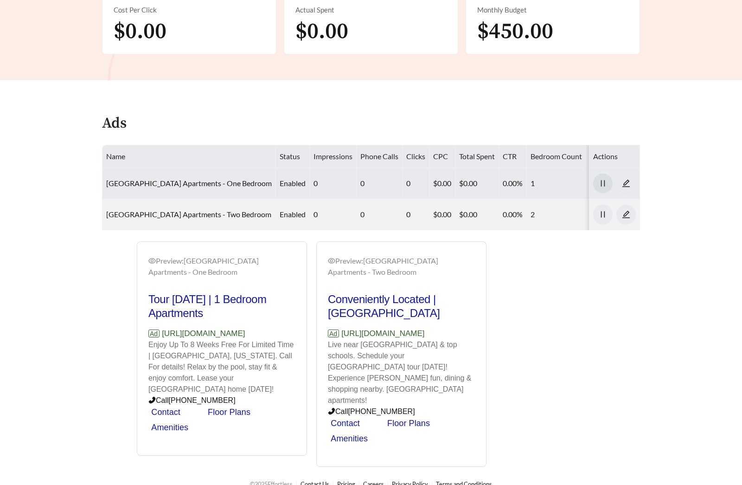
click at [597, 187] on span "pause" at bounding box center [603, 183] width 19 height 8
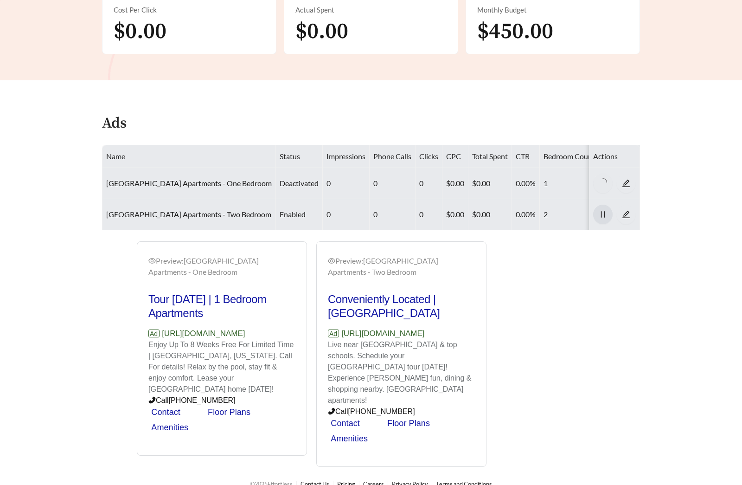
click at [594, 217] on span "pause" at bounding box center [603, 214] width 19 height 8
click at [601, 183] on icon "caret-right" at bounding box center [603, 183] width 8 height 8
click at [605, 212] on icon "caret-right" at bounding box center [603, 214] width 8 height 8
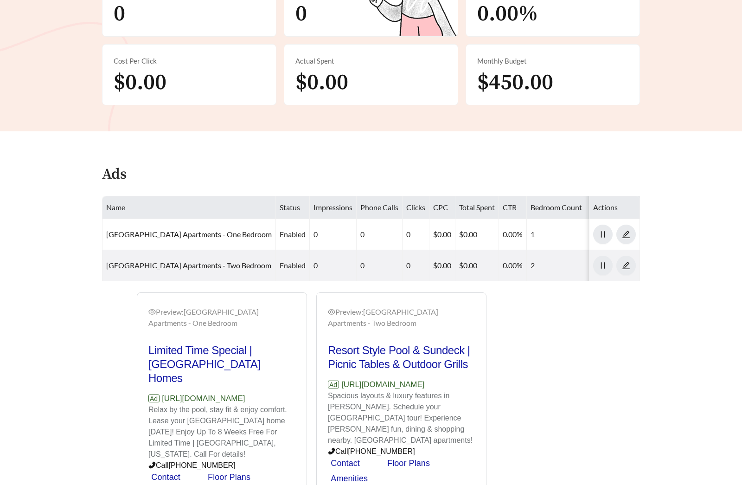
scroll to position [298, 0]
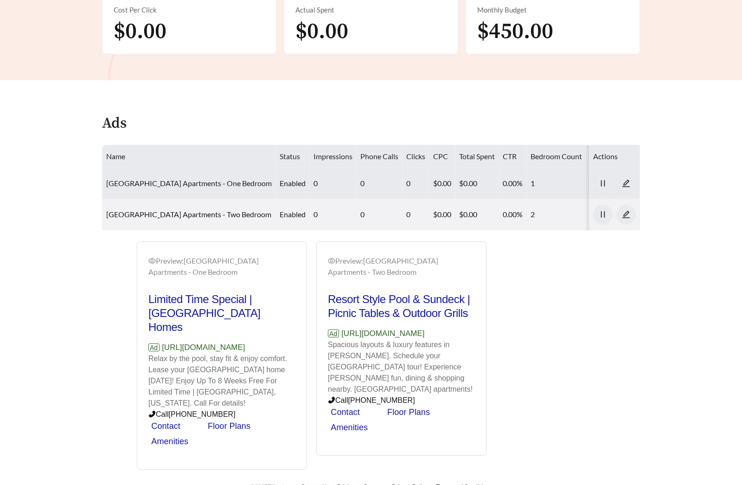
click at [176, 187] on link "[GEOGRAPHIC_DATA] Apartments - One Bedroom" at bounding box center [189, 183] width 166 height 9
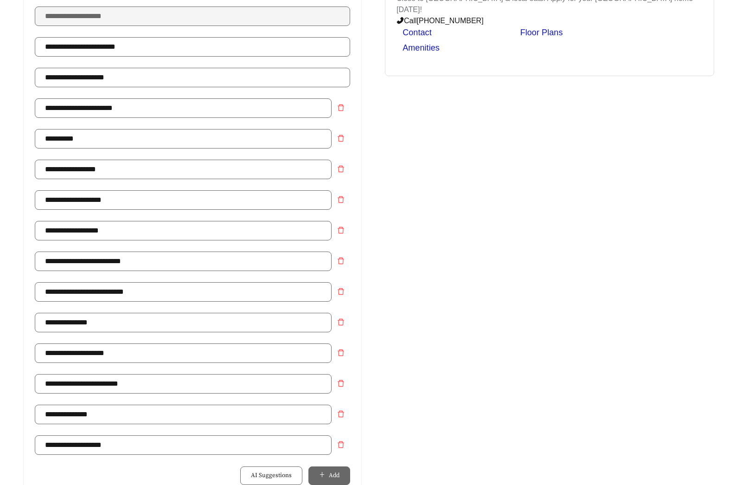
scroll to position [600, 0]
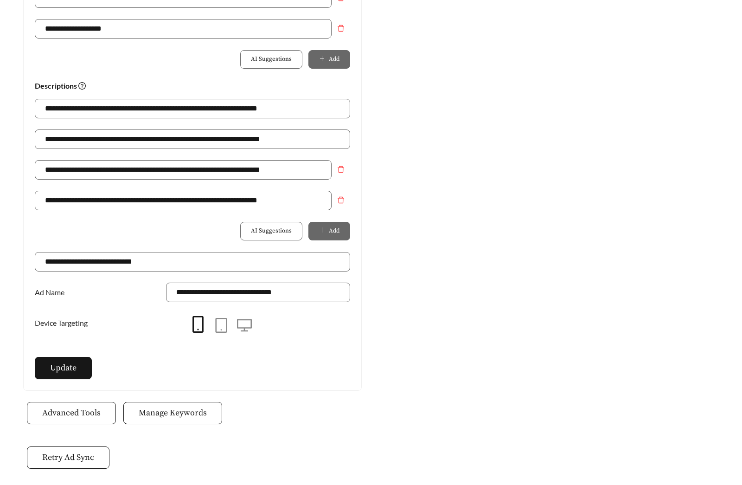
click at [157, 407] on span "Manage Keywords" at bounding box center [173, 413] width 68 height 13
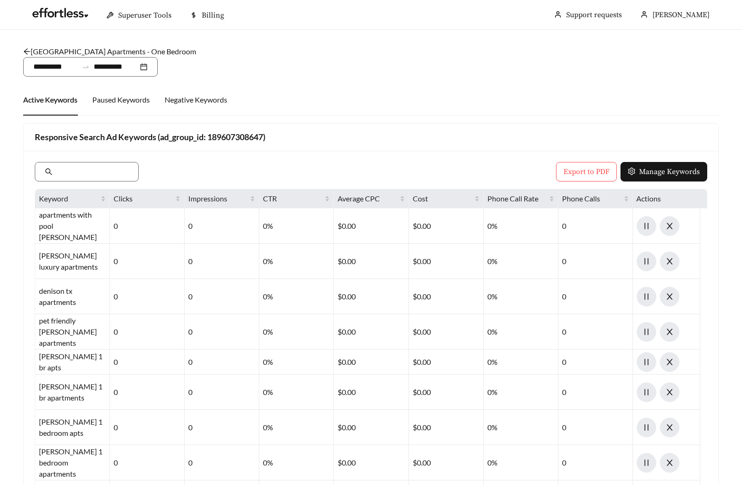
click at [114, 50] on link "[GEOGRAPHIC_DATA] Apartments - One Bedroom" at bounding box center [109, 51] width 173 height 9
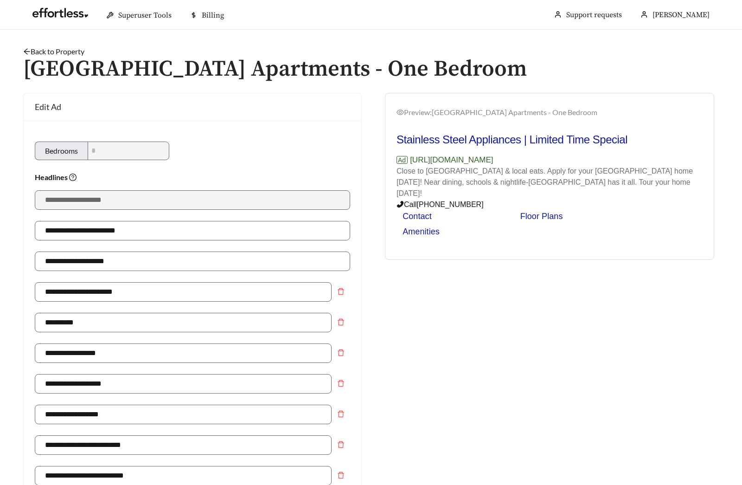
click at [53, 47] on link "Back to Property" at bounding box center [53, 51] width 61 height 9
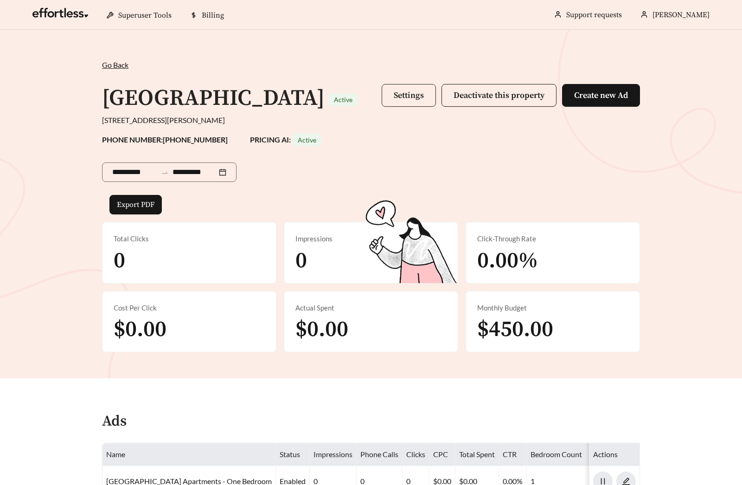
click at [397, 88] on button "Settings" at bounding box center [409, 95] width 54 height 23
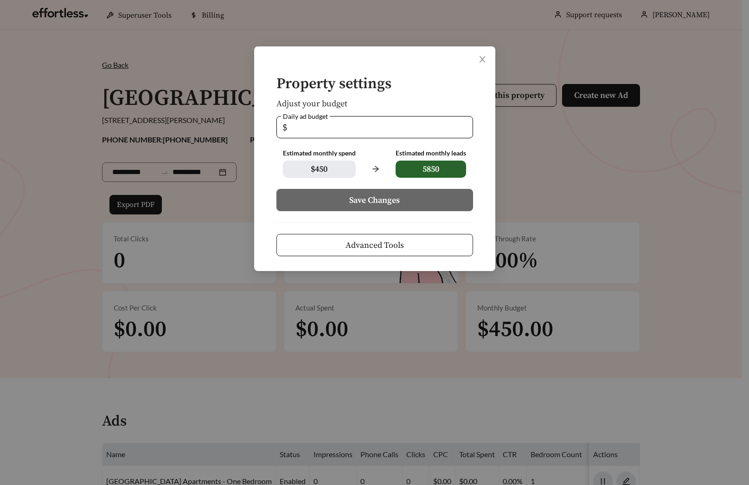
click at [382, 241] on span "Advanced Tools" at bounding box center [375, 245] width 58 height 13
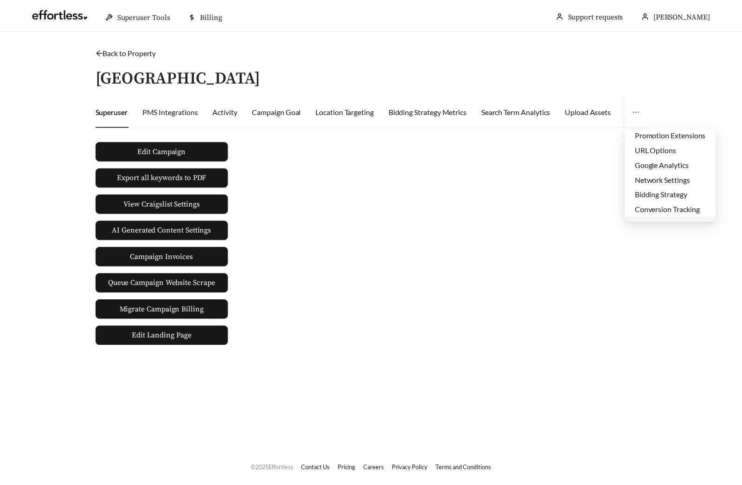
scroll to position [45, 0]
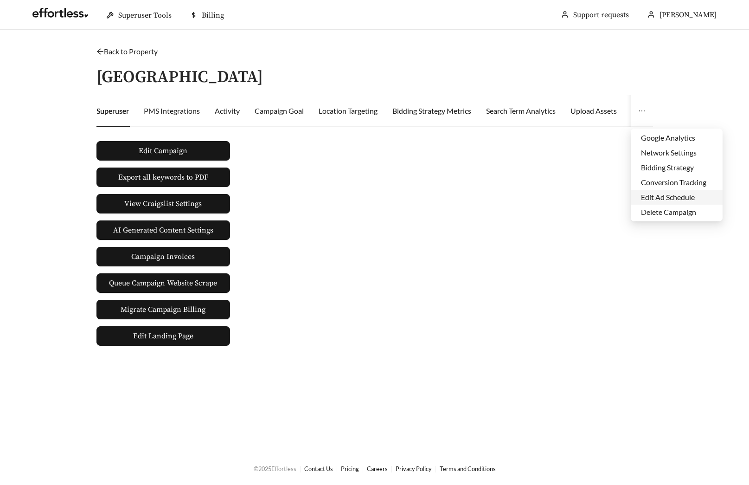
click at [674, 190] on li "Edit Ad Schedule" at bounding box center [677, 197] width 92 height 15
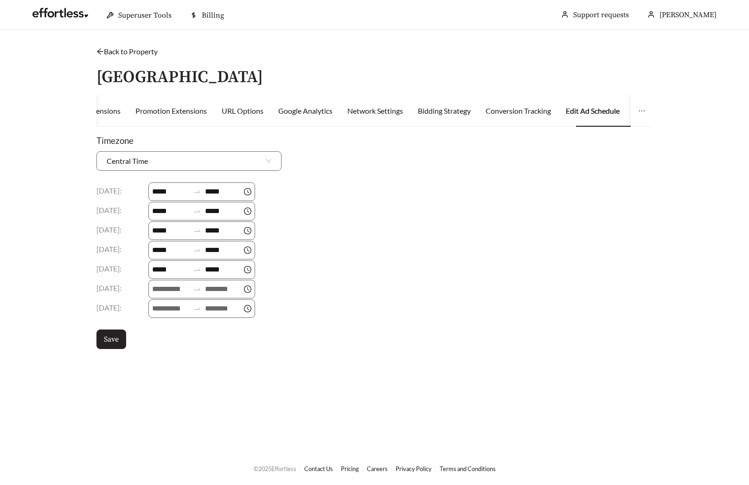
click at [104, 339] on span "Save" at bounding box center [111, 339] width 15 height 11
click at [116, 49] on link "Back to Property" at bounding box center [127, 51] width 61 height 9
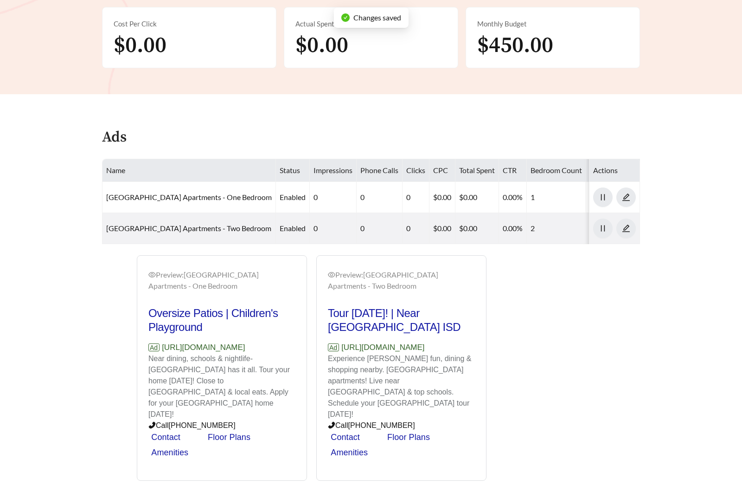
scroll to position [298, 0]
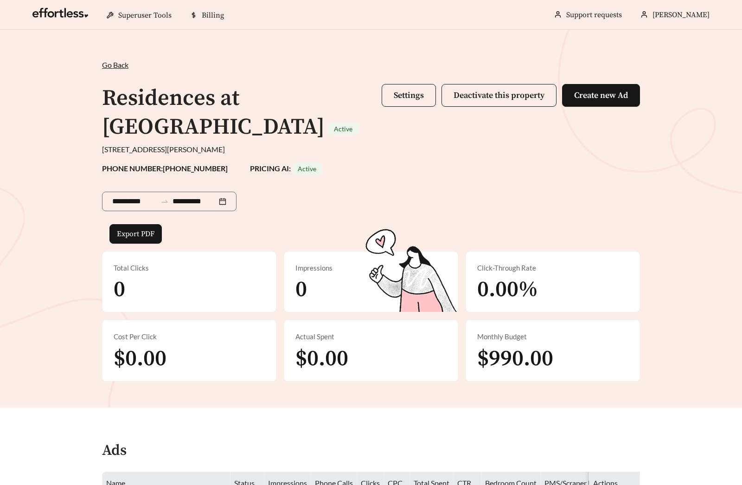
scroll to position [198, 0]
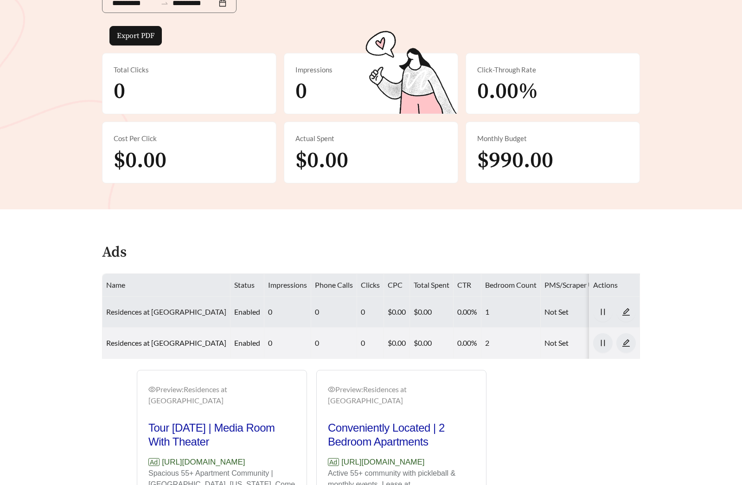
click at [190, 307] on link "Residences at Huron - One Bedroom" at bounding box center [166, 311] width 120 height 9
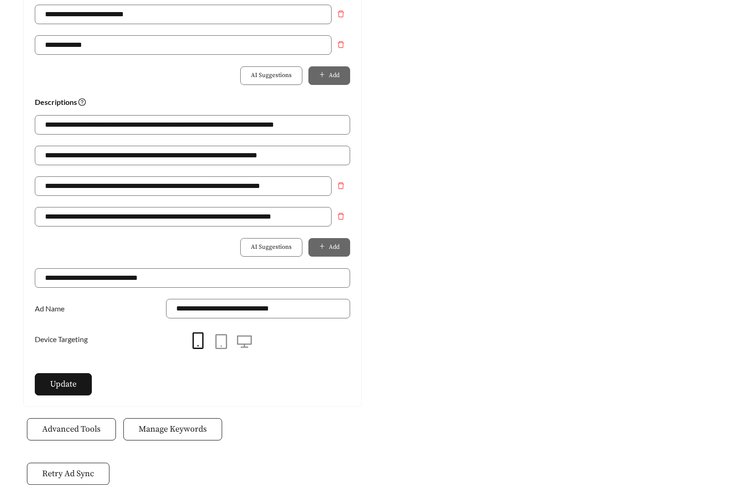
scroll to position [645, 0]
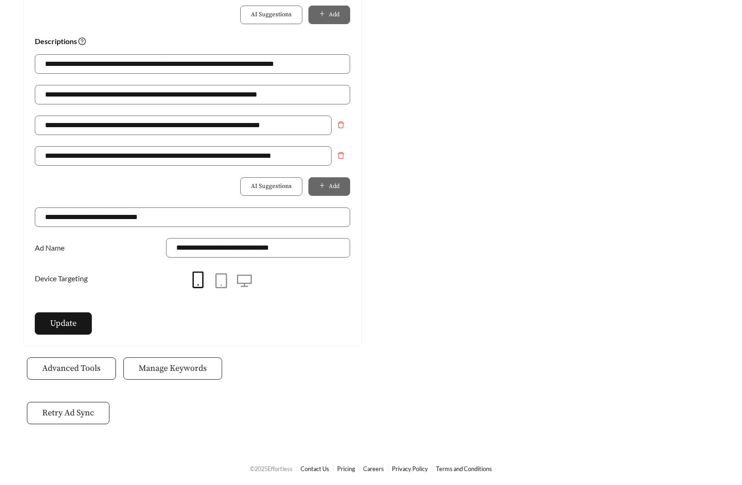
click at [189, 366] on span "Manage Keywords" at bounding box center [173, 368] width 68 height 13
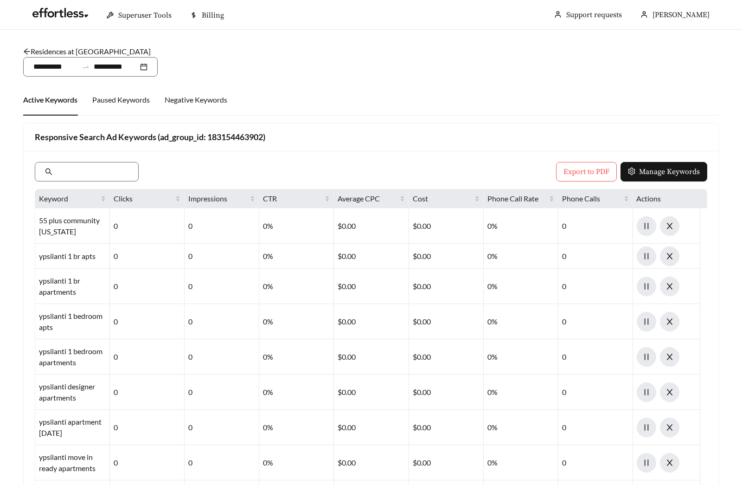
click at [97, 51] on link "Residences at Huron - One Bedroom" at bounding box center [87, 51] width 128 height 9
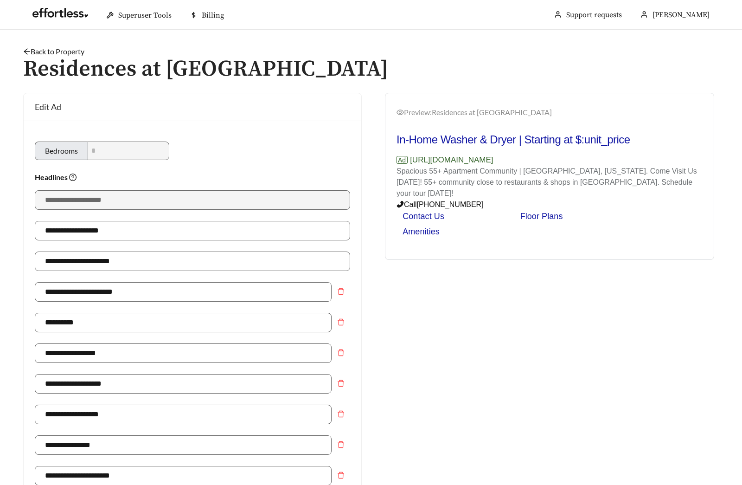
click at [56, 52] on link "Back to Property" at bounding box center [53, 51] width 61 height 9
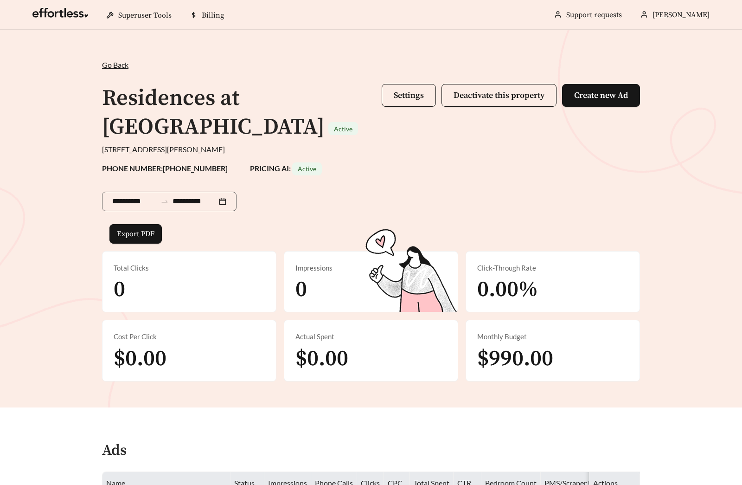
scroll to position [309, 0]
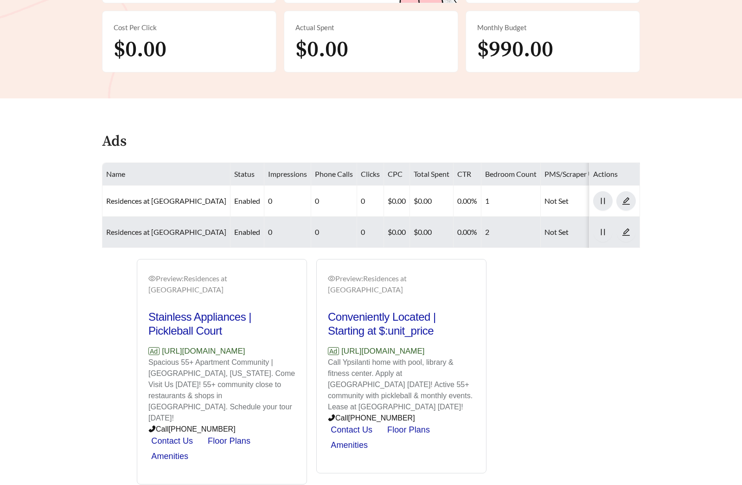
click at [171, 227] on link "Residences at Huron - Two Bedroom" at bounding box center [166, 231] width 120 height 9
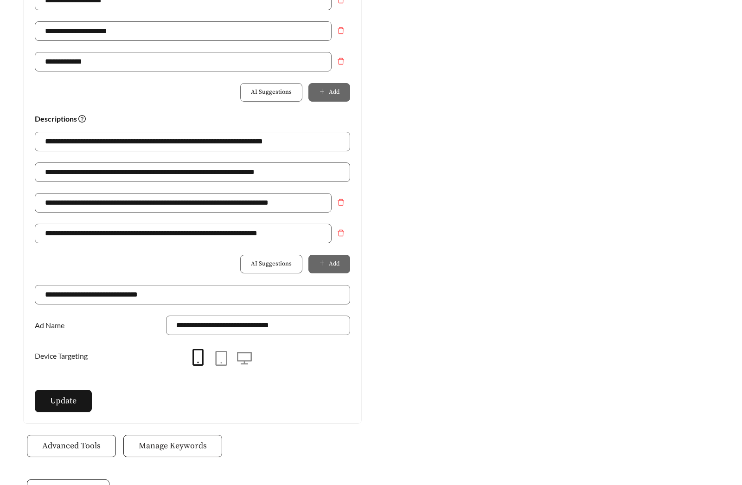
scroll to position [645, 0]
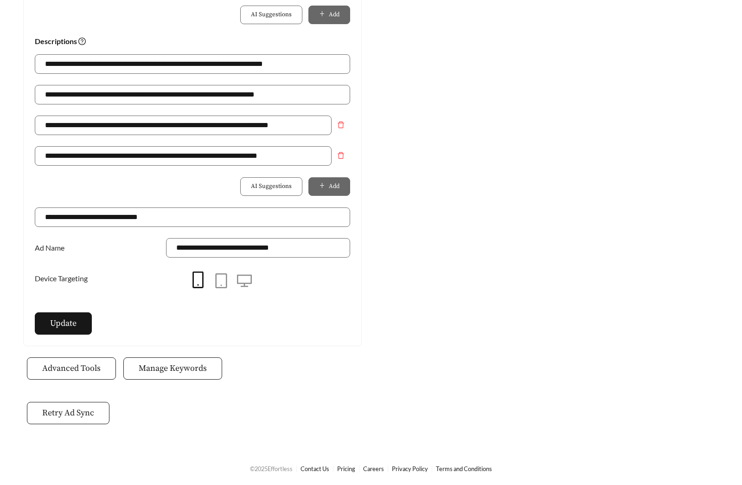
click at [180, 375] on button "Manage Keywords" at bounding box center [172, 368] width 99 height 22
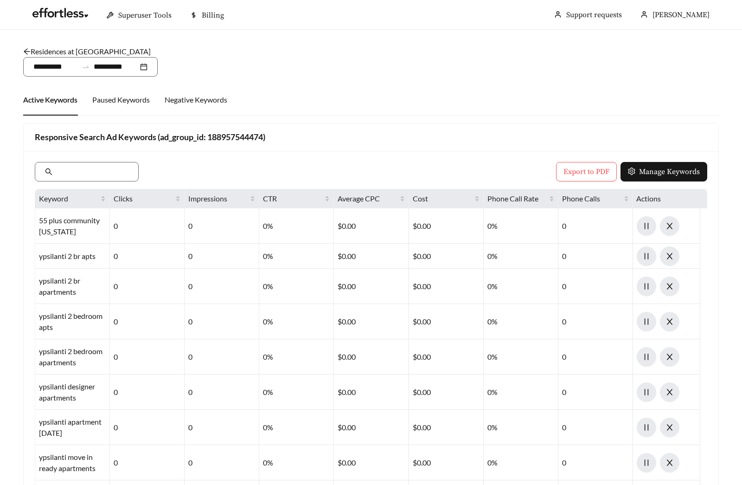
click at [106, 55] on link "Residences at Huron - Two Bedroom" at bounding box center [87, 51] width 128 height 9
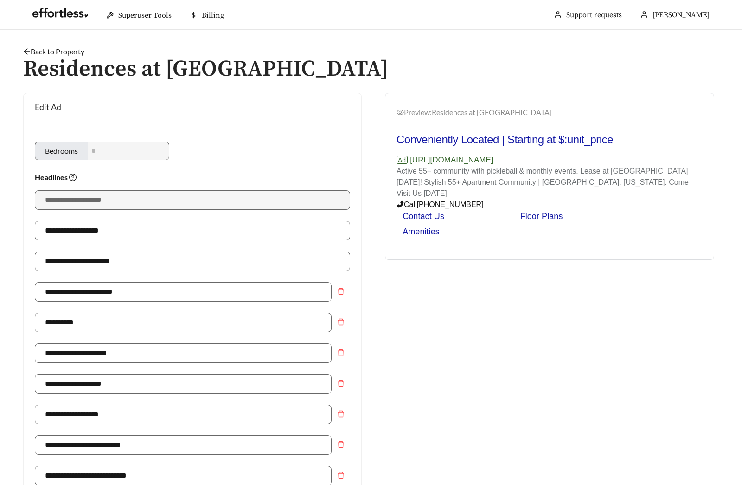
click at [72, 52] on link "Back to Property" at bounding box center [53, 51] width 61 height 9
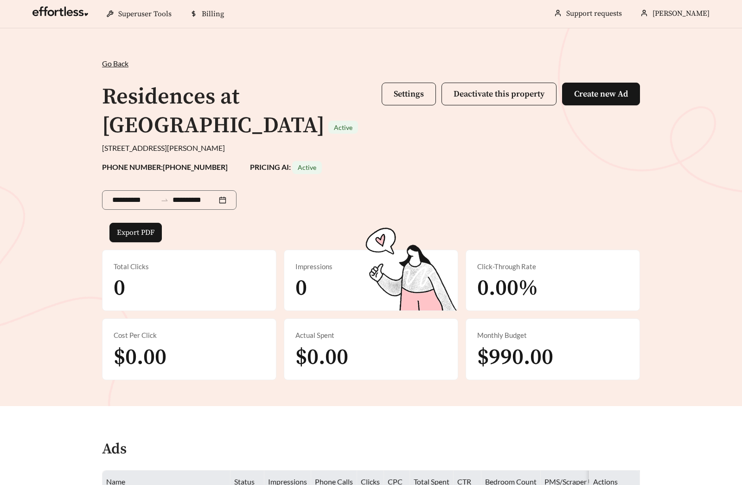
scroll to position [196, 0]
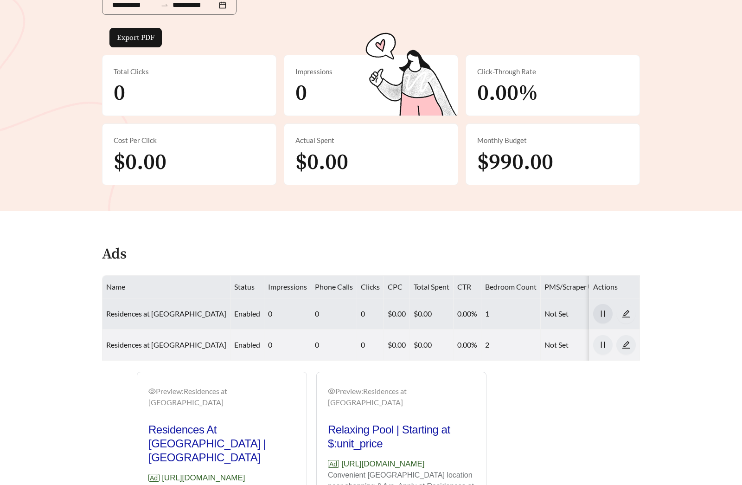
click at [600, 310] on icon "pause" at bounding box center [603, 314] width 8 height 8
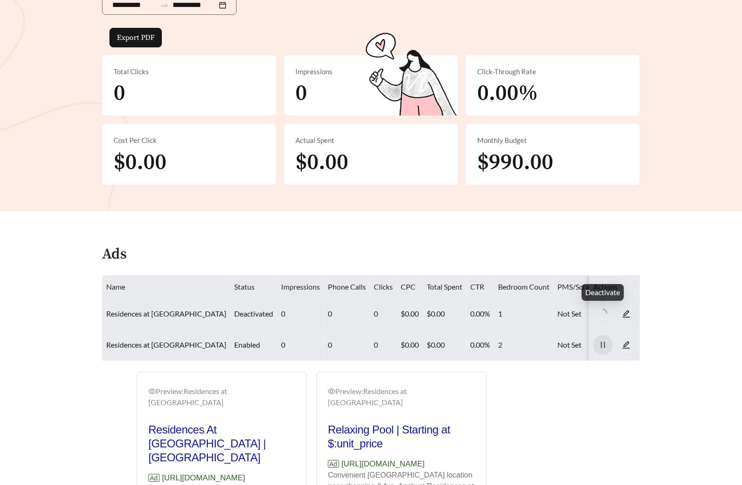
click at [601, 335] on button "button" at bounding box center [603, 344] width 19 height 19
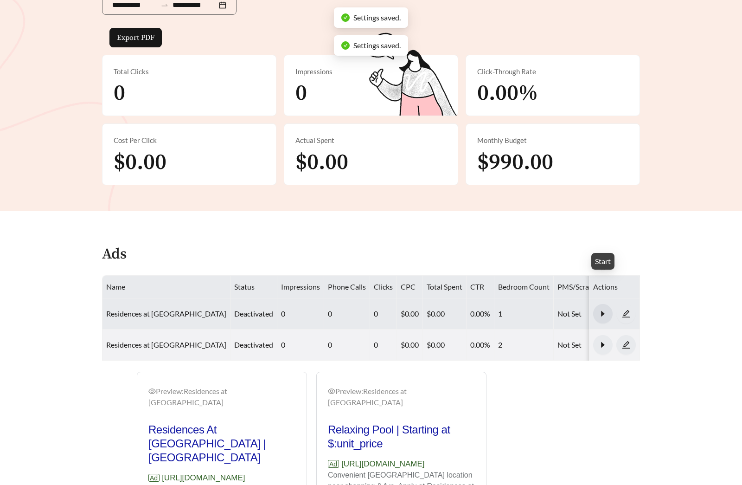
click at [603, 311] on icon "caret-right" at bounding box center [602, 314] width 3 height 6
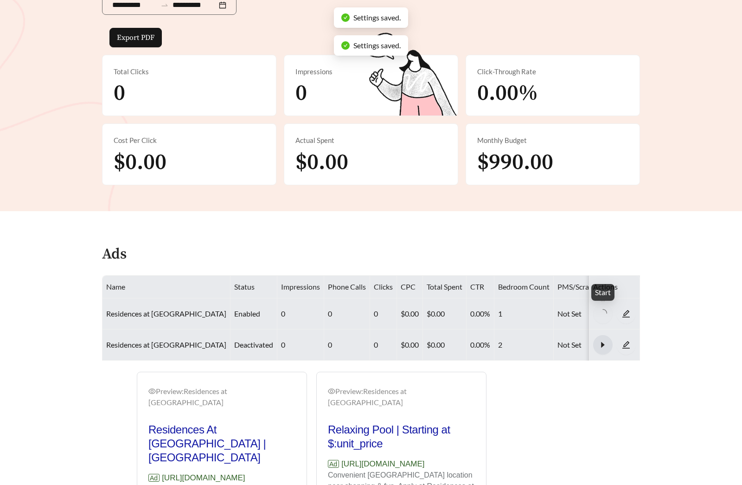
click at [606, 335] on button "button" at bounding box center [603, 344] width 19 height 19
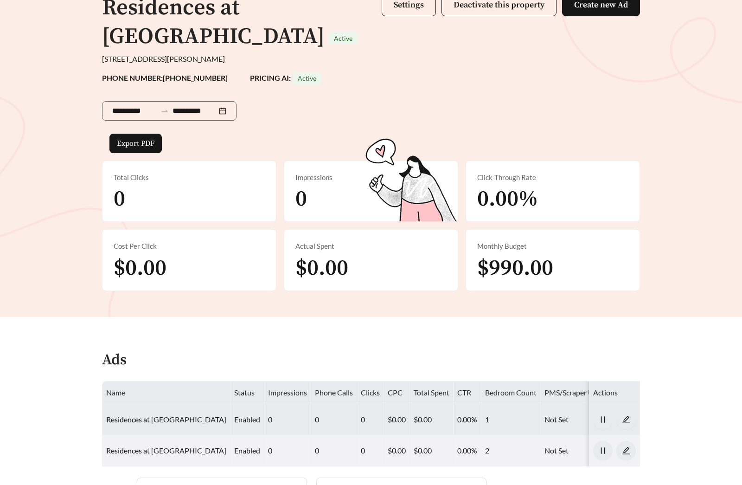
scroll to position [298, 0]
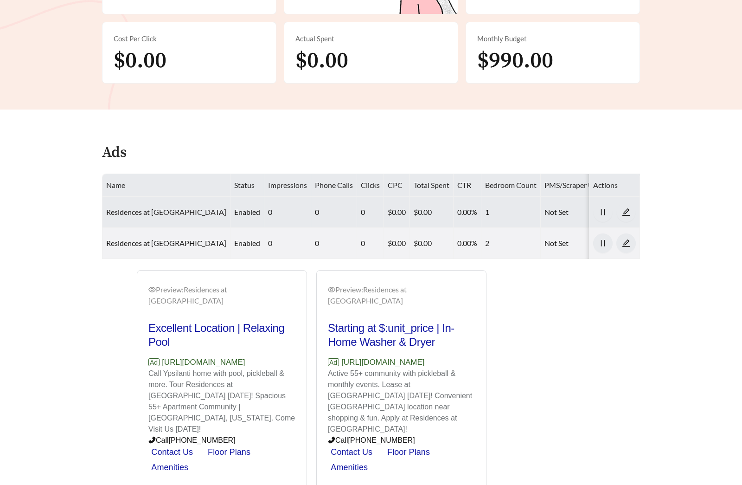
click at [183, 207] on link "Residences at [GEOGRAPHIC_DATA]" at bounding box center [166, 211] width 120 height 9
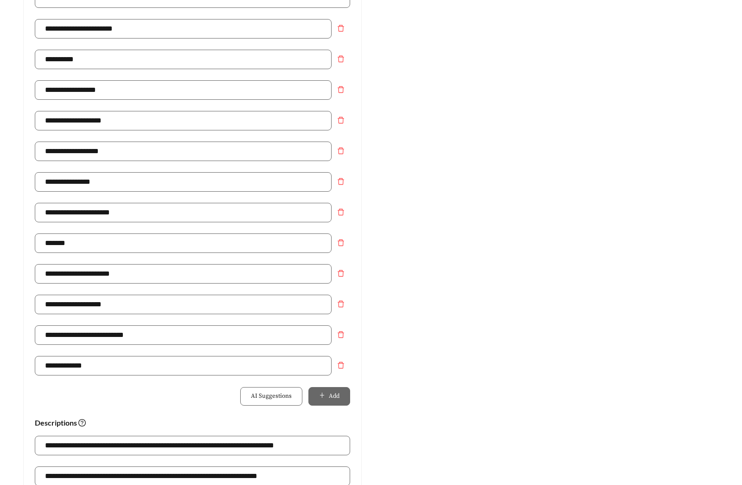
scroll to position [597, 0]
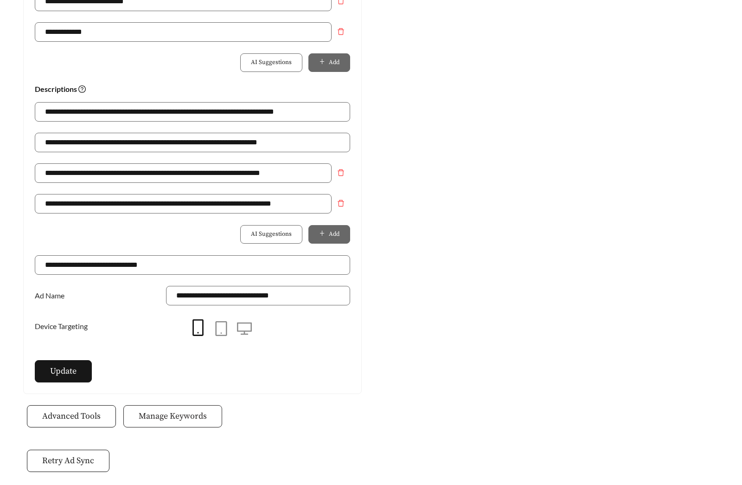
click at [162, 413] on span "Manage Keywords" at bounding box center [173, 416] width 68 height 13
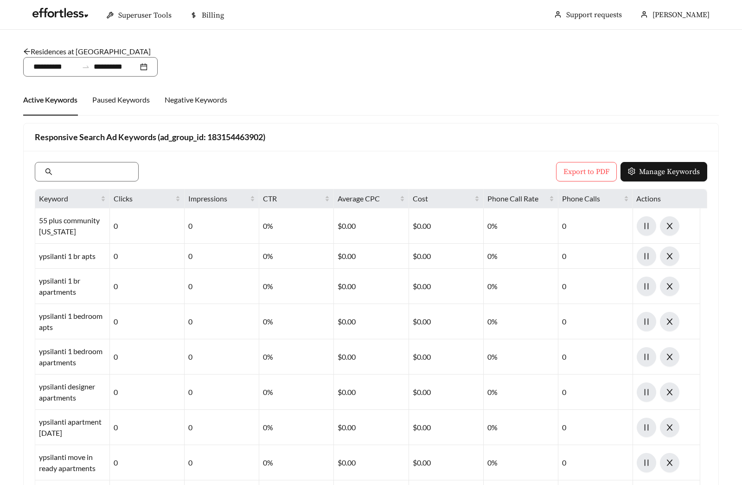
click at [107, 48] on link "Residences at [GEOGRAPHIC_DATA]" at bounding box center [87, 51] width 128 height 9
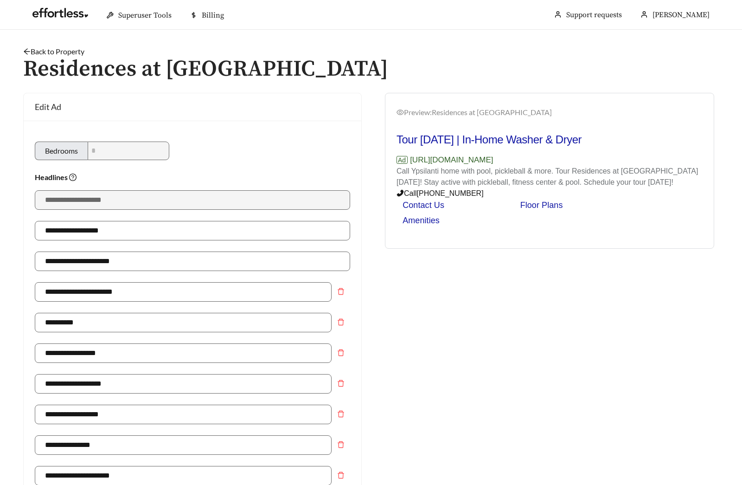
click at [70, 54] on link "Back to Property" at bounding box center [53, 51] width 61 height 9
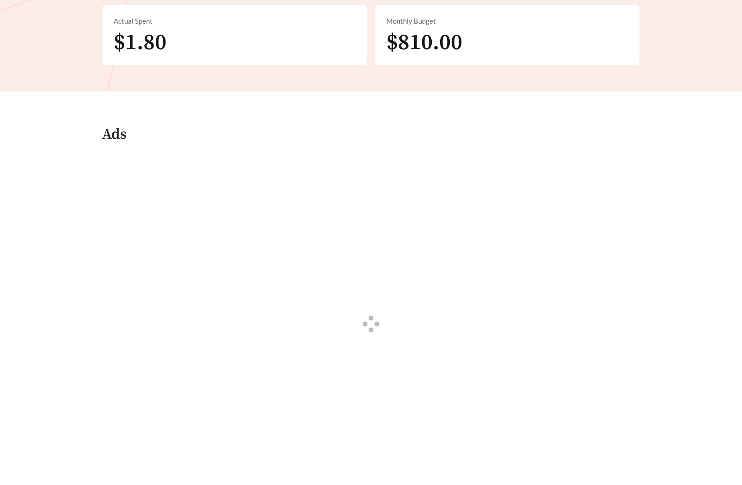
scroll to position [400, 0]
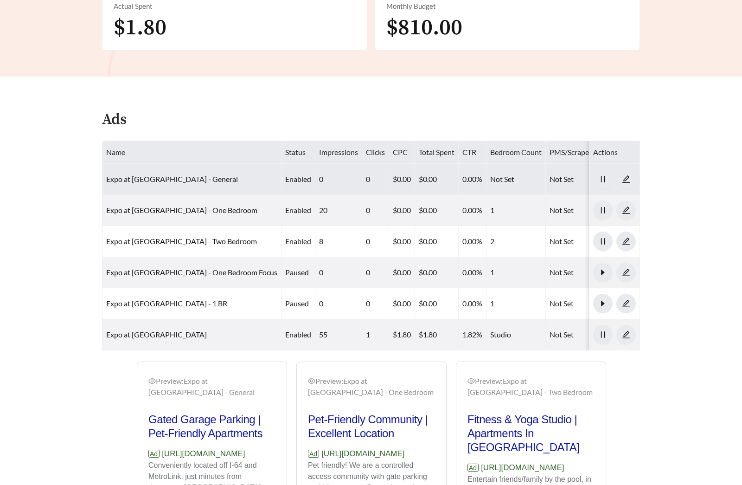
click at [186, 174] on link "Expo at [GEOGRAPHIC_DATA] - General" at bounding box center [172, 178] width 132 height 9
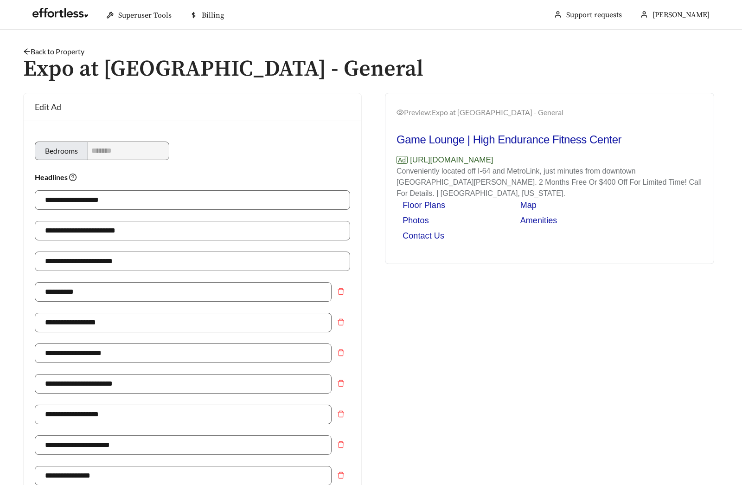
click at [68, 57] on h1 "Expo at [GEOGRAPHIC_DATA] - General" at bounding box center [371, 69] width 696 height 25
click at [71, 51] on link "Back to Property" at bounding box center [53, 51] width 61 height 9
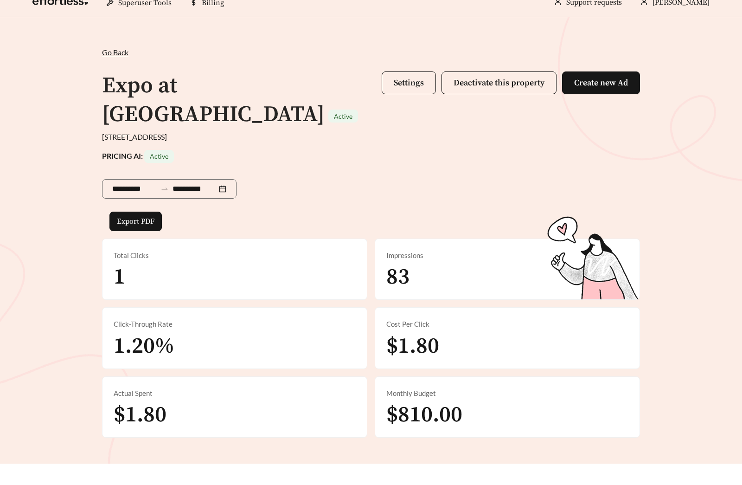
scroll to position [329, 0]
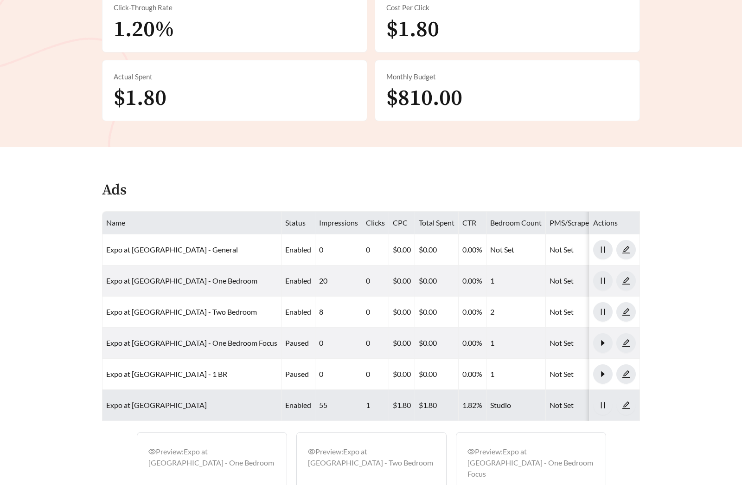
click at [162, 400] on link "Expo at [GEOGRAPHIC_DATA]" at bounding box center [156, 404] width 101 height 9
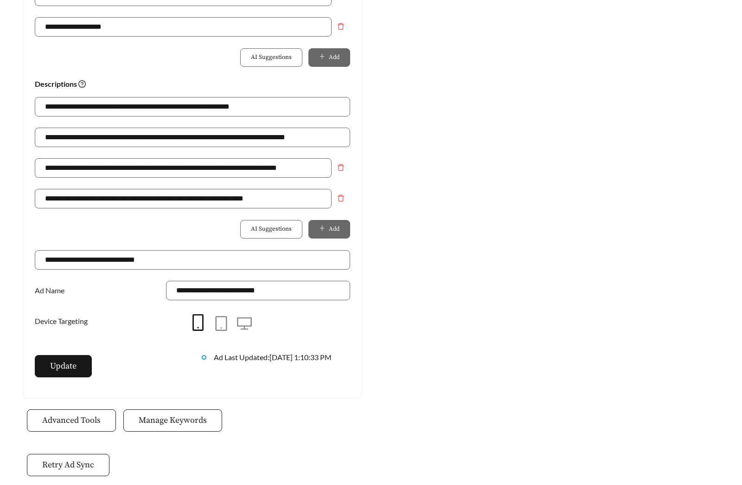
scroll to position [607, 0]
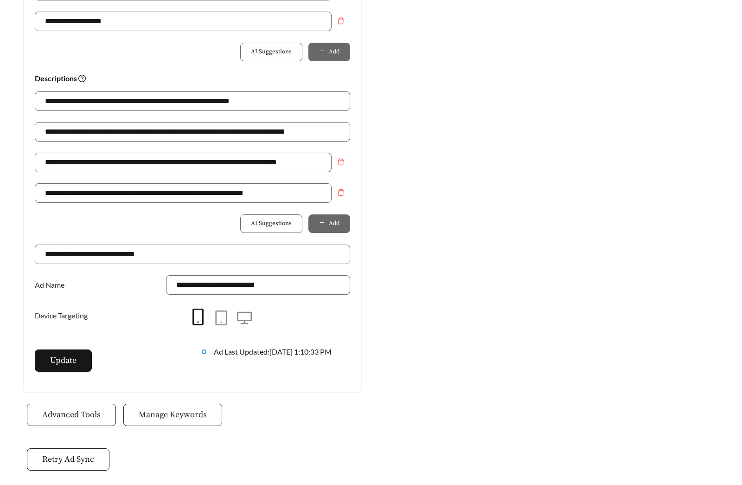
click at [161, 406] on button "Manage Keywords" at bounding box center [172, 415] width 99 height 22
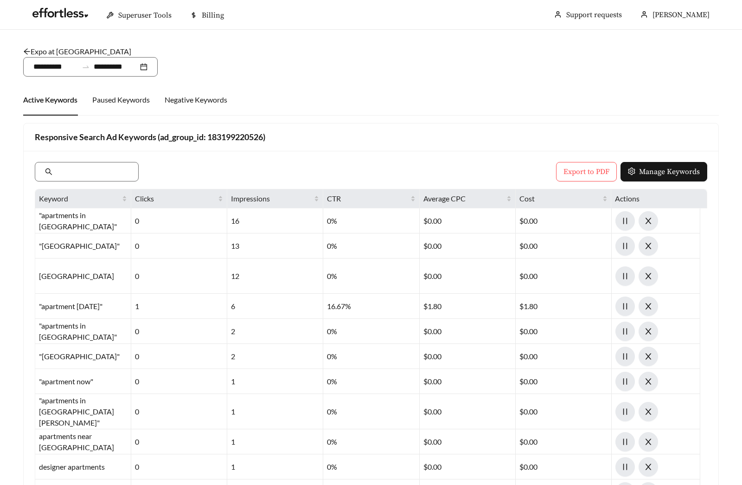
click at [77, 54] on link "Expo at Forest Park - Studio" at bounding box center [77, 51] width 108 height 9
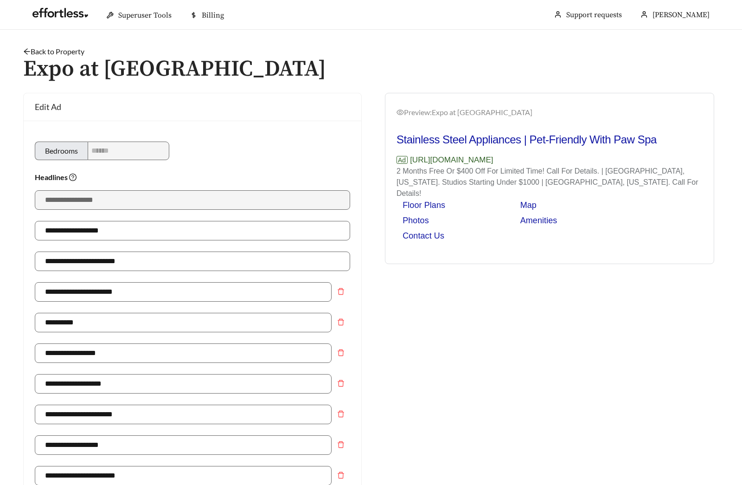
click at [52, 54] on link "Back to Property" at bounding box center [53, 51] width 61 height 9
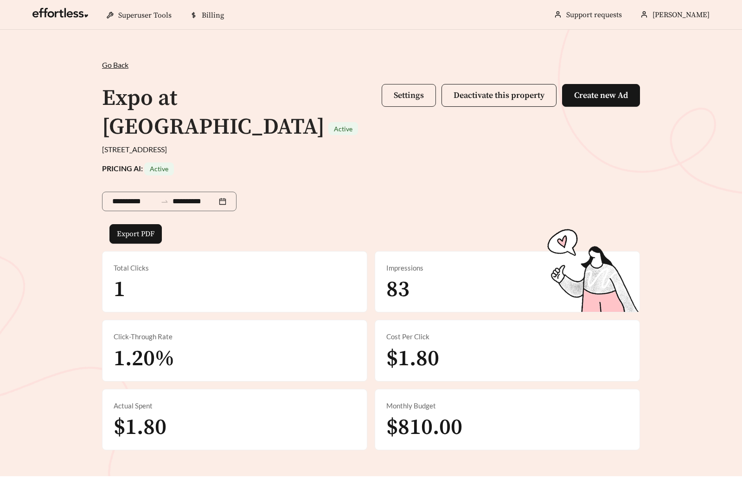
click at [405, 96] on span "Settings" at bounding box center [409, 95] width 30 height 11
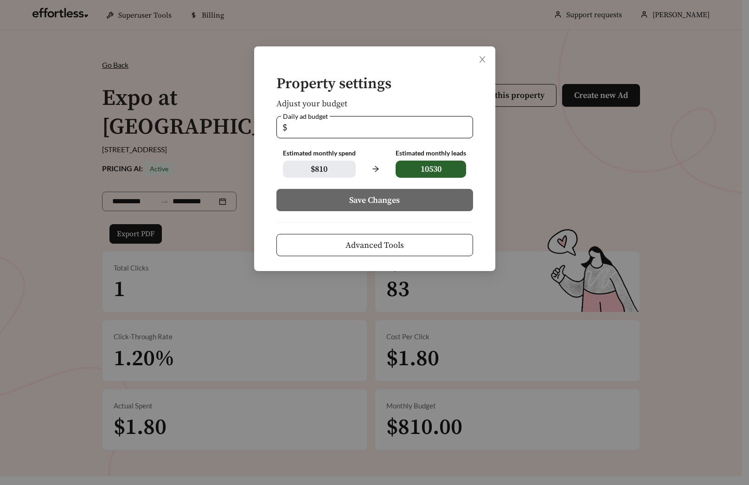
click at [397, 245] on span "Advanced Tools" at bounding box center [375, 245] width 58 height 13
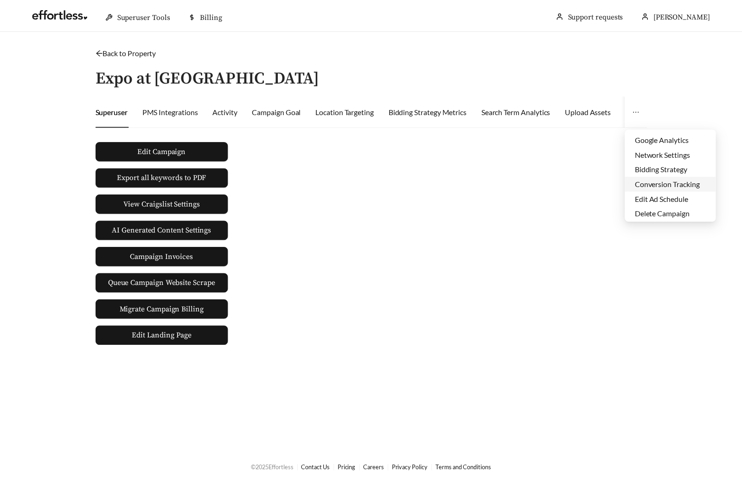
scroll to position [45, 0]
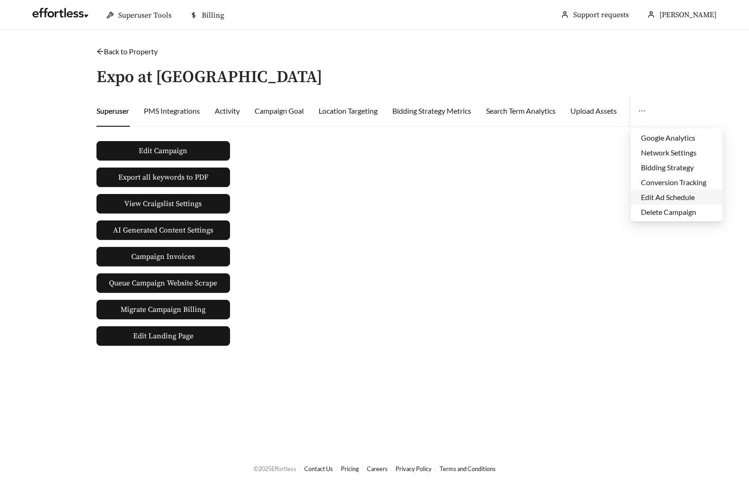
click at [663, 197] on li "Edit Ad Schedule" at bounding box center [677, 197] width 92 height 15
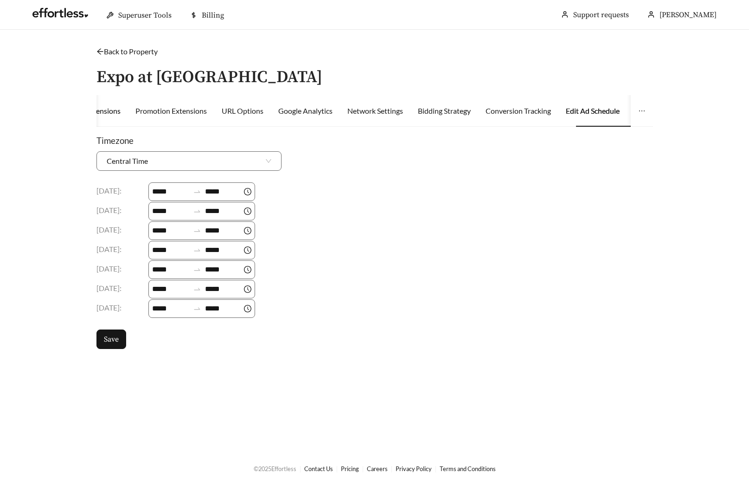
click at [121, 109] on div "Sitelink Extensions" at bounding box center [90, 110] width 60 height 11
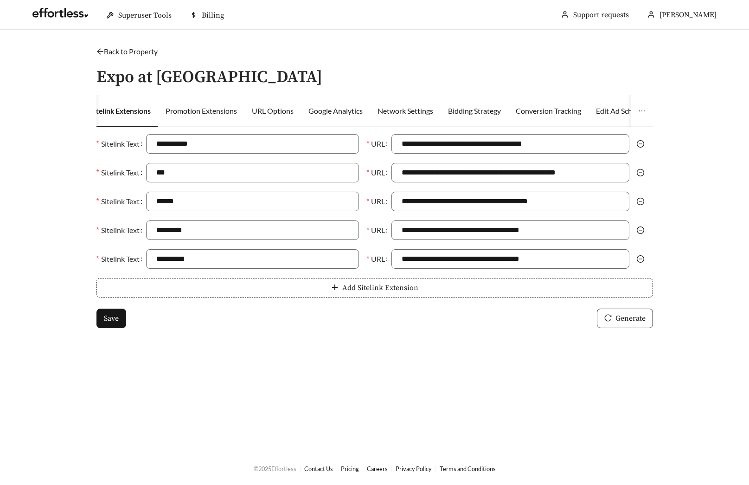
click at [138, 52] on link "Back to Property" at bounding box center [127, 51] width 61 height 9
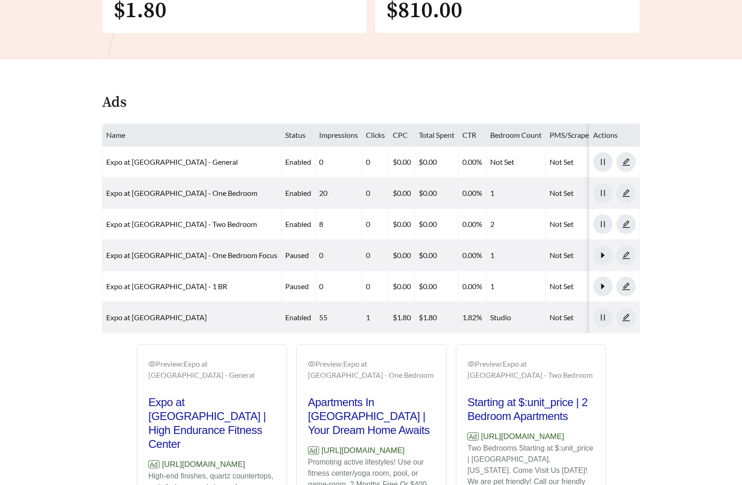
scroll to position [532, 0]
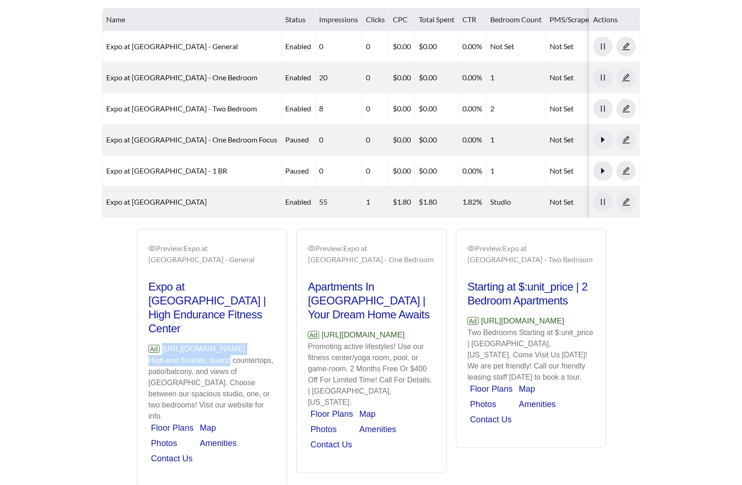
drag, startPoint x: 239, startPoint y: 323, endPoint x: 146, endPoint y: 312, distance: 93.4
click at [146, 312] on div "Preview: Expo at Forest Park - General Expo at Forest Park | High Endurance Fit…" at bounding box center [211, 359] width 149 height 255
click at [262, 343] on p "Ad https://www.expoatforestpark.com" at bounding box center [211, 349] width 127 height 12
click at [269, 343] on p "Ad https://www.expoatforestpark.com" at bounding box center [211, 349] width 127 height 12
click at [273, 343] on p "Ad https://www.expoatforestpark.com" at bounding box center [211, 349] width 127 height 12
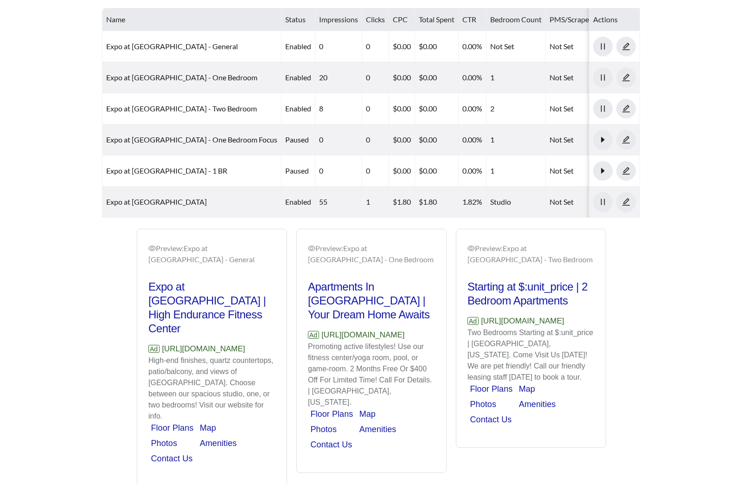
drag, startPoint x: 275, startPoint y: 312, endPoint x: 136, endPoint y: 311, distance: 138.8
click at [137, 311] on div "Preview: Expo at Forest Park - General Expo at Forest Park | High Endurance Fit…" at bounding box center [212, 358] width 150 height 258
copy p "https://www.expoatforestpark.com"
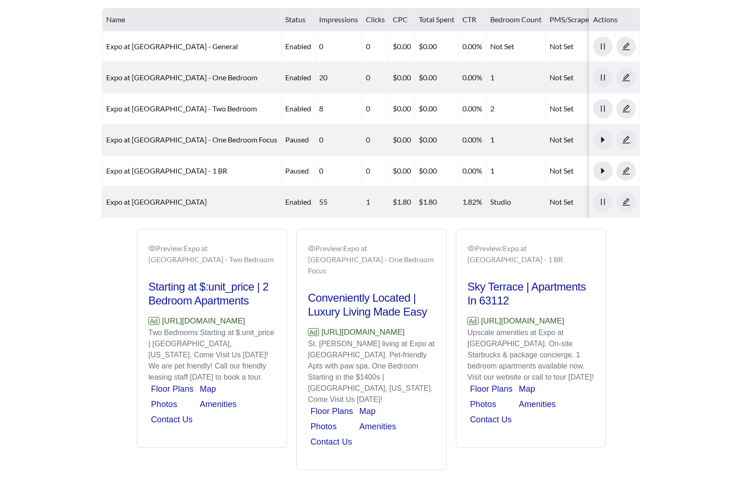
scroll to position [337, 0]
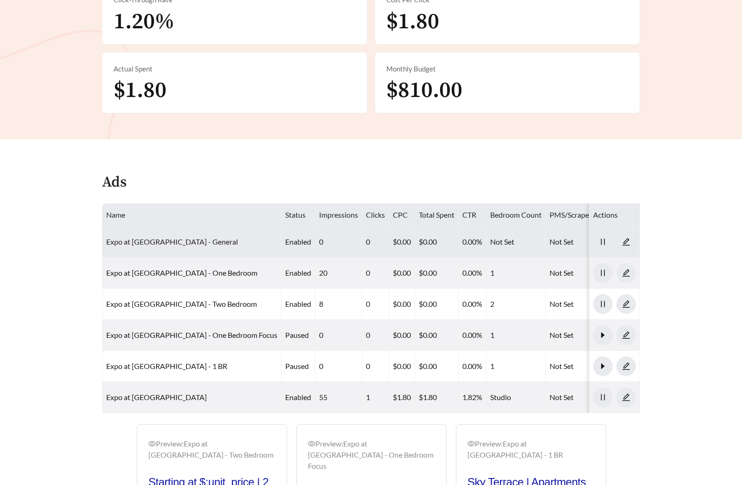
click at [172, 237] on link "Expo at Forest Park - General" at bounding box center [172, 241] width 132 height 9
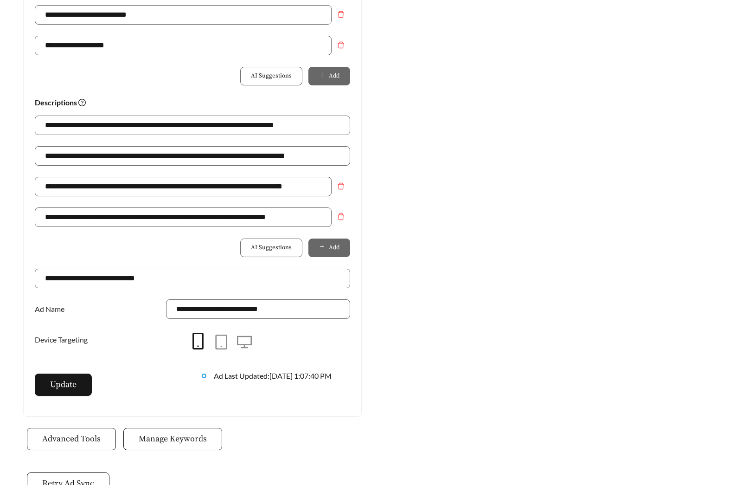
scroll to position [598, 0]
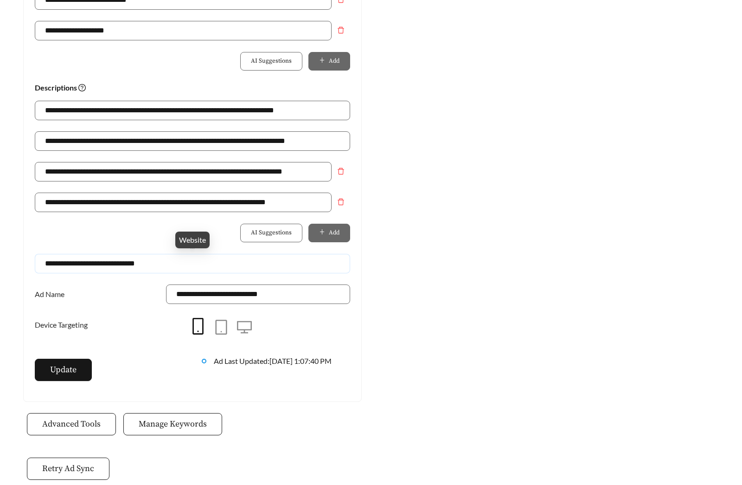
drag, startPoint x: 170, startPoint y: 262, endPoint x: -53, endPoint y: 248, distance: 223.6
paste input "*"
type input "**********"
click at [77, 368] on button "Update" at bounding box center [63, 370] width 57 height 22
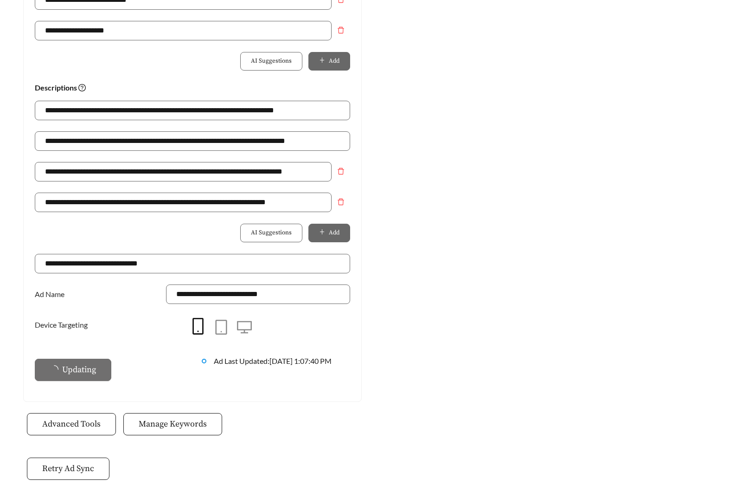
scroll to position [0, 0]
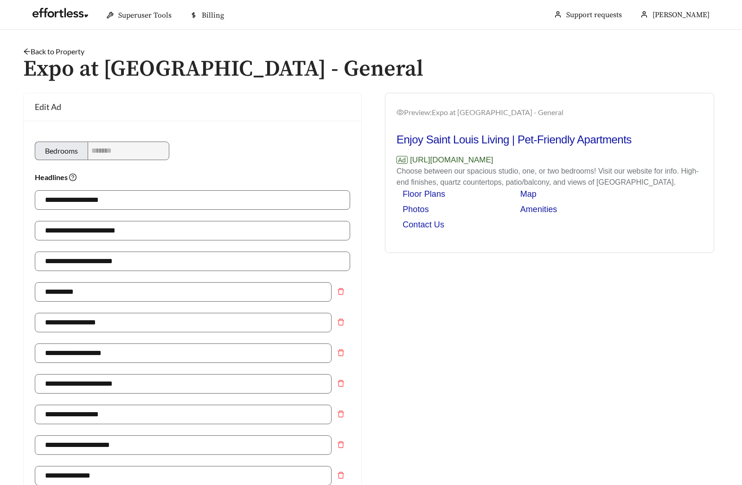
click at [63, 49] on link "Back to Property" at bounding box center [53, 51] width 61 height 9
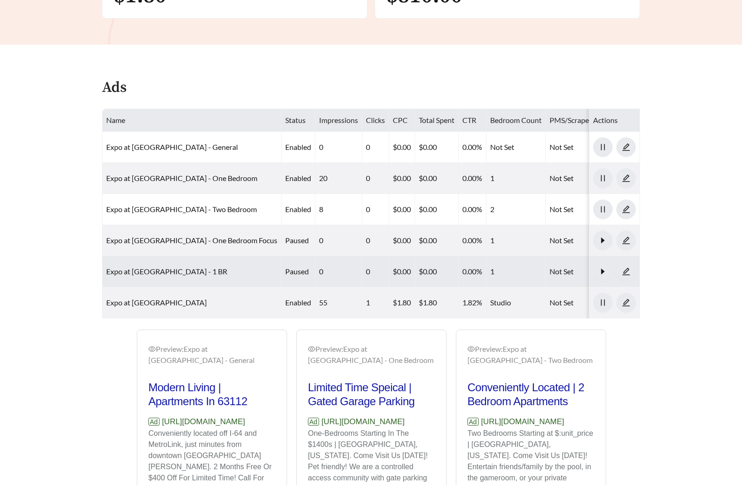
scroll to position [444, 0]
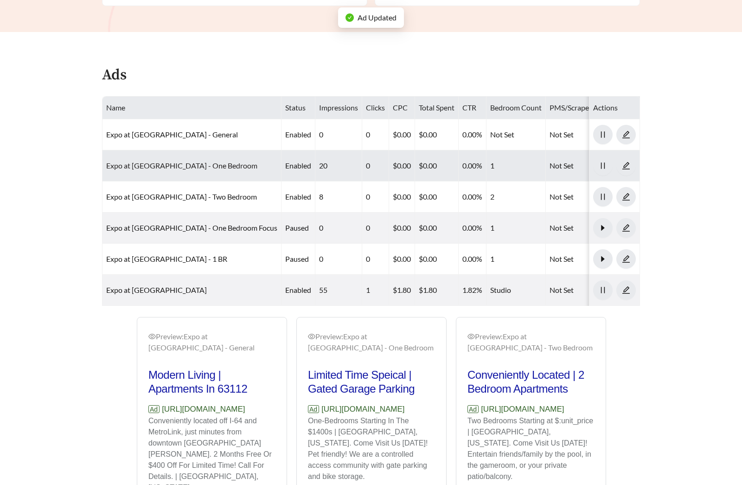
click at [166, 161] on link "Expo at Forest Park - One Bedroom" at bounding box center [181, 165] width 151 height 9
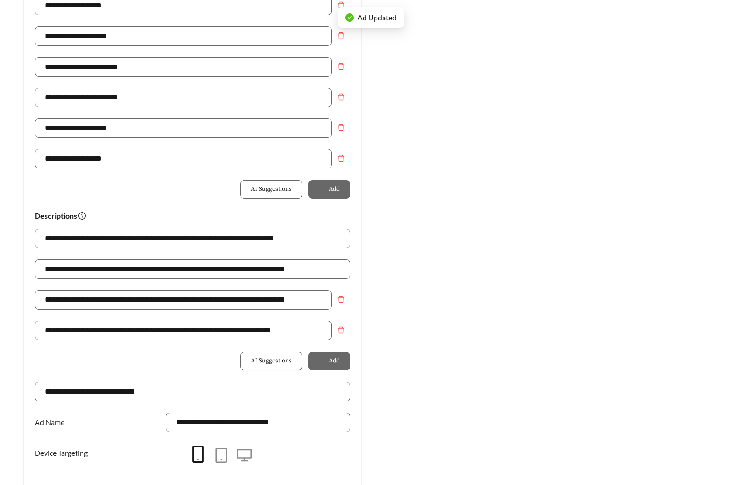
scroll to position [472, 0]
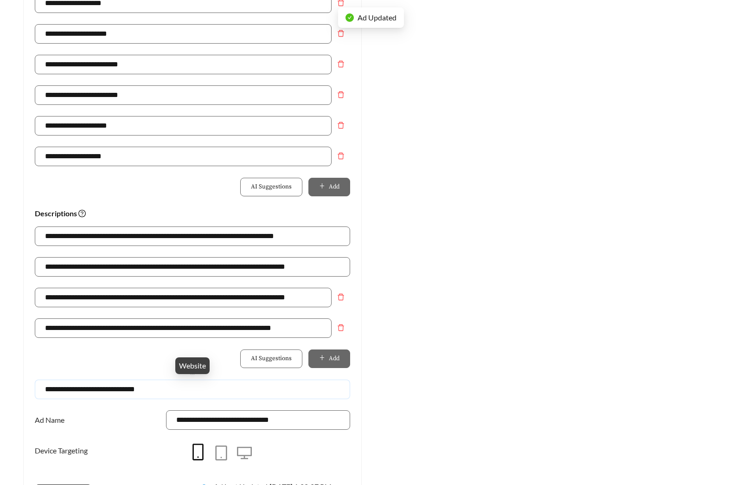
drag, startPoint x: 153, startPoint y: 385, endPoint x: 38, endPoint y: 383, distance: 115.1
click at [39, 384] on input "**********" at bounding box center [193, 389] width 316 height 19
paste input "*"
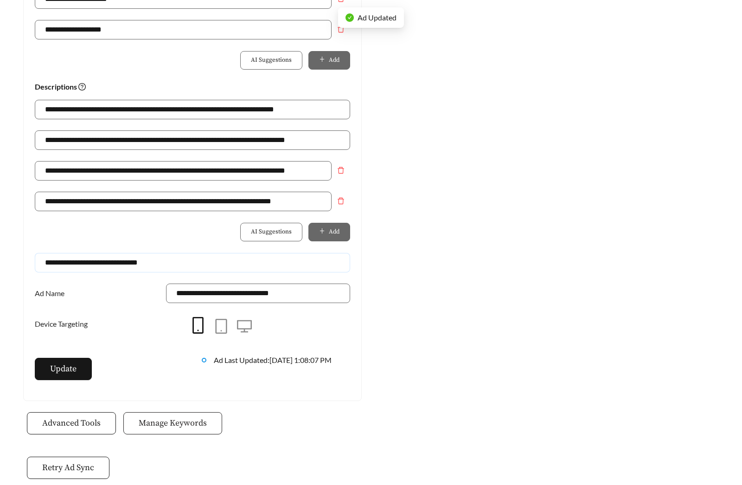
scroll to position [654, 0]
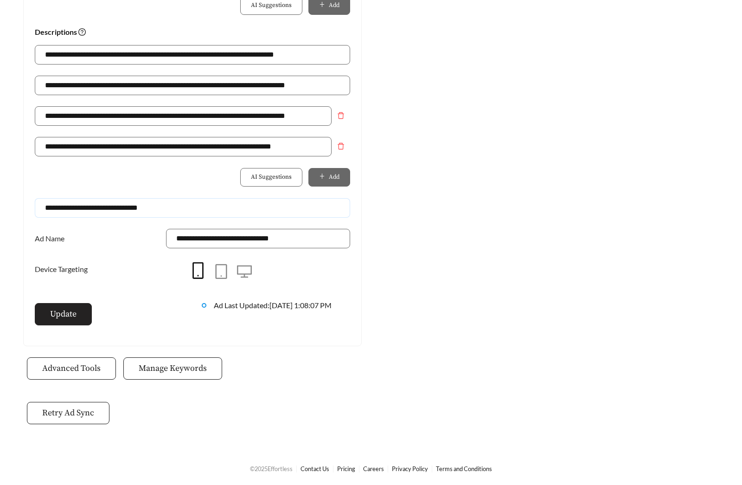
type input "**********"
click at [48, 310] on button "Update" at bounding box center [63, 314] width 57 height 22
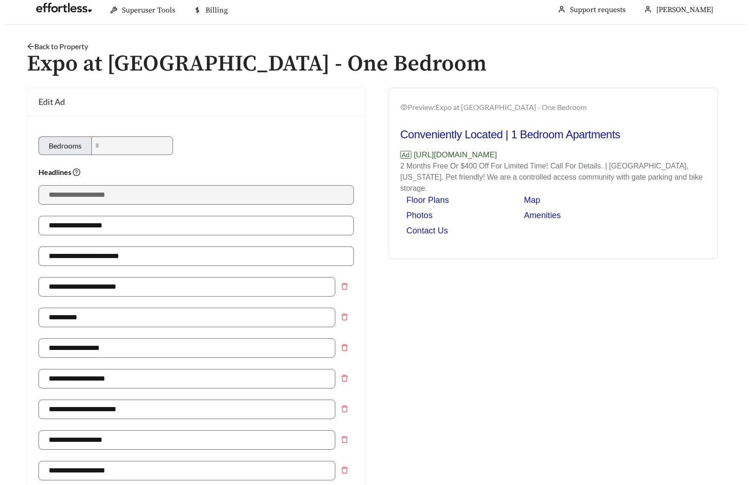
scroll to position [0, 0]
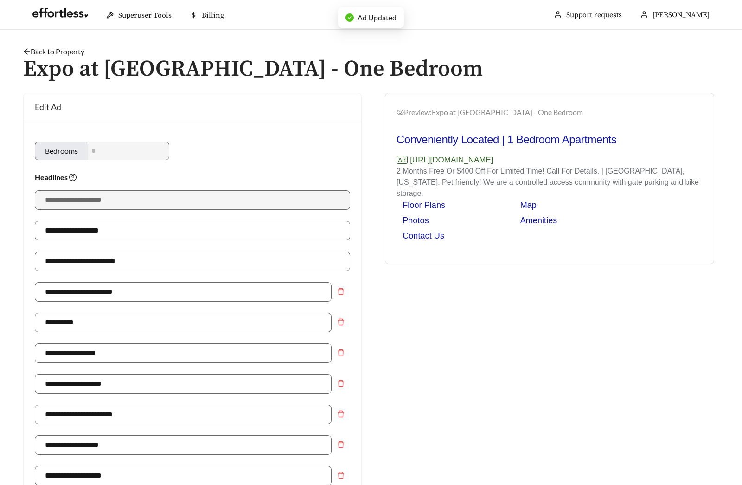
click at [71, 47] on link "Back to Property" at bounding box center [53, 51] width 61 height 9
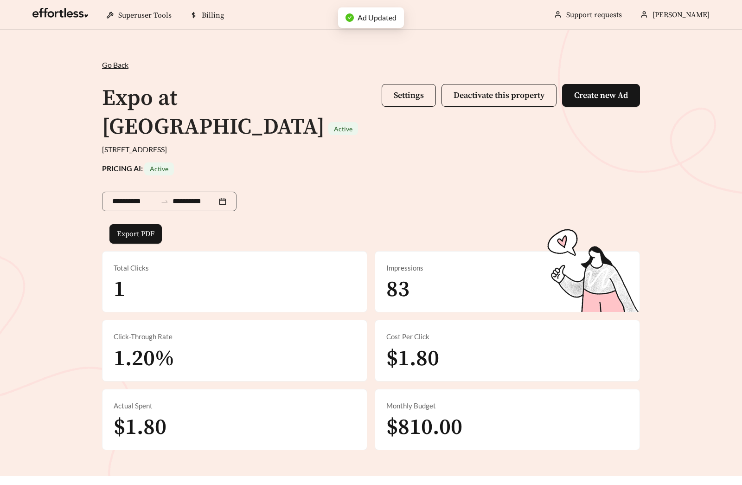
click at [379, 93] on div "Expo at Forest Park Active Settings Deactivate this property Create new Ad" at bounding box center [371, 113] width 538 height 62
click at [403, 112] on span "Settings Deactivate this property Create new Ad" at bounding box center [511, 113] width 258 height 58
click at [407, 97] on span "Settings" at bounding box center [409, 95] width 30 height 11
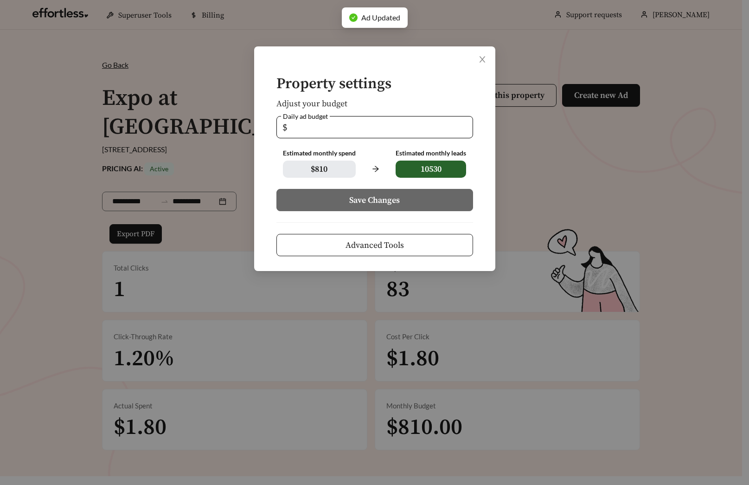
click at [401, 232] on form "Property settings Adjust your budget Daily ad budget $ ** Estimated monthly spe…" at bounding box center [375, 166] width 212 height 180
click at [400, 245] on span "Advanced Tools" at bounding box center [375, 245] width 58 height 13
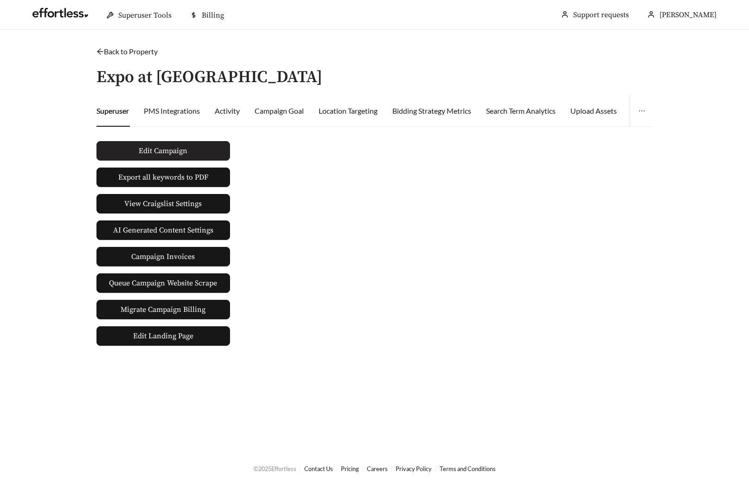
click at [160, 151] on span "Edit Campaign" at bounding box center [163, 150] width 49 height 11
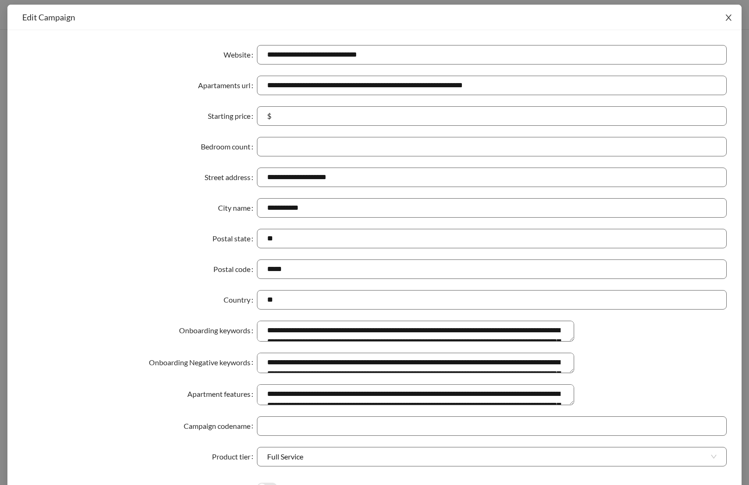
click at [726, 17] on icon "close" at bounding box center [729, 18] width 6 height 6
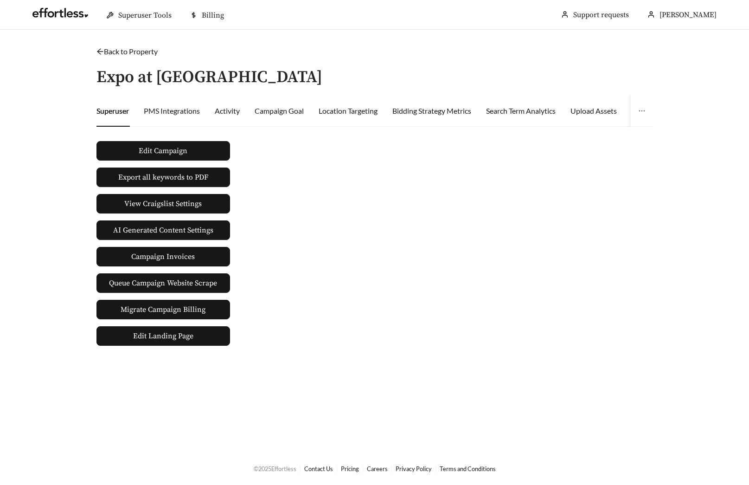
click at [122, 50] on link "Back to Property" at bounding box center [127, 51] width 61 height 9
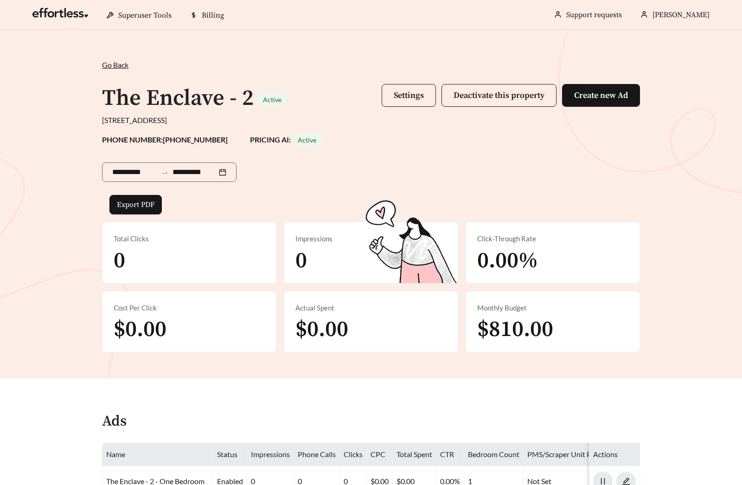
scroll to position [328, 0]
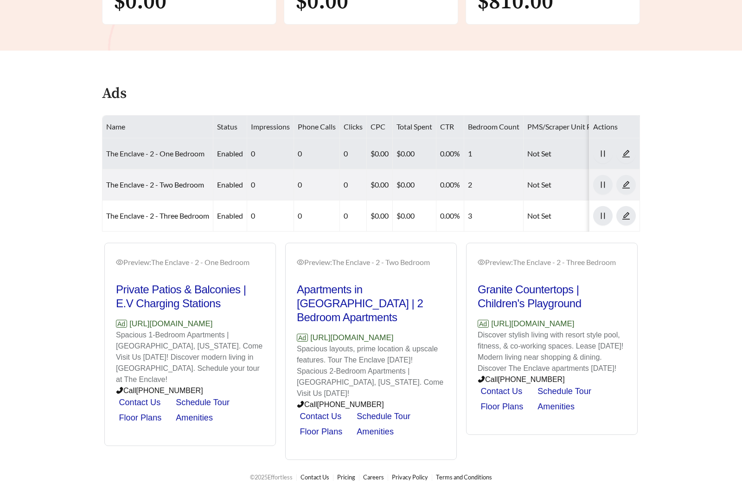
click at [161, 150] on link "The Enclave - 2 - One Bedroom" at bounding box center [155, 153] width 98 height 9
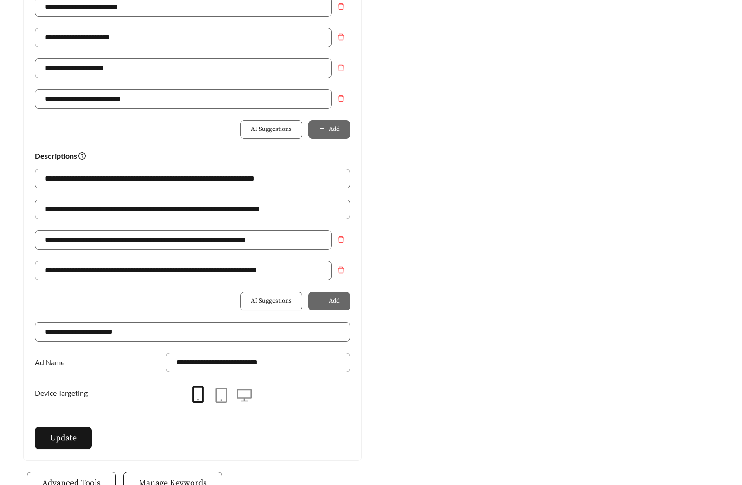
scroll to position [645, 0]
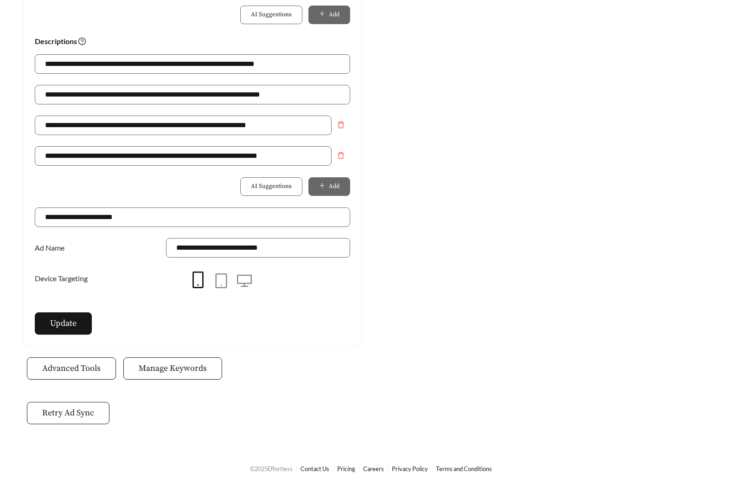
click at [180, 369] on span "Manage Keywords" at bounding box center [173, 368] width 68 height 13
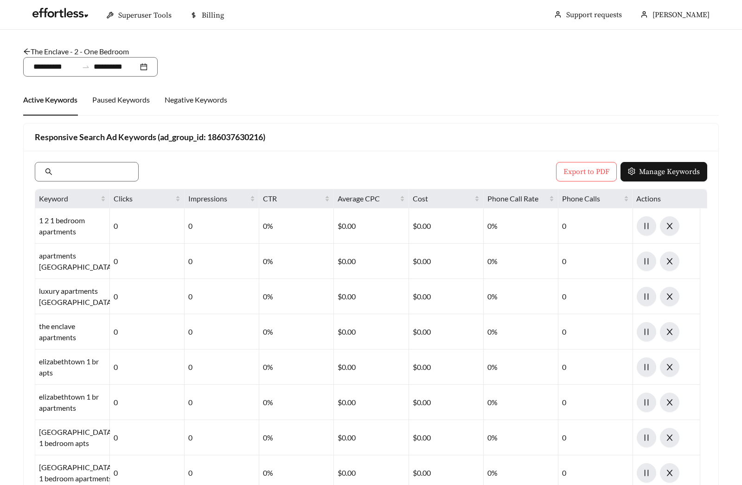
click at [59, 51] on link "The Enclave - 2 - One Bedroom" at bounding box center [76, 51] width 106 height 9
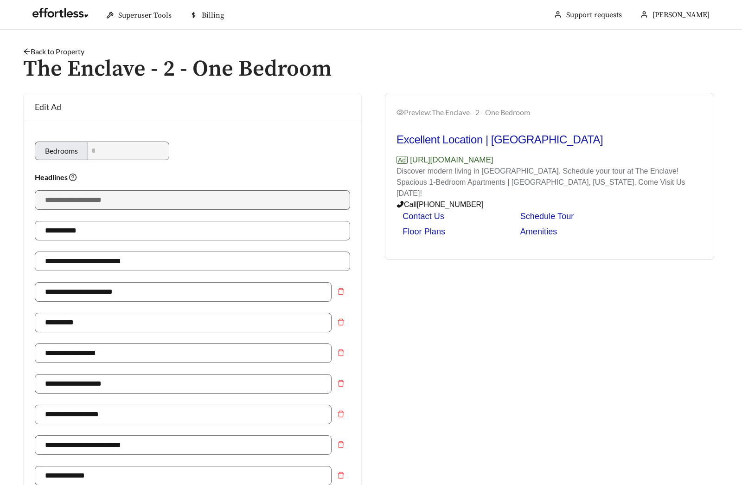
click at [50, 49] on link "Back to Property" at bounding box center [53, 51] width 61 height 9
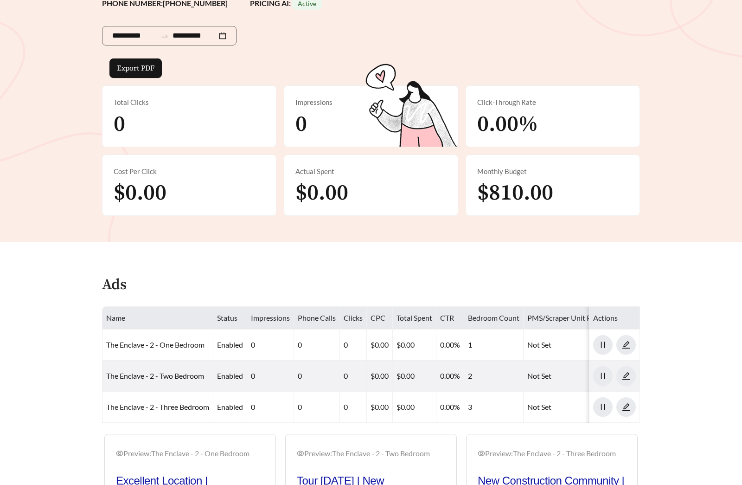
scroll to position [329, 0]
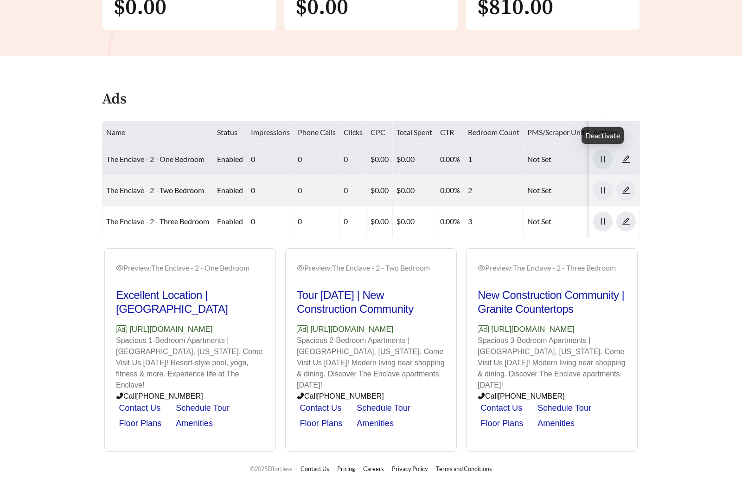
click at [601, 156] on icon "pause" at bounding box center [603, 159] width 4 height 6
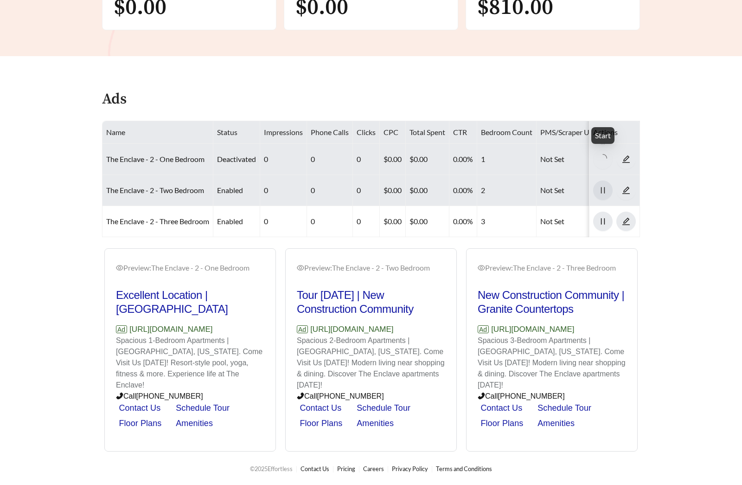
click at [595, 186] on span "pause" at bounding box center [603, 190] width 19 height 8
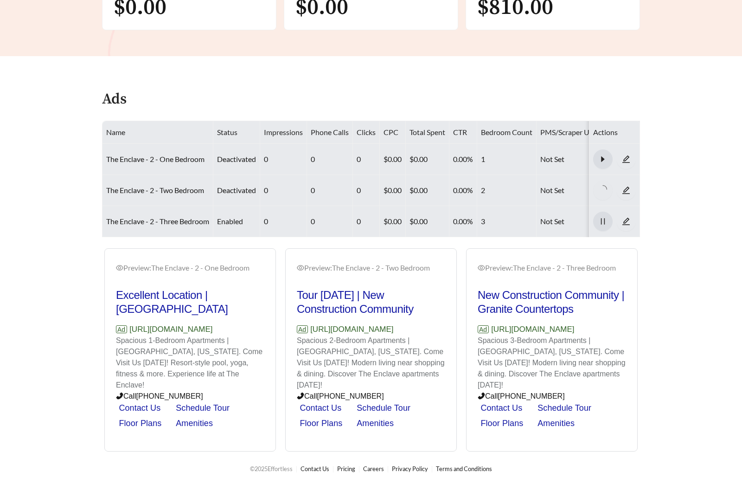
click at [603, 217] on icon "pause" at bounding box center [603, 221] width 8 height 8
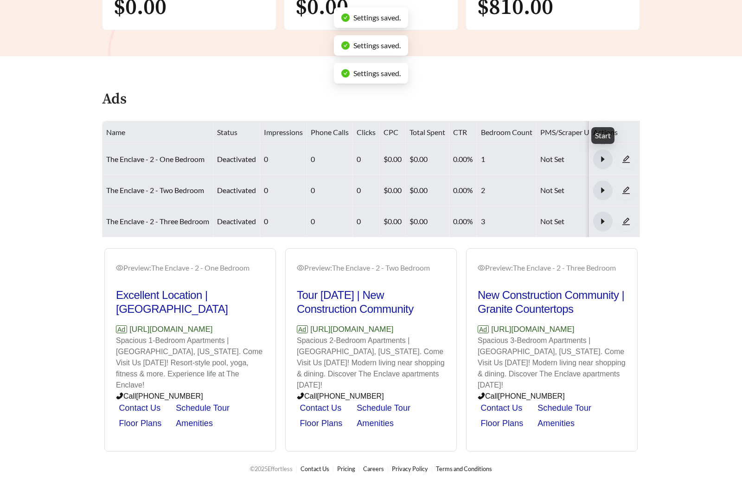
click at [602, 156] on button "button" at bounding box center [603, 158] width 19 height 19
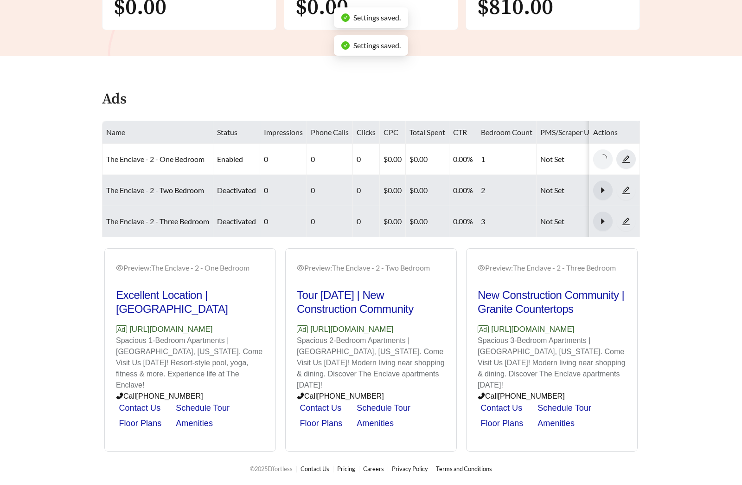
click at [607, 186] on icon "caret-right" at bounding box center [603, 190] width 8 height 8
click at [606, 217] on icon "caret-right" at bounding box center [603, 221] width 8 height 8
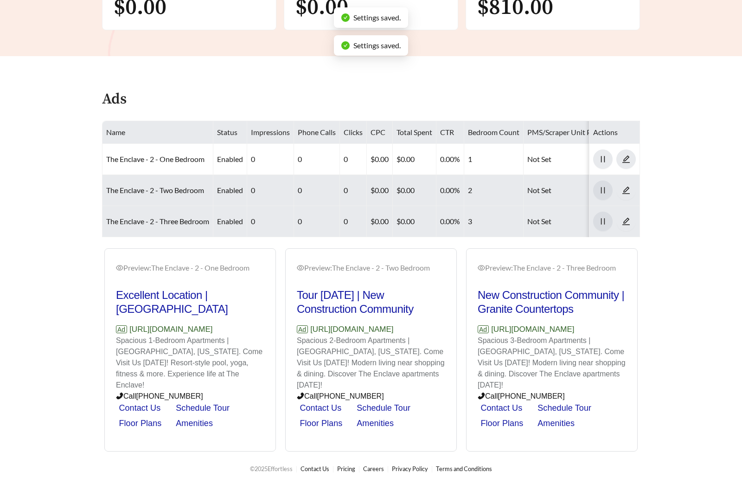
scroll to position [0, 0]
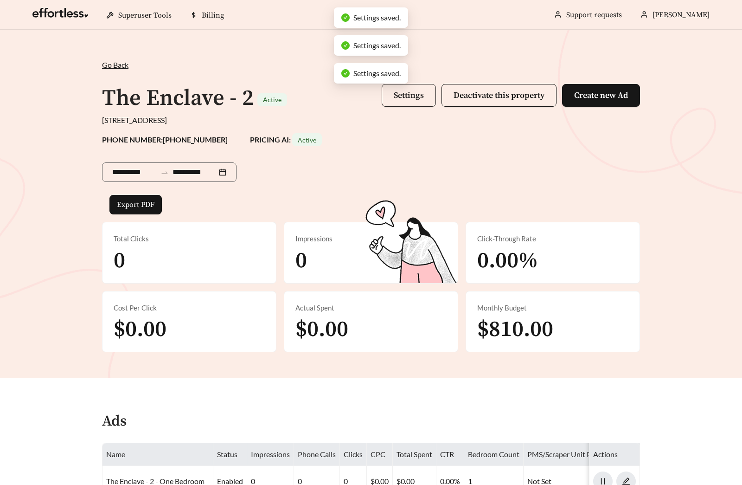
click at [410, 98] on span "Settings" at bounding box center [409, 95] width 30 height 11
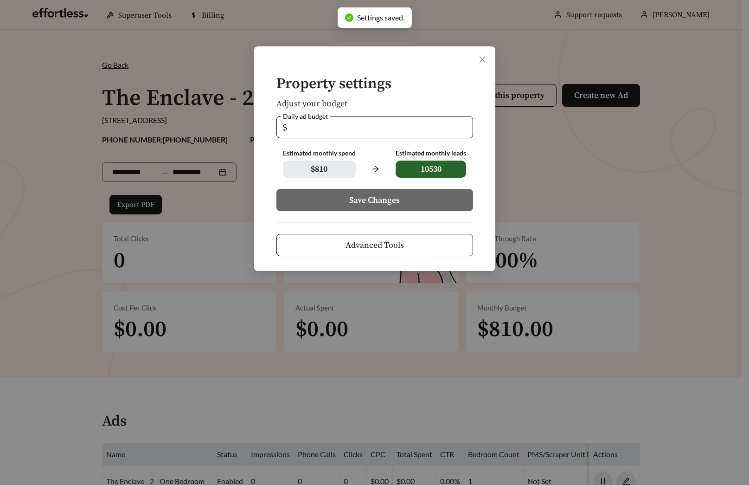
click at [582, 240] on div "Property settings Adjust your budget Daily ad budget $ ** Estimated monthly spe…" at bounding box center [374, 242] width 749 height 485
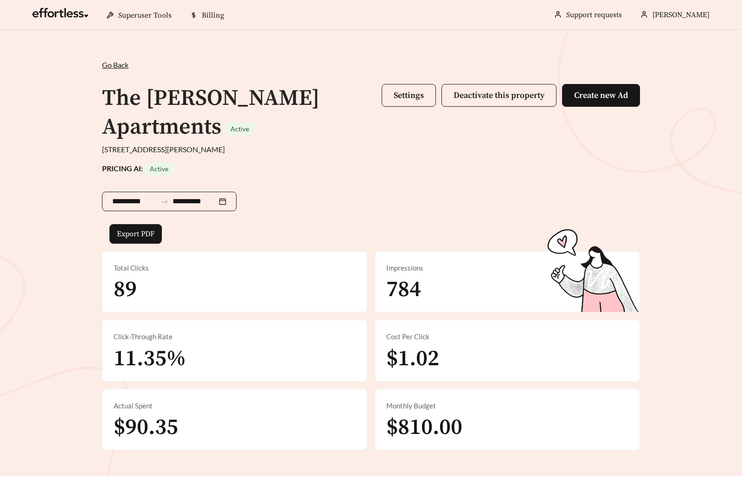
click at [135, 207] on div "**********" at bounding box center [169, 201] width 135 height 19
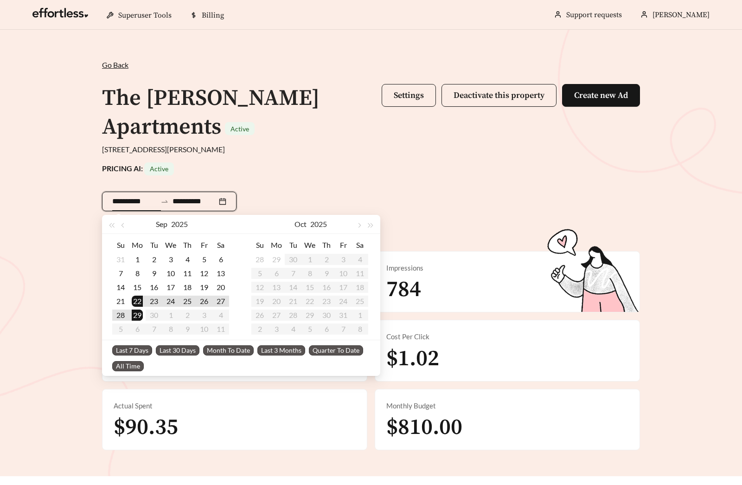
click at [133, 201] on input "**********" at bounding box center [134, 201] width 45 height 11
type input "**********"
click at [175, 351] on span "Last 30 Days" at bounding box center [178, 350] width 44 height 10
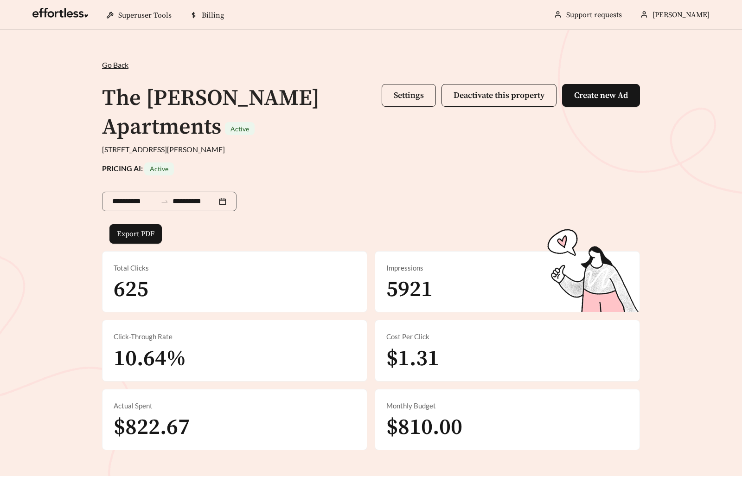
click at [394, 91] on span "Settings" at bounding box center [409, 95] width 30 height 11
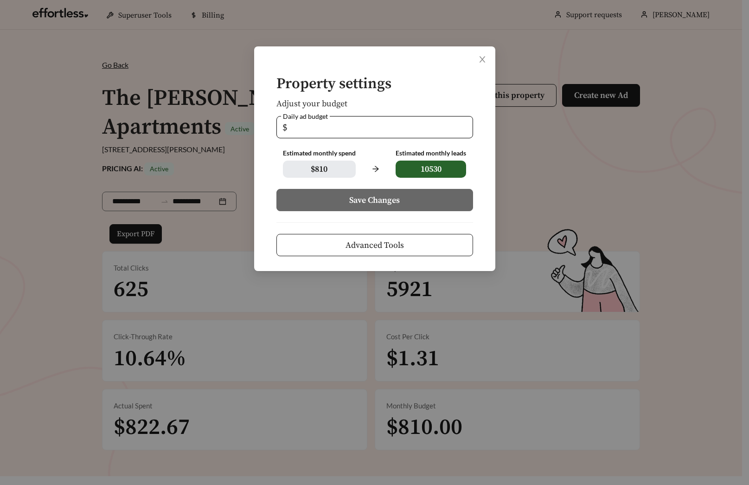
click at [386, 251] on span "Advanced Tools" at bounding box center [375, 245] width 58 height 13
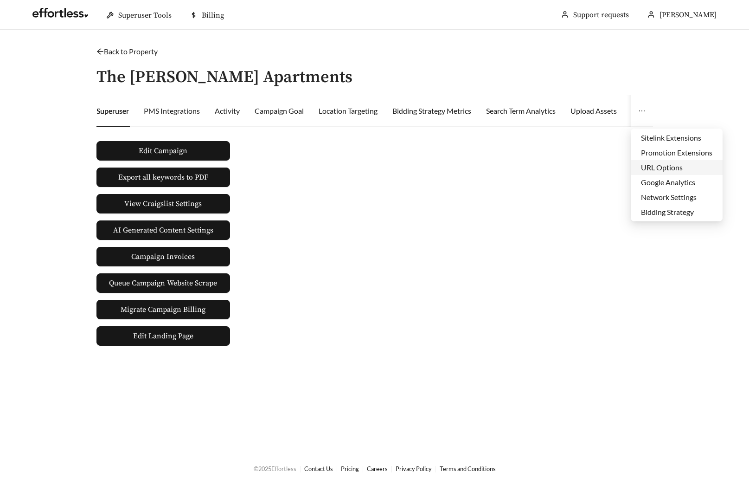
click at [650, 161] on li "URL Options" at bounding box center [677, 167] width 92 height 15
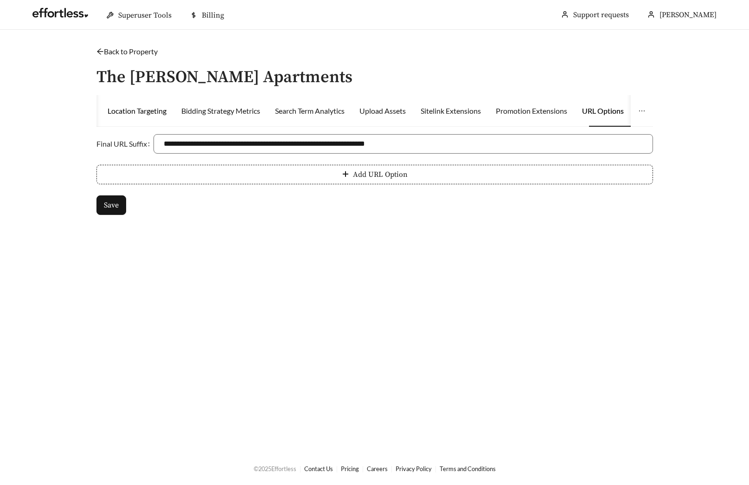
click at [150, 110] on div "Location Targeting" at bounding box center [137, 110] width 59 height 11
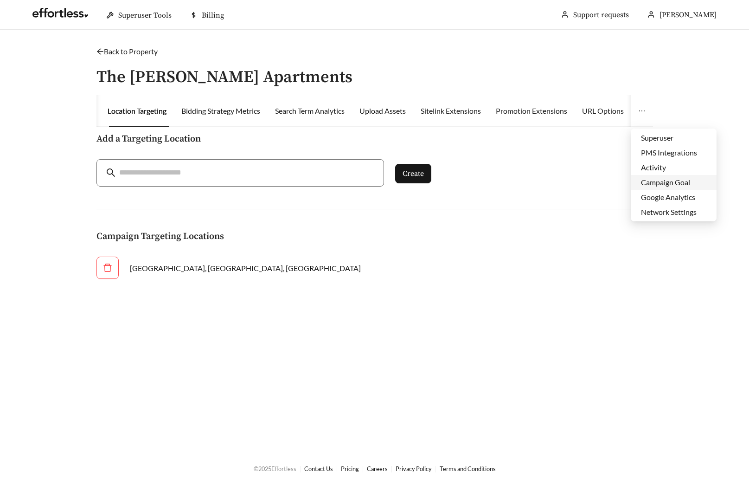
click at [669, 178] on li "Campaign Goal" at bounding box center [674, 182] width 86 height 15
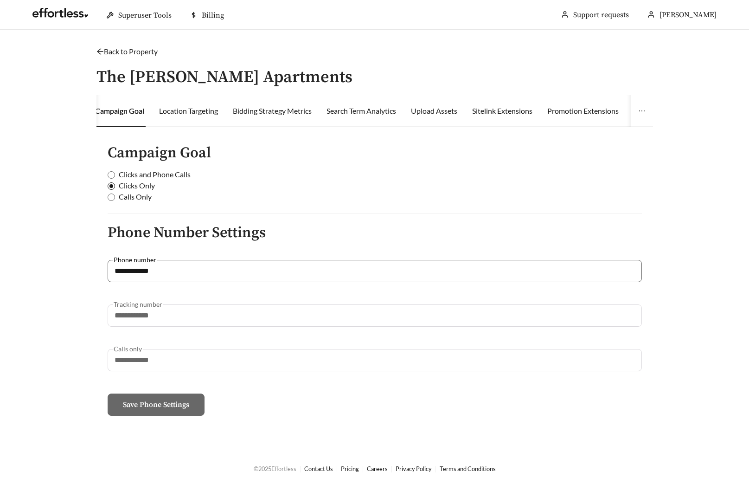
click at [172, 176] on span "Clicks and Phone Calls" at bounding box center [154, 174] width 79 height 11
click at [171, 411] on button "Save Phone Settings" at bounding box center [156, 405] width 97 height 22
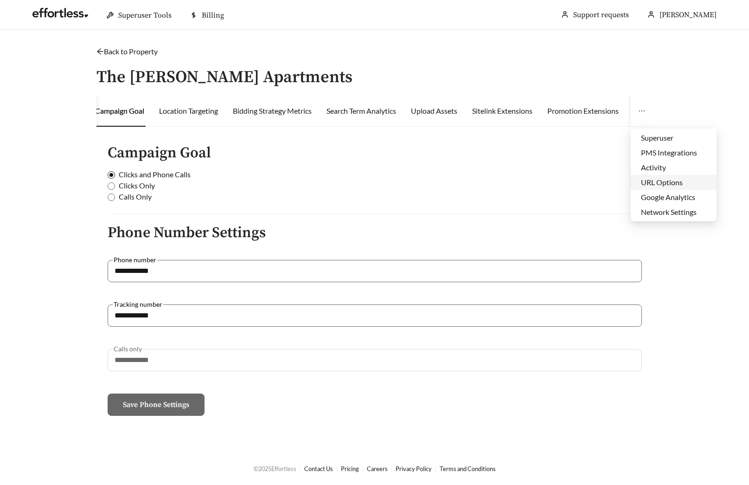
click at [663, 181] on li "URL Options" at bounding box center [674, 182] width 86 height 15
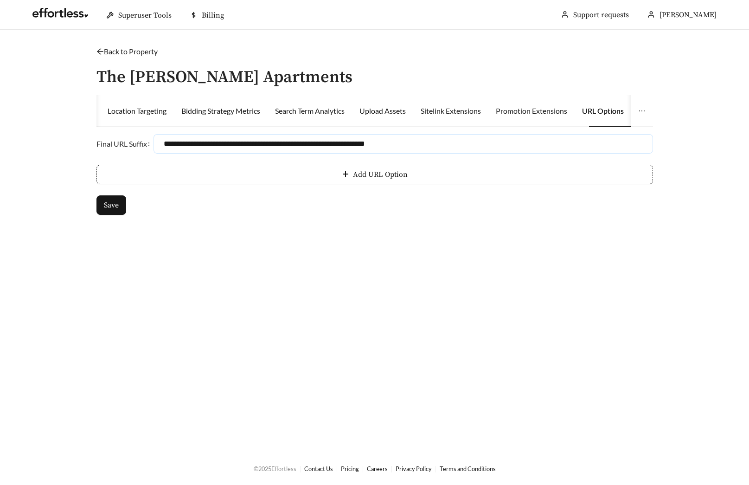
drag, startPoint x: 475, startPoint y: 148, endPoint x: 31, endPoint y: 149, distance: 443.6
click at [31, 149] on main "**********" at bounding box center [374, 241] width 749 height 422
drag, startPoint x: 463, startPoint y: 145, endPoint x: 148, endPoint y: 143, distance: 315.1
click at [148, 143] on div "**********" at bounding box center [375, 143] width 557 height 19
paste input "**********"
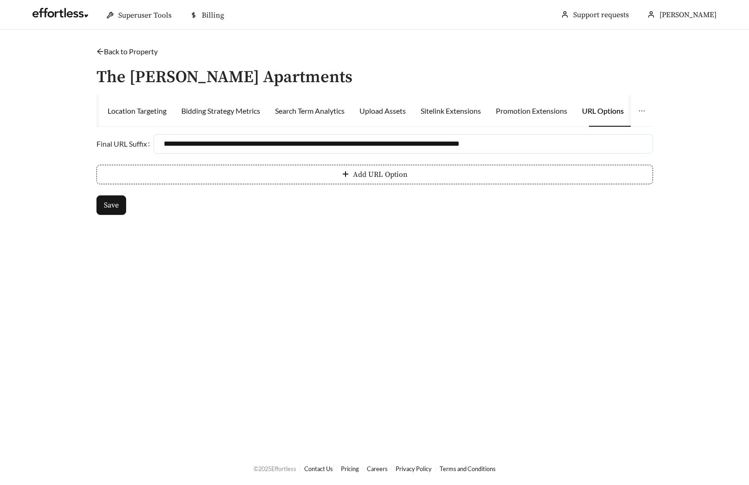
drag, startPoint x: 285, startPoint y: 142, endPoint x: 75, endPoint y: 148, distance: 210.3
click at [75, 148] on main "**********" at bounding box center [374, 241] width 749 height 422
type input "**********"
click at [115, 209] on span "Save" at bounding box center [111, 205] width 15 height 11
click at [140, 52] on link "Back to Property" at bounding box center [127, 51] width 61 height 9
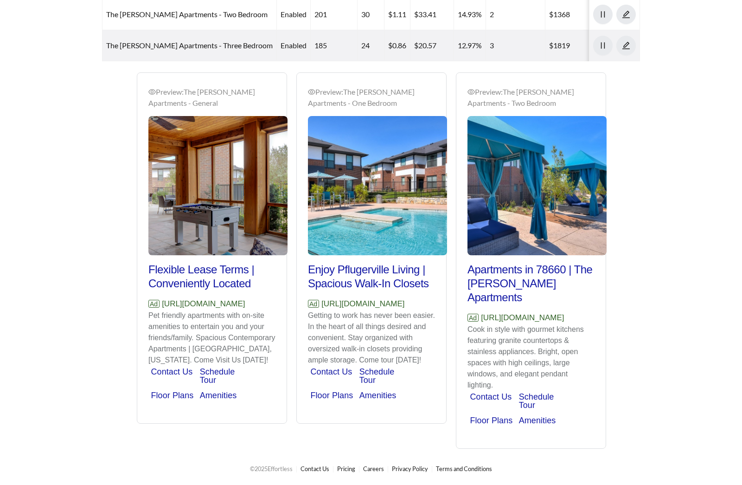
scroll to position [40, 0]
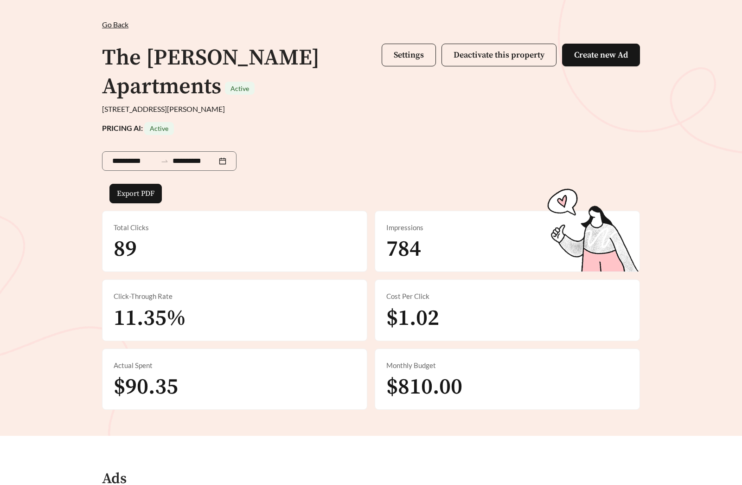
click at [356, 172] on div "**********" at bounding box center [371, 159] width 538 height 49
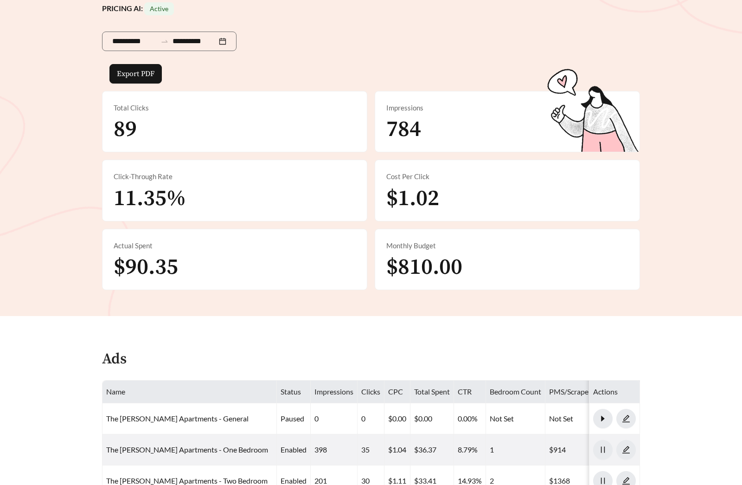
scroll to position [360, 0]
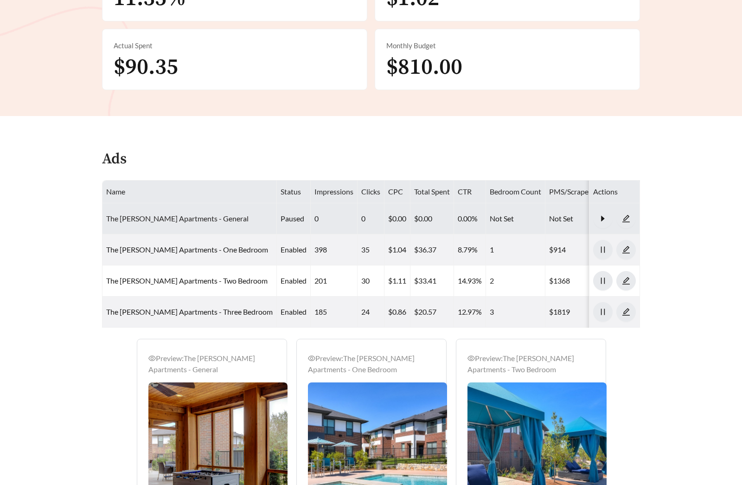
click at [183, 217] on link "The [PERSON_NAME] Apartments - General" at bounding box center [177, 218] width 142 height 9
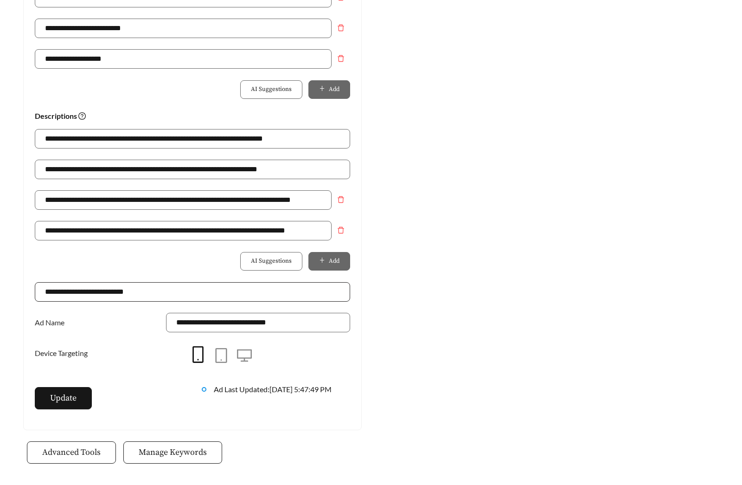
scroll to position [590, 0]
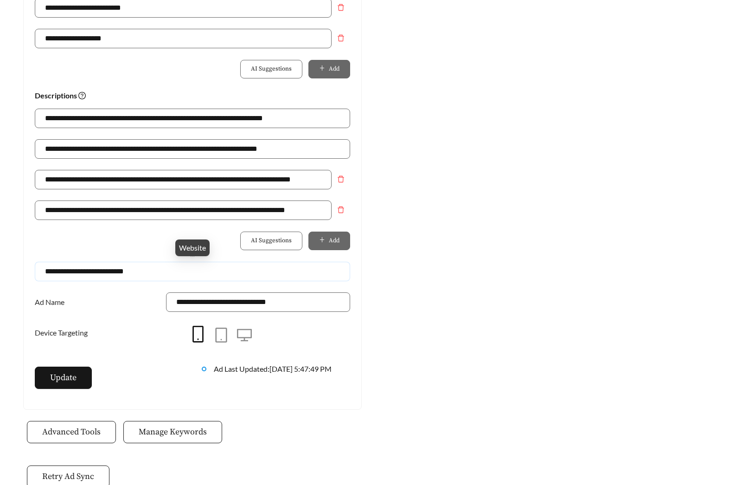
drag, startPoint x: 148, startPoint y: 272, endPoint x: -99, endPoint y: 272, distance: 247.8
paste input "*****"
type input "**********"
click at [68, 385] on button "Update" at bounding box center [63, 378] width 57 height 22
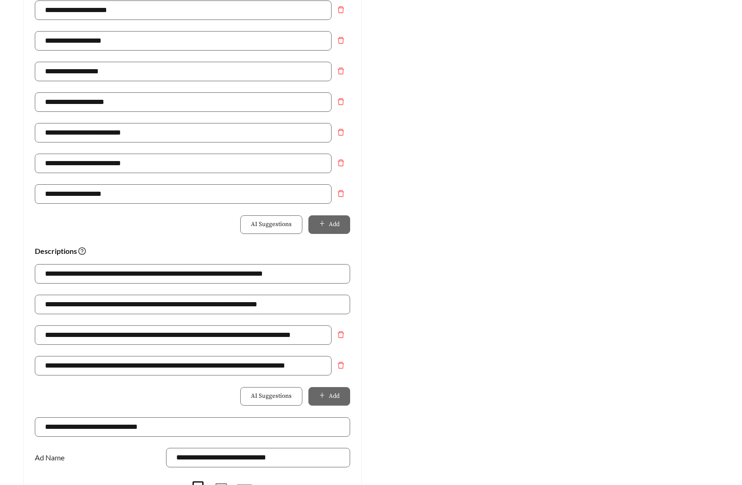
scroll to position [0, 0]
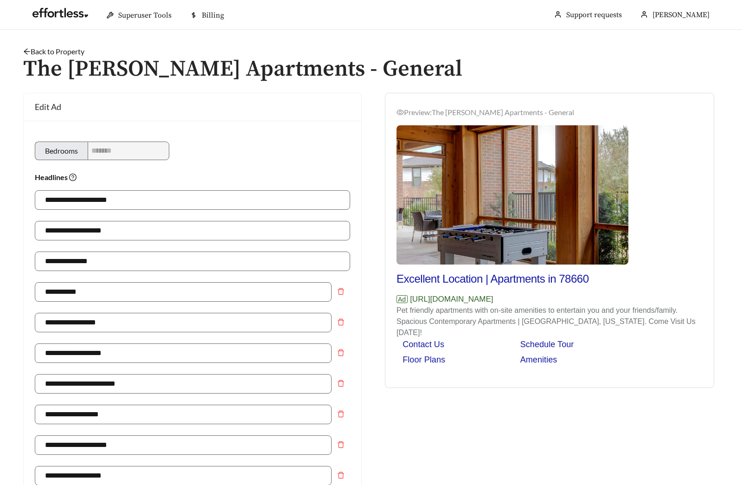
click at [70, 53] on link "Back to Property" at bounding box center [53, 51] width 61 height 9
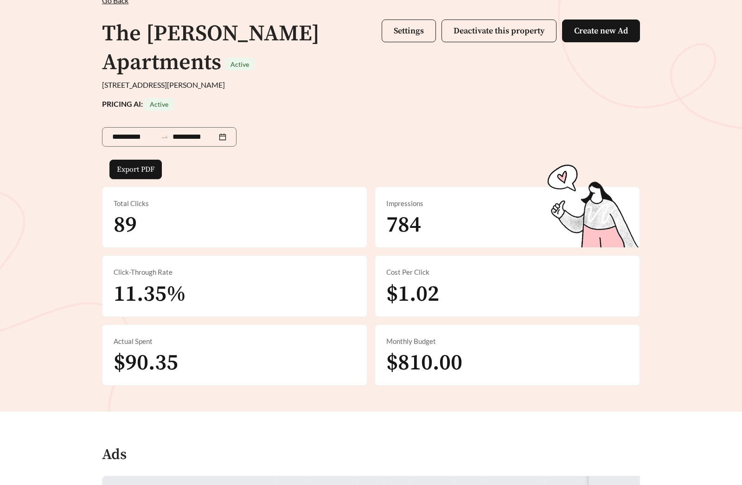
scroll to position [310, 0]
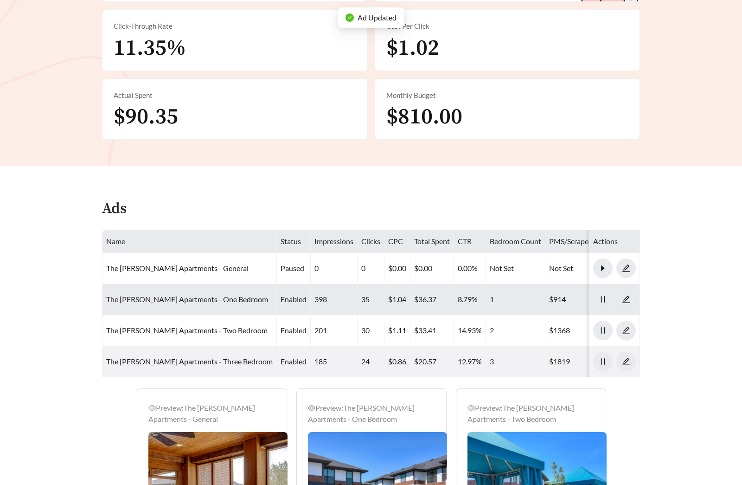
click at [181, 299] on link "The [PERSON_NAME] Apartments - One Bedroom" at bounding box center [187, 299] width 162 height 9
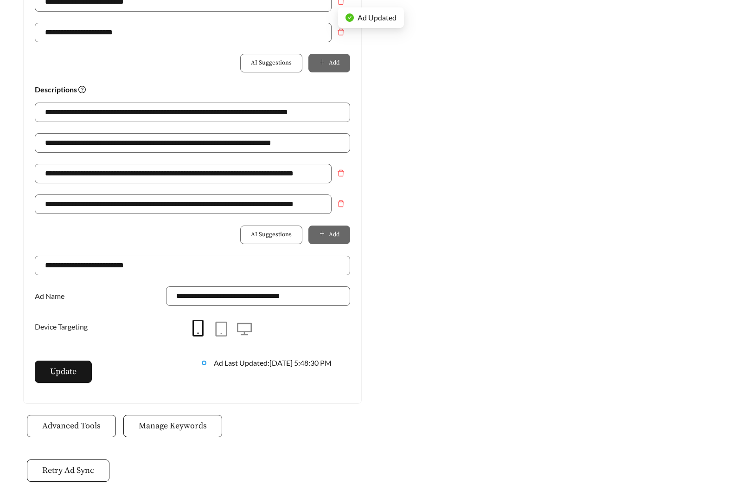
scroll to position [598, 0]
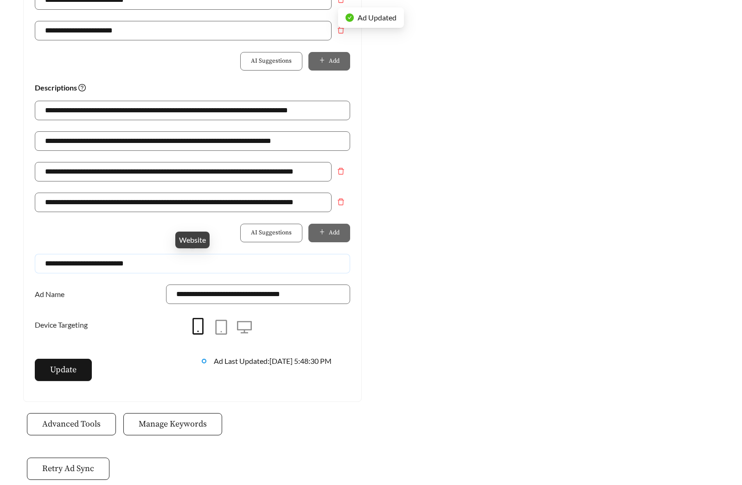
drag, startPoint x: 161, startPoint y: 264, endPoint x: -119, endPoint y: 264, distance: 280.3
paste input "*****"
type input "**********"
click at [65, 378] on button "Update" at bounding box center [63, 370] width 57 height 22
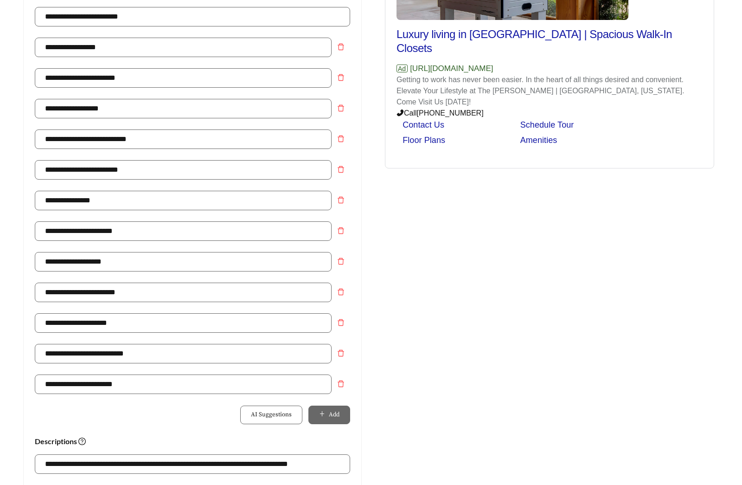
scroll to position [0, 0]
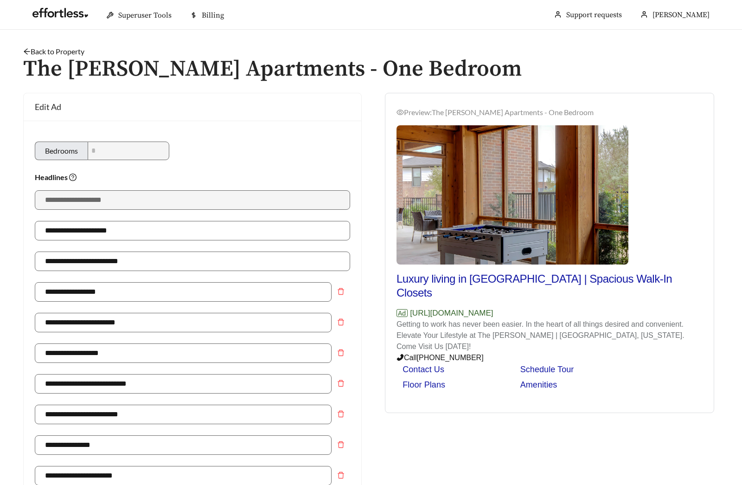
click at [70, 54] on link "Back to Property" at bounding box center [53, 51] width 61 height 9
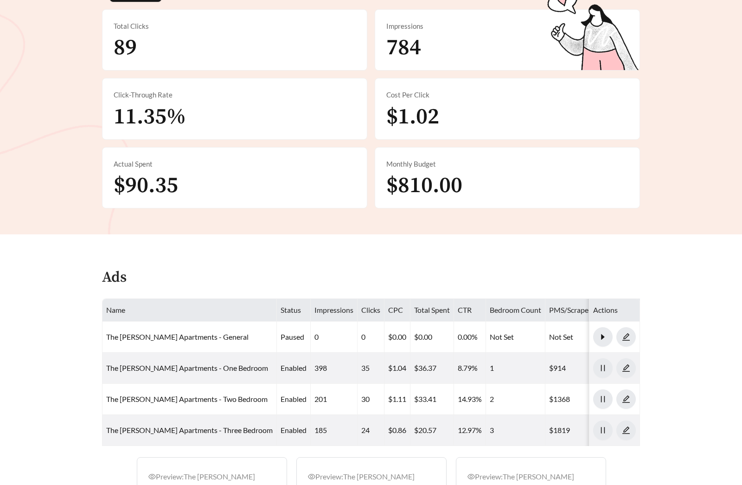
scroll to position [470, 0]
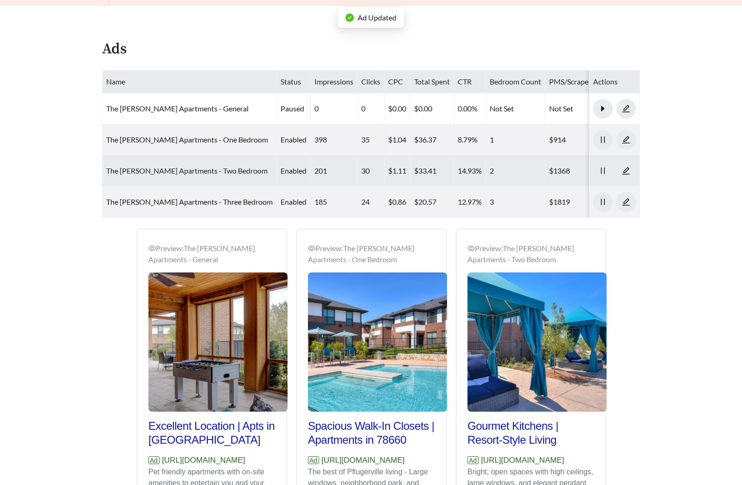
click at [174, 174] on link "The [PERSON_NAME] Apartments - Two Bedroom" at bounding box center [186, 170] width 161 height 9
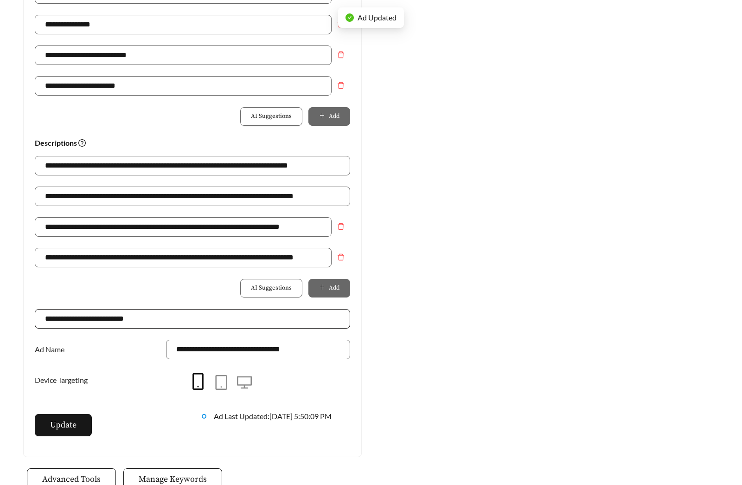
scroll to position [551, 0]
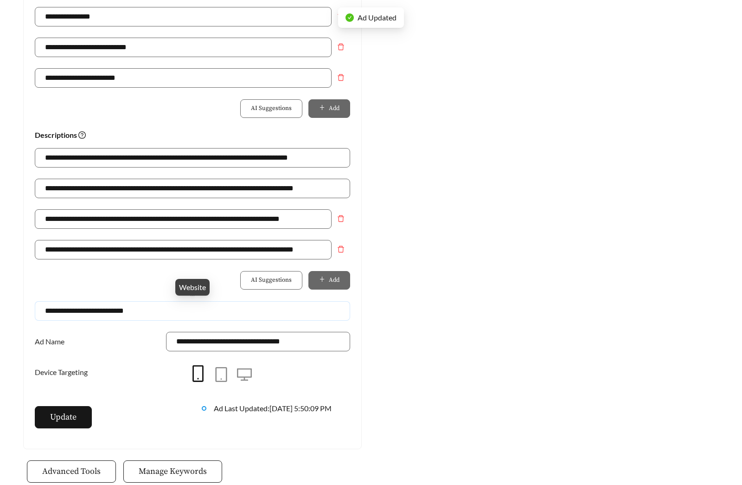
drag, startPoint x: 154, startPoint y: 310, endPoint x: -106, endPoint y: 313, distance: 259.4
paste input "*****"
type input "**********"
click at [60, 413] on span "Update" at bounding box center [63, 417] width 26 height 13
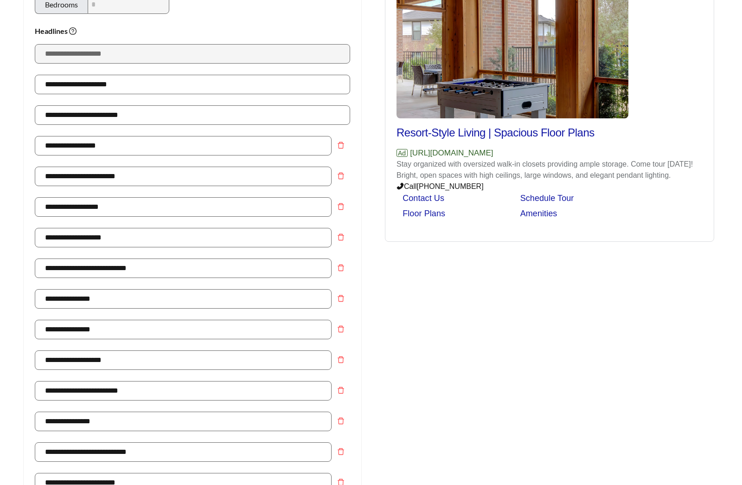
scroll to position [0, 0]
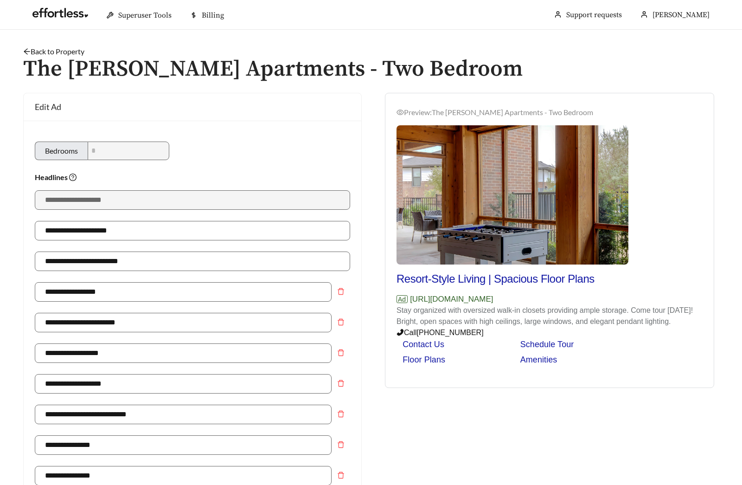
click at [82, 50] on link "Back to Property" at bounding box center [53, 51] width 61 height 9
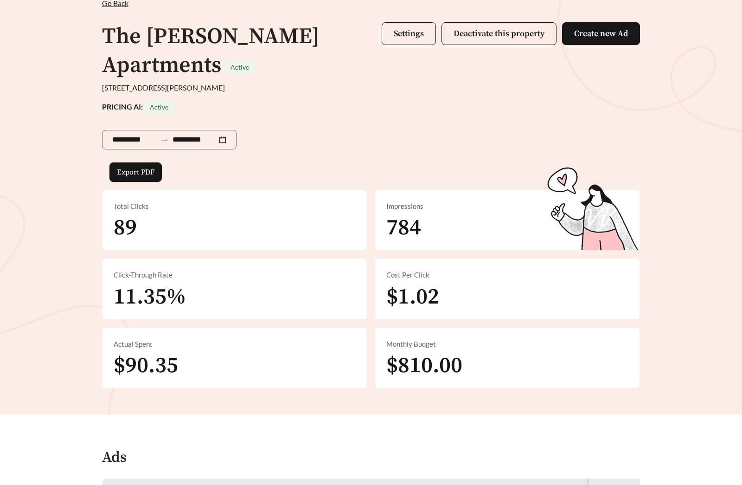
scroll to position [320, 0]
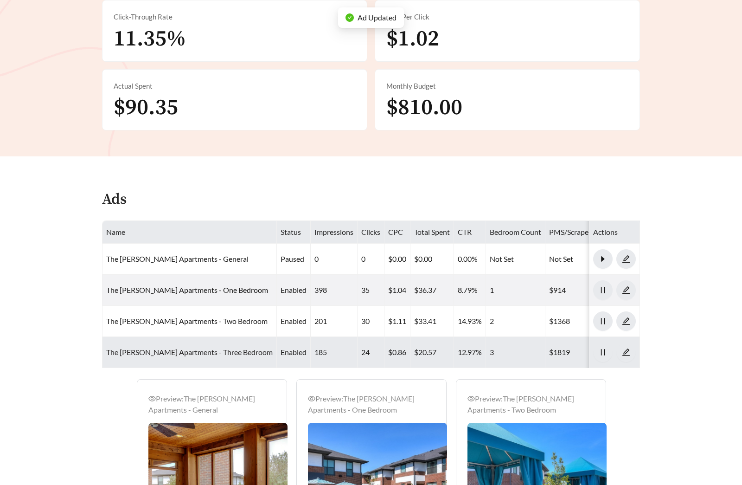
click at [148, 348] on link "The [PERSON_NAME] Apartments - Three Bedroom" at bounding box center [189, 352] width 167 height 9
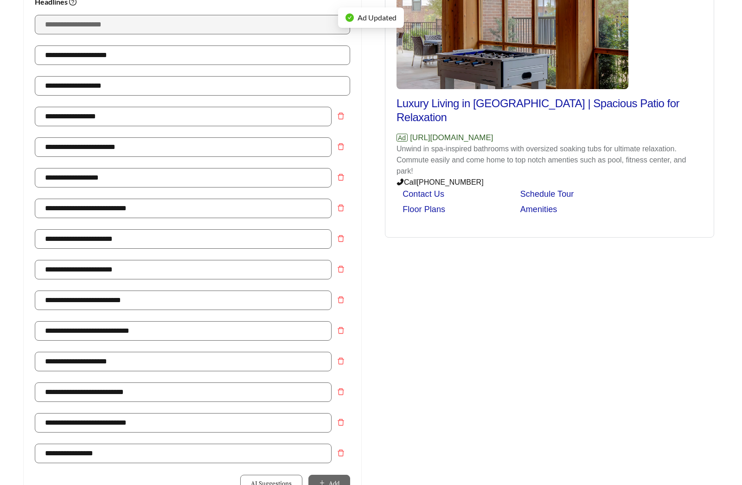
scroll to position [450, 0]
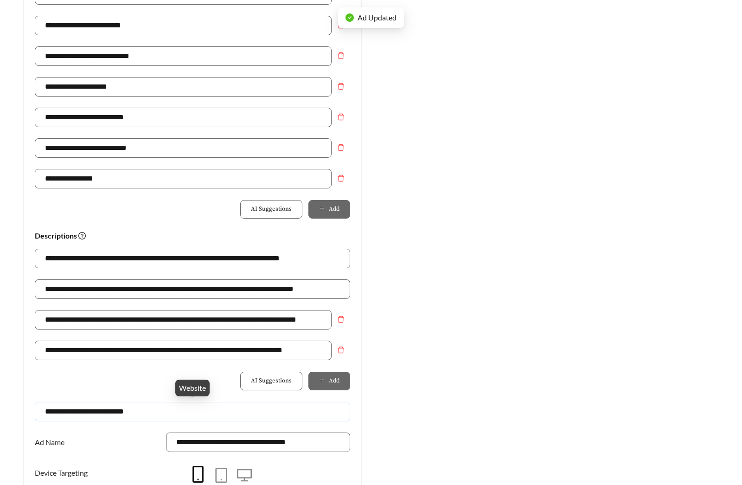
drag, startPoint x: 142, startPoint y: 411, endPoint x: -2, endPoint y: 411, distance: 144.8
paste input "*****"
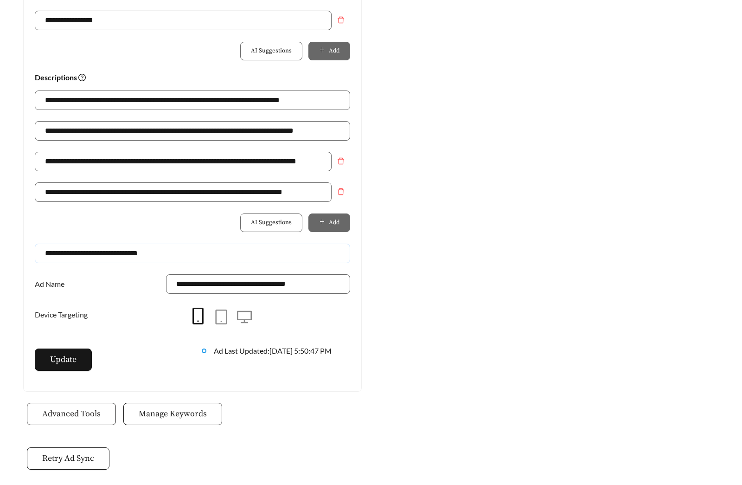
scroll to position [631, 0]
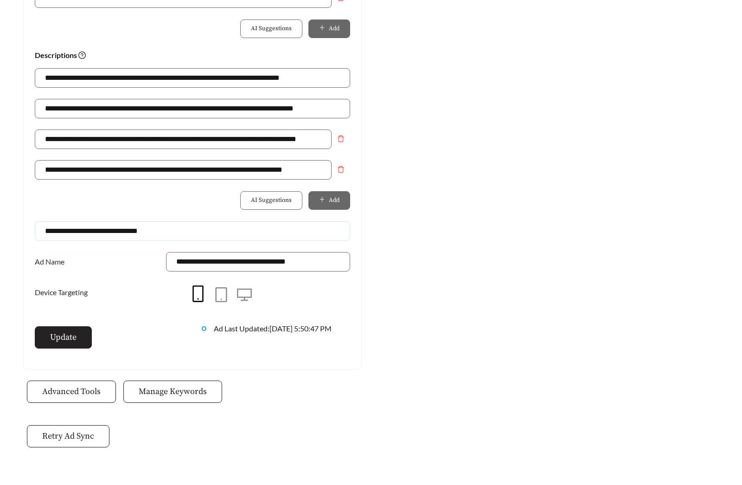
type input "**********"
click at [73, 333] on span "Update" at bounding box center [63, 337] width 26 height 13
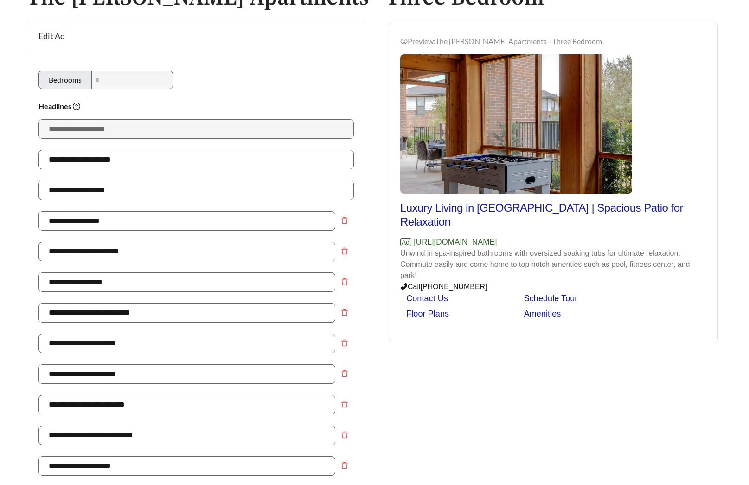
scroll to position [0, 0]
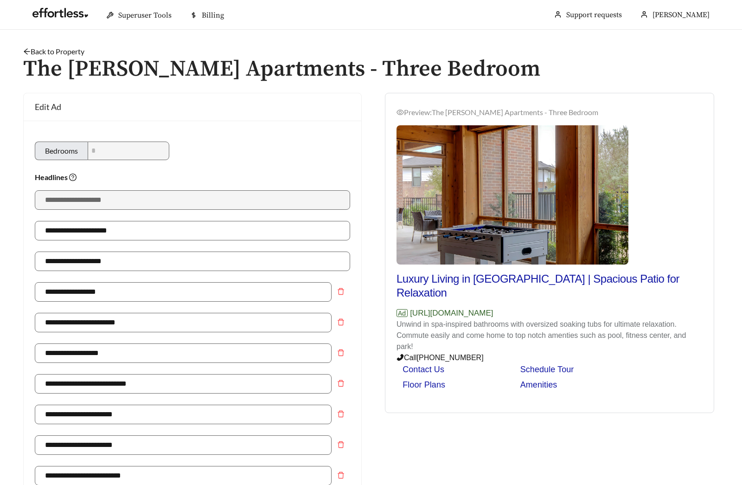
click at [69, 53] on link "Back to Property" at bounding box center [53, 51] width 61 height 9
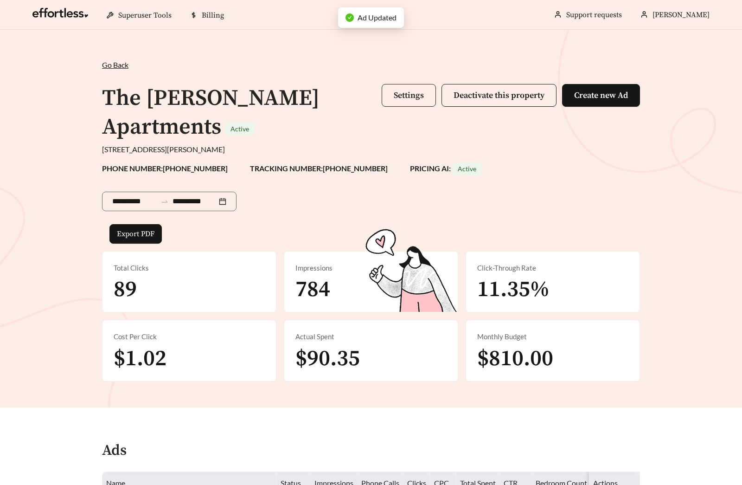
click at [391, 97] on button "Settings" at bounding box center [409, 95] width 54 height 23
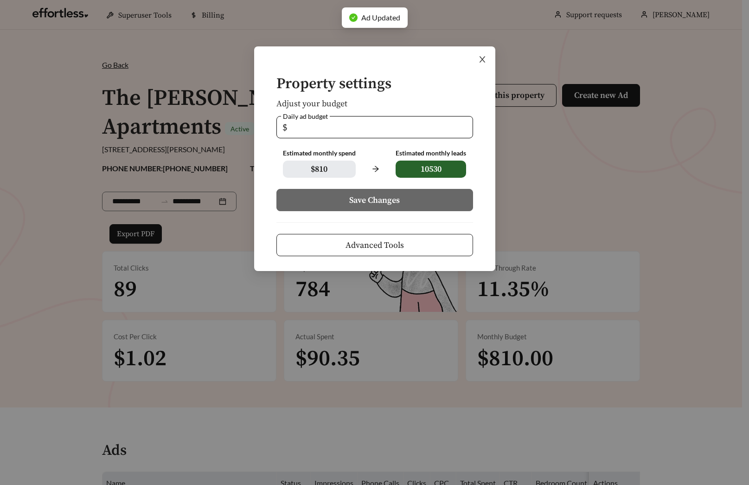
click at [478, 60] on icon "close" at bounding box center [482, 59] width 8 height 8
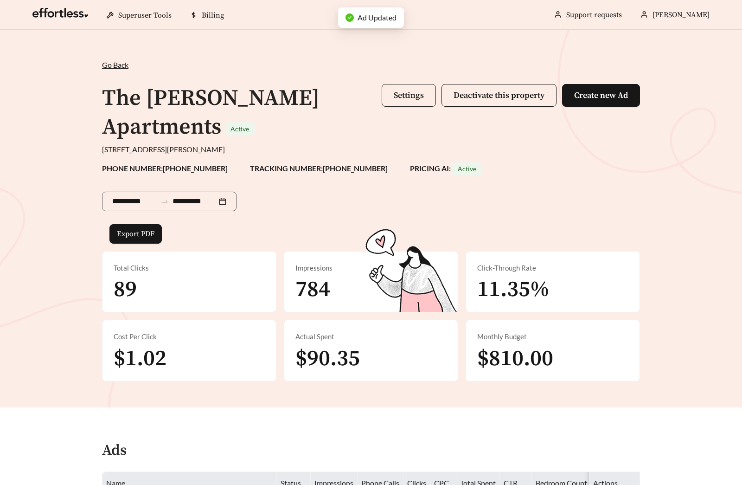
click at [419, 97] on span "Settings" at bounding box center [409, 95] width 30 height 11
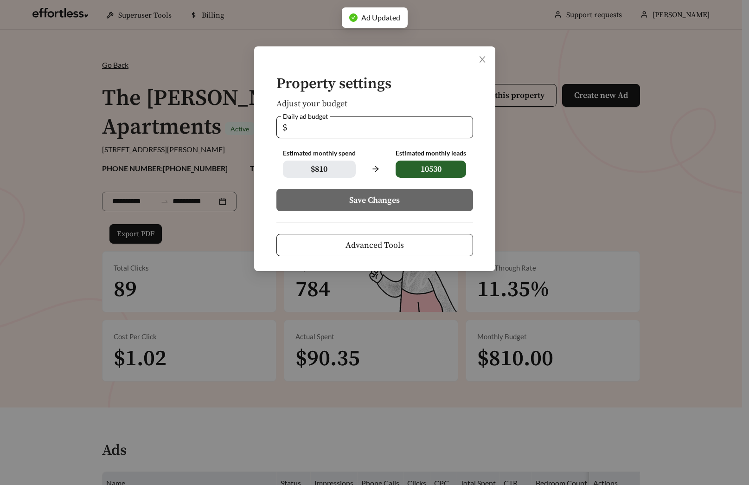
click at [422, 243] on button "Advanced Tools" at bounding box center [375, 245] width 197 height 22
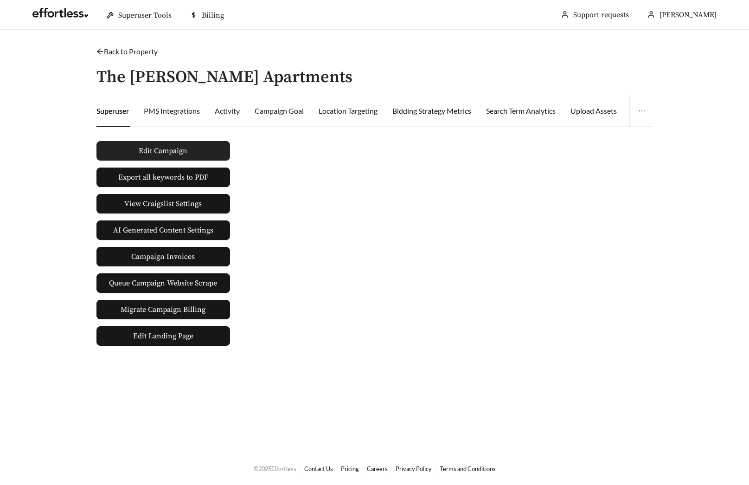
click at [165, 148] on span "Edit Campaign" at bounding box center [163, 150] width 49 height 11
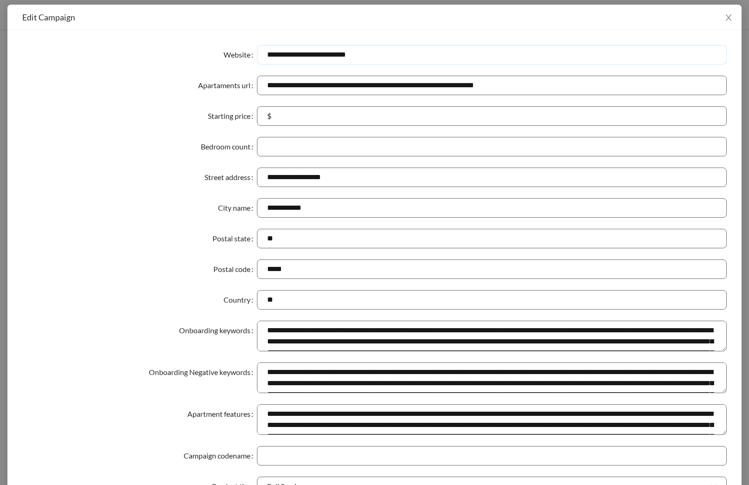
drag, startPoint x: 199, startPoint y: 63, endPoint x: 74, endPoint y: 65, distance: 124.8
click at [95, 63] on div "**********" at bounding box center [374, 54] width 705 height 19
paste input "**********"
drag, startPoint x: 469, startPoint y: 55, endPoint x: 94, endPoint y: 59, distance: 375.4
click at [94, 59] on div "**********" at bounding box center [374, 54] width 705 height 19
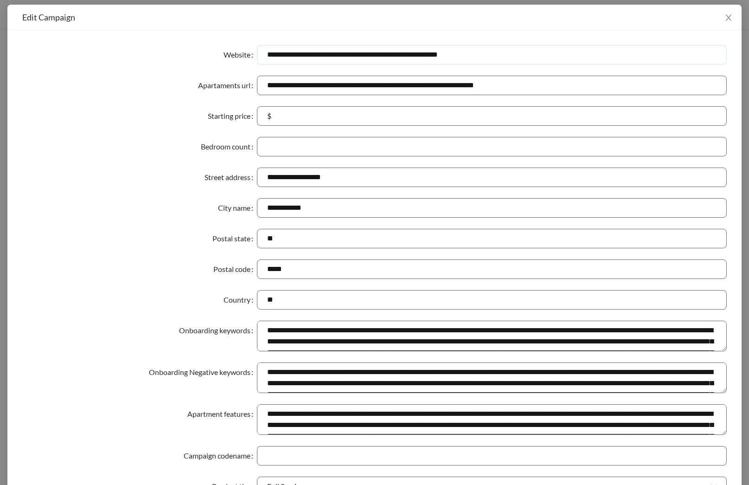
paste input "text"
type input "**********"
click at [93, 200] on div "City name" at bounding box center [139, 207] width 235 height 19
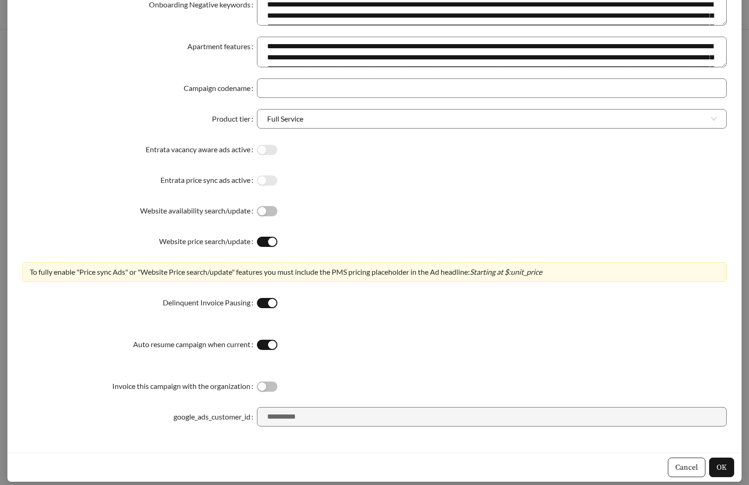
scroll to position [369, 0]
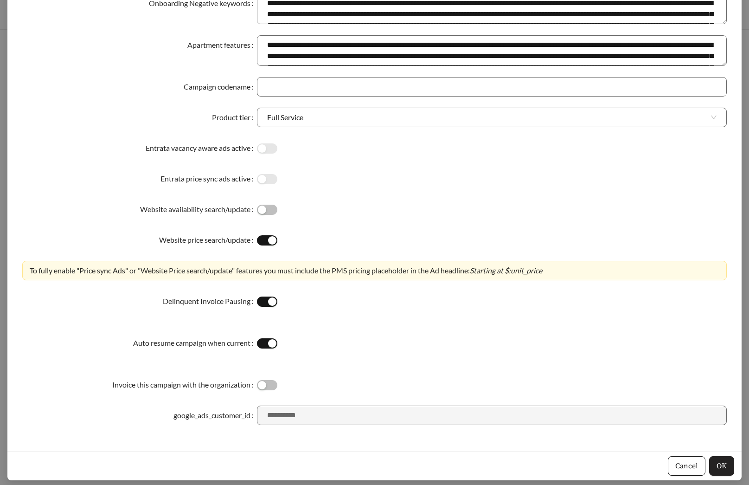
click at [722, 466] on span "OK" at bounding box center [722, 465] width 10 height 11
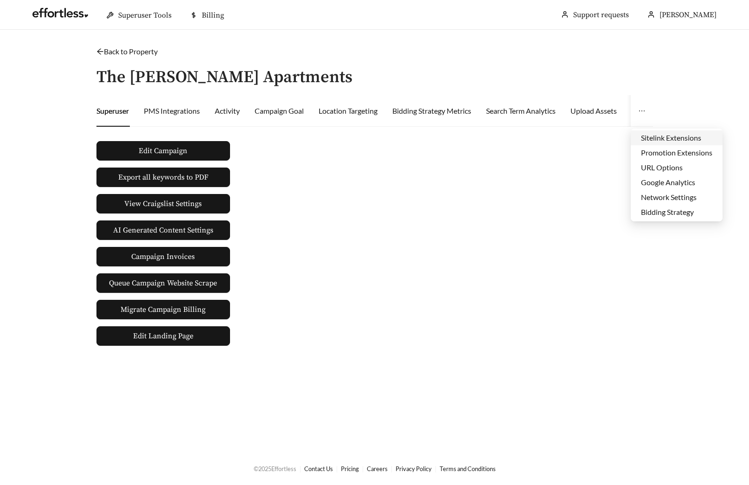
click at [664, 141] on li "Sitelink Extensions" at bounding box center [677, 137] width 92 height 15
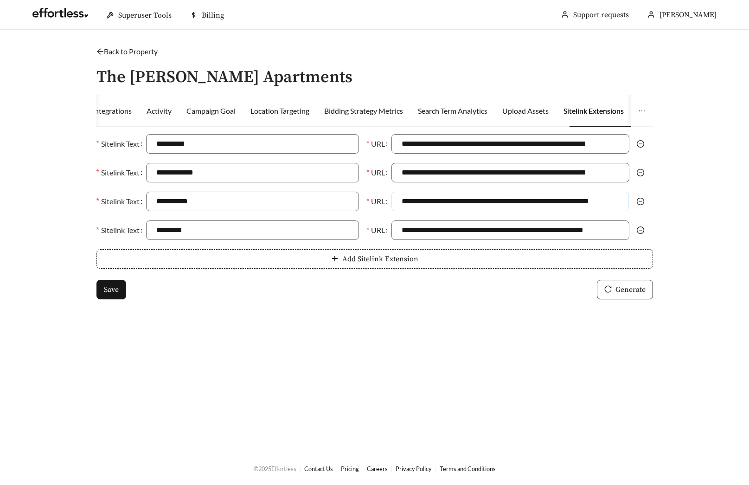
drag, startPoint x: 402, startPoint y: 201, endPoint x: 694, endPoint y: 200, distance: 292.4
click at [694, 200] on main "**********" at bounding box center [374, 241] width 749 height 422
paste input "******"
type input "**********"
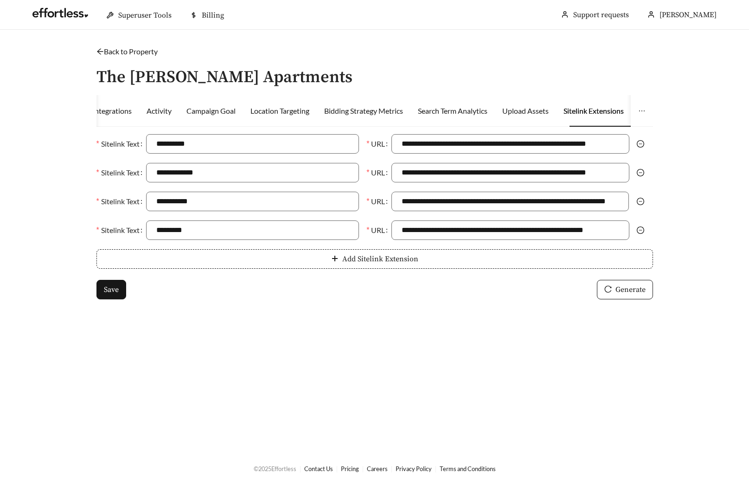
scroll to position [0, 0]
drag, startPoint x: 398, startPoint y: 231, endPoint x: 734, endPoint y: 230, distance: 336.0
click at [734, 230] on main "**********" at bounding box center [374, 241] width 749 height 422
paste input "****"
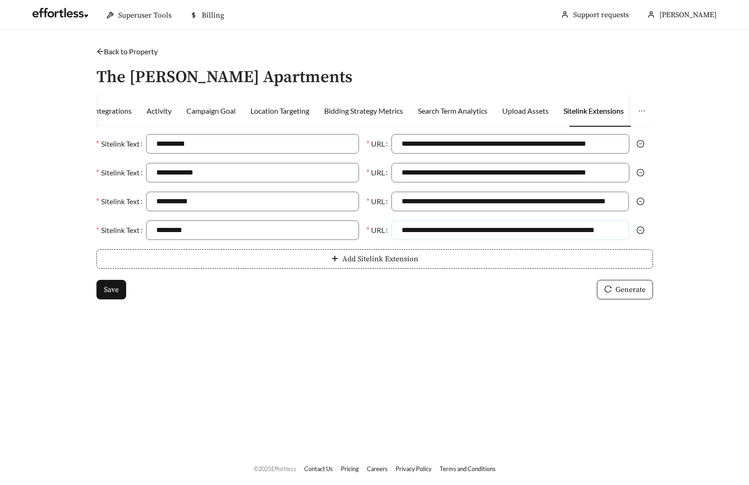
type input "**********"
drag, startPoint x: 395, startPoint y: 144, endPoint x: 772, endPoint y: 143, distance: 377.3
click at [749, 143] on html "**********" at bounding box center [374, 242] width 749 height 485
paste input "****"
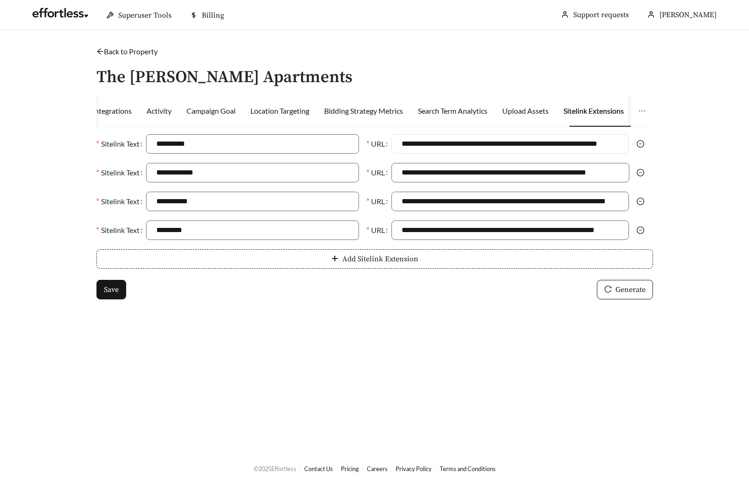
scroll to position [0, 22]
type input "**********"
drag, startPoint x: 400, startPoint y: 170, endPoint x: 713, endPoint y: 172, distance: 312.8
click at [713, 172] on main "**********" at bounding box center [374, 241] width 749 height 422
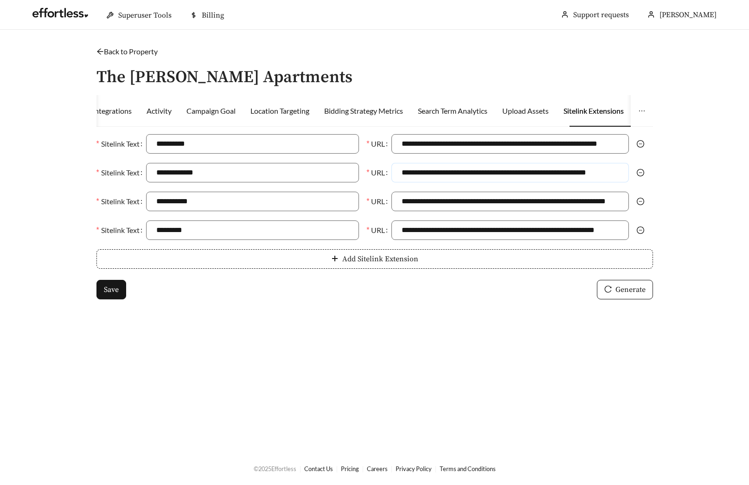
paste input "**********"
type input "**********"
click at [350, 329] on main "**********" at bounding box center [374, 241] width 749 height 422
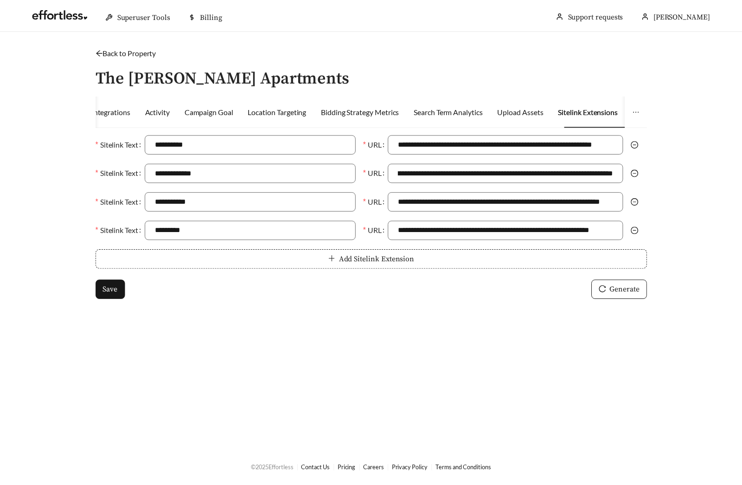
scroll to position [0, 0]
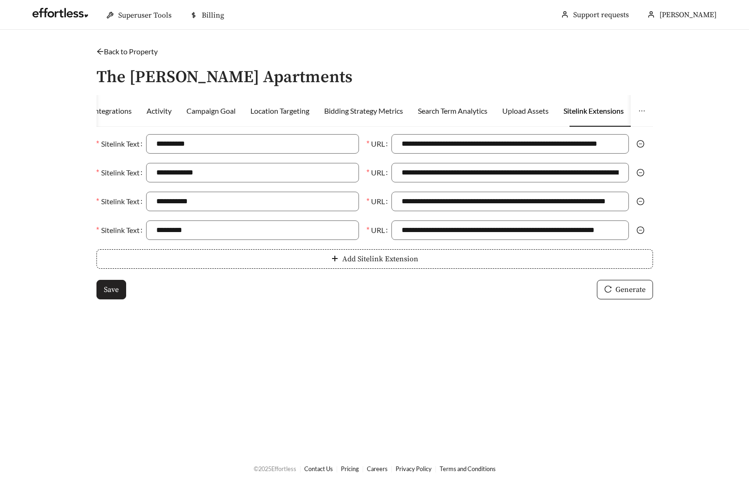
click at [118, 295] on button "Save" at bounding box center [112, 289] width 30 height 19
click at [118, 52] on link "Back to Property" at bounding box center [127, 51] width 61 height 9
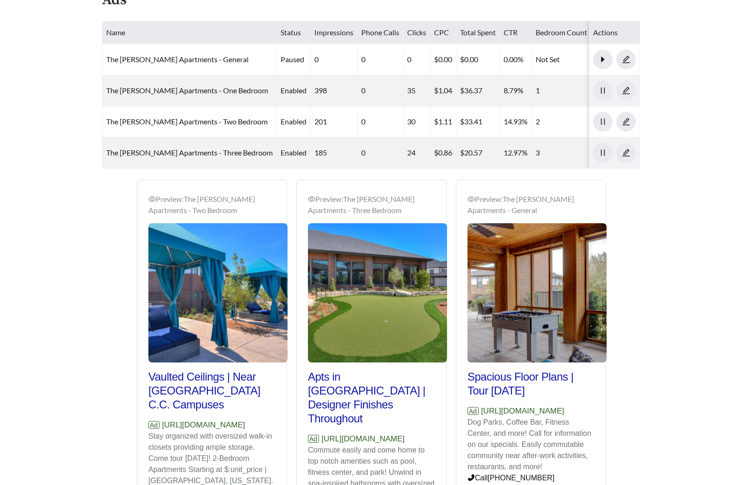
scroll to position [452, 0]
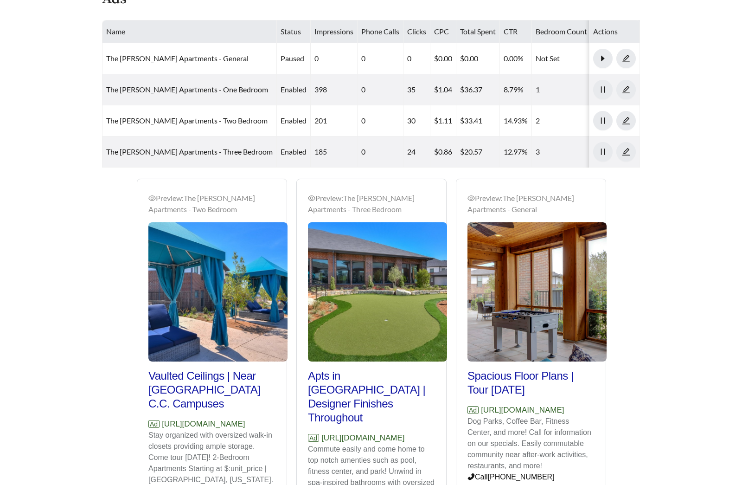
drag, startPoint x: 277, startPoint y: 428, endPoint x: 148, endPoint y: 426, distance: 129.0
click at [148, 426] on div "Preview: The [PERSON_NAME] Apartments - Two Bedroom Vaulted Ceilings | Near [GE…" at bounding box center [211, 373] width 149 height 384
copy p "[URL][DOMAIN_NAME]"
